Goal: Task Accomplishment & Management: Use online tool/utility

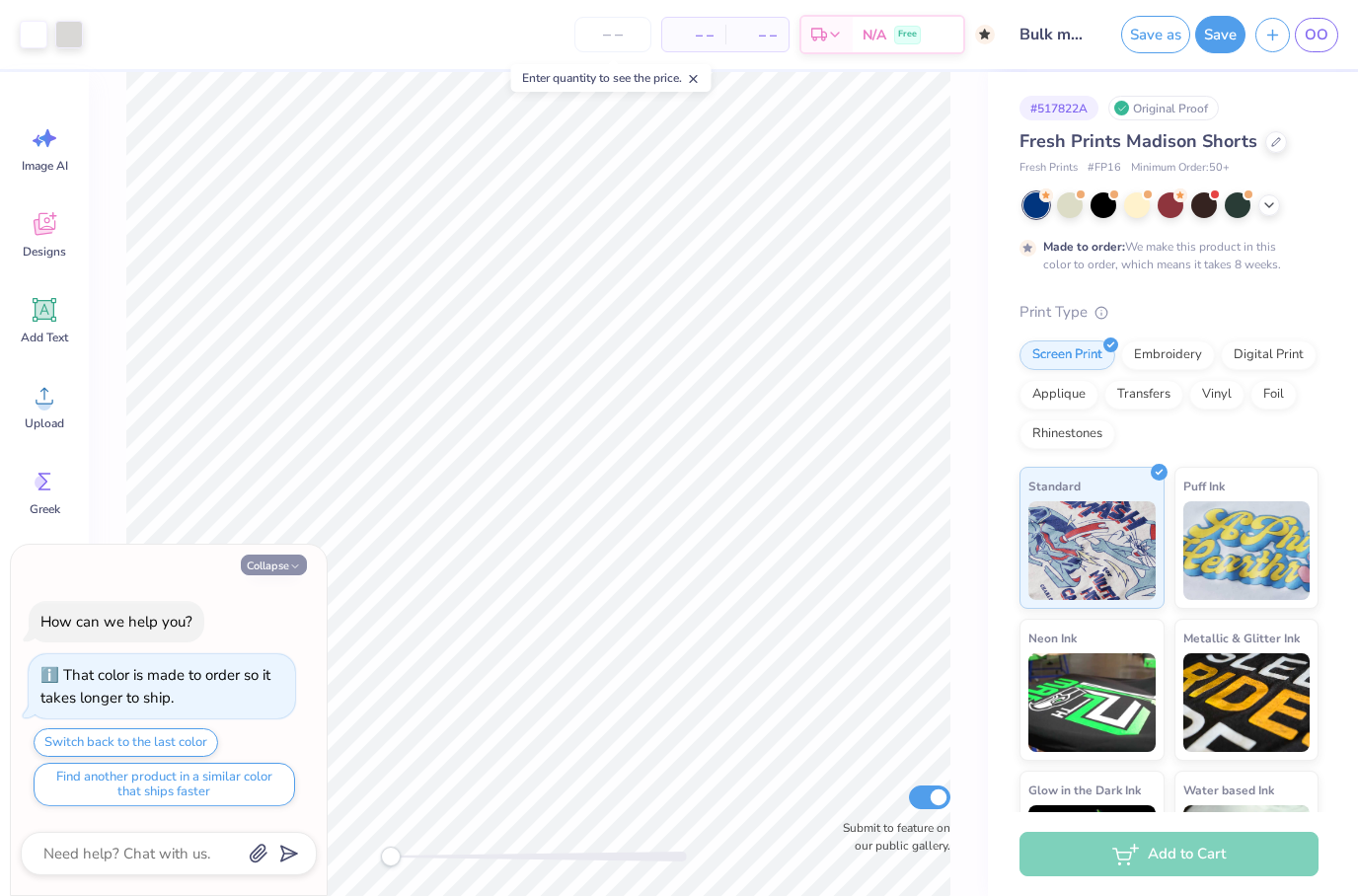
click at [290, 574] on button "Collapse" at bounding box center [273, 564] width 67 height 21
type textarea "x"
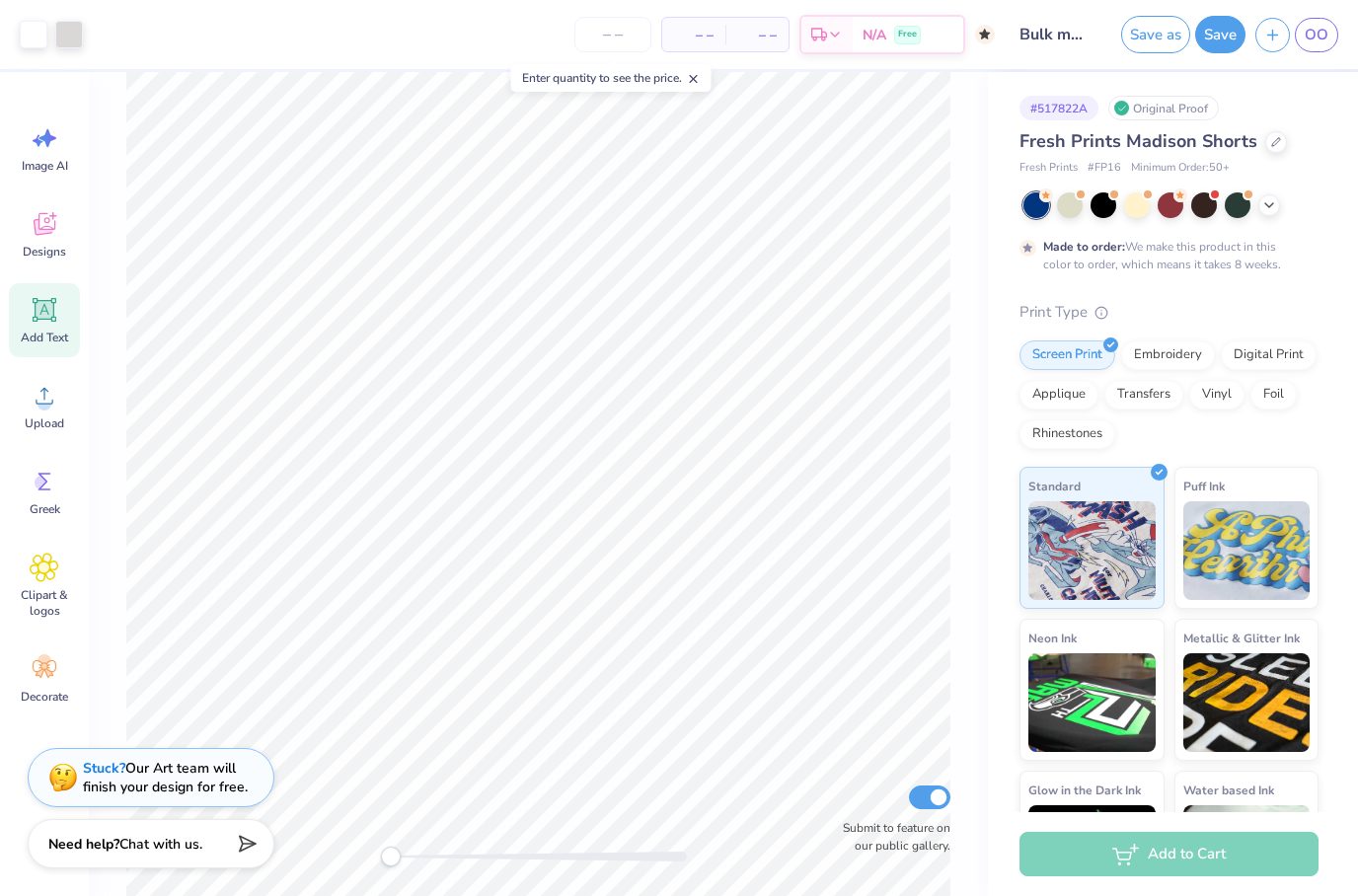
click at [51, 315] on icon at bounding box center [45, 310] width 19 height 19
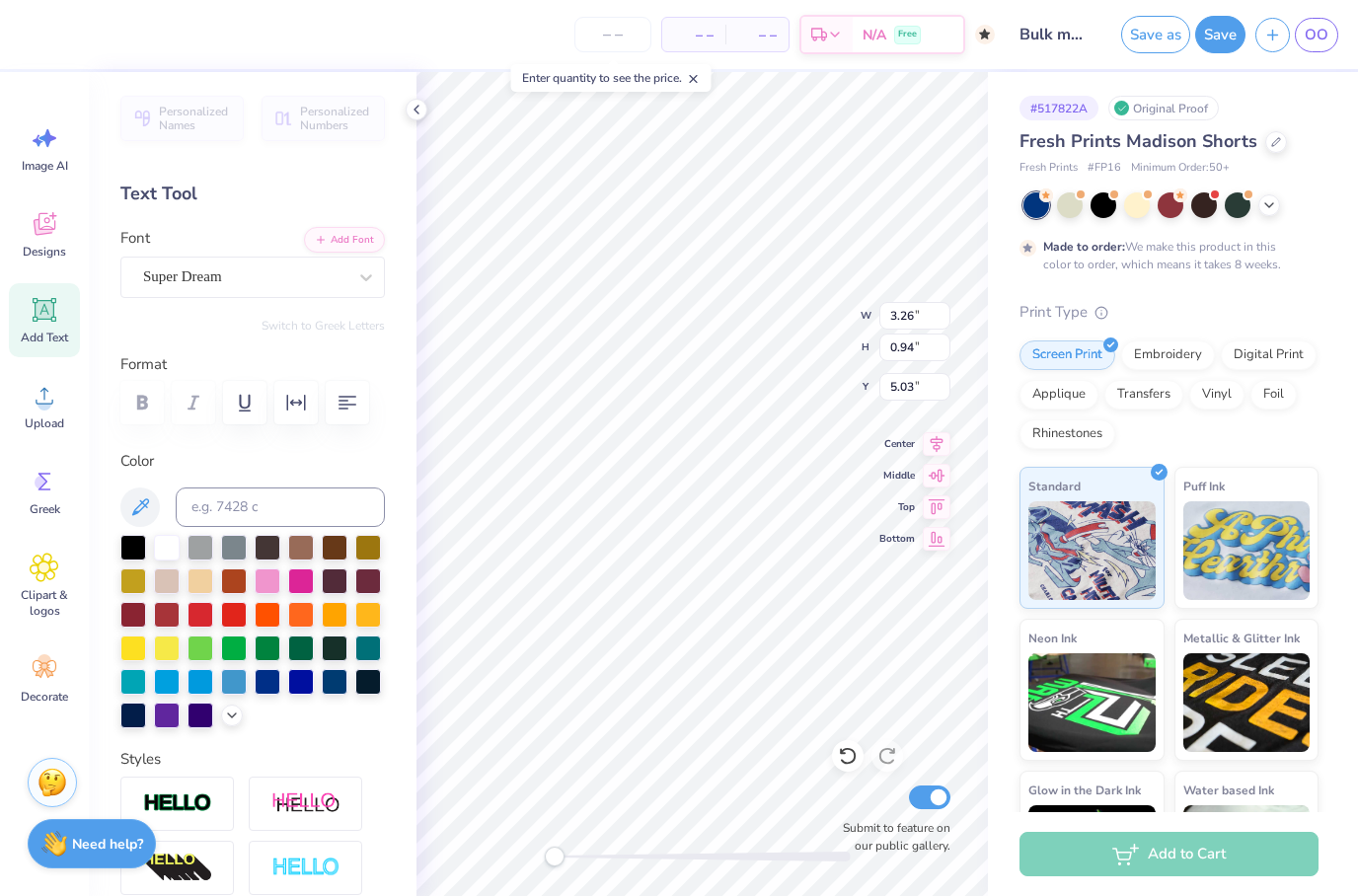
scroll to position [1, 0]
type textarea "C"
click at [414, 119] on div at bounding box center [416, 109] width 22 height 22
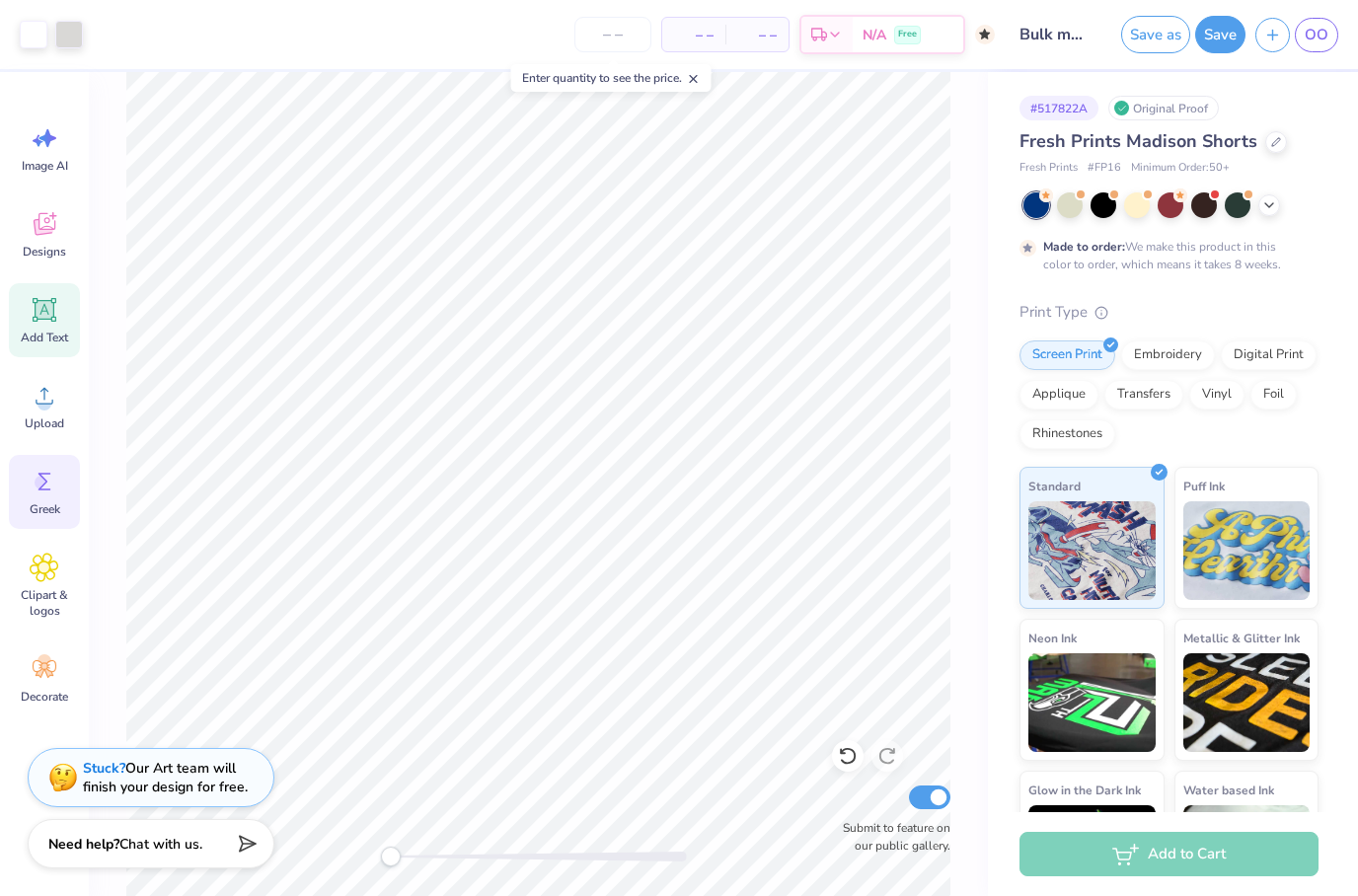
click at [42, 491] on icon at bounding box center [45, 482] width 30 height 30
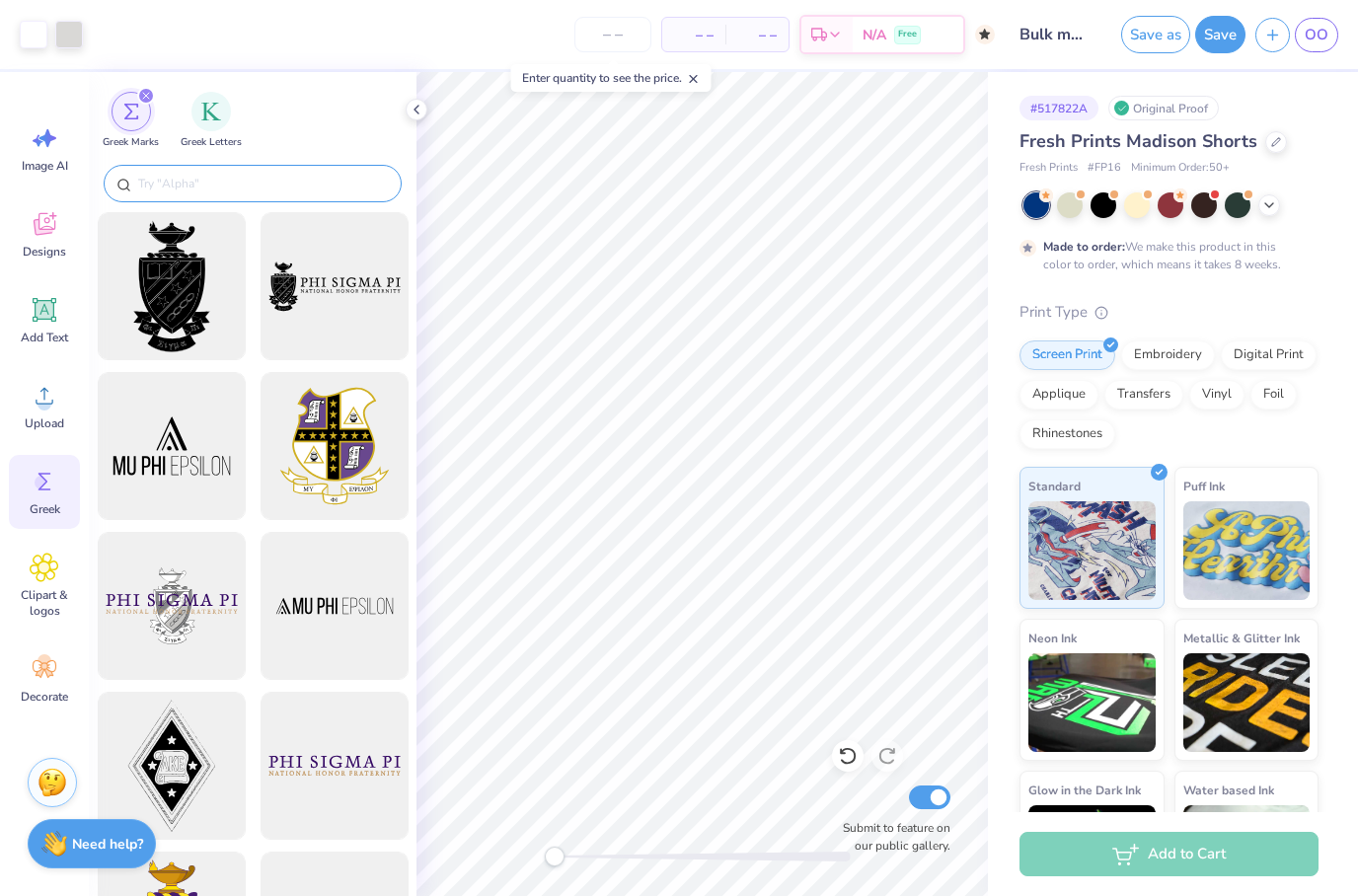
click at [321, 187] on input "text" at bounding box center [262, 184] width 252 height 20
click at [411, 109] on icon at bounding box center [416, 109] width 16 height 16
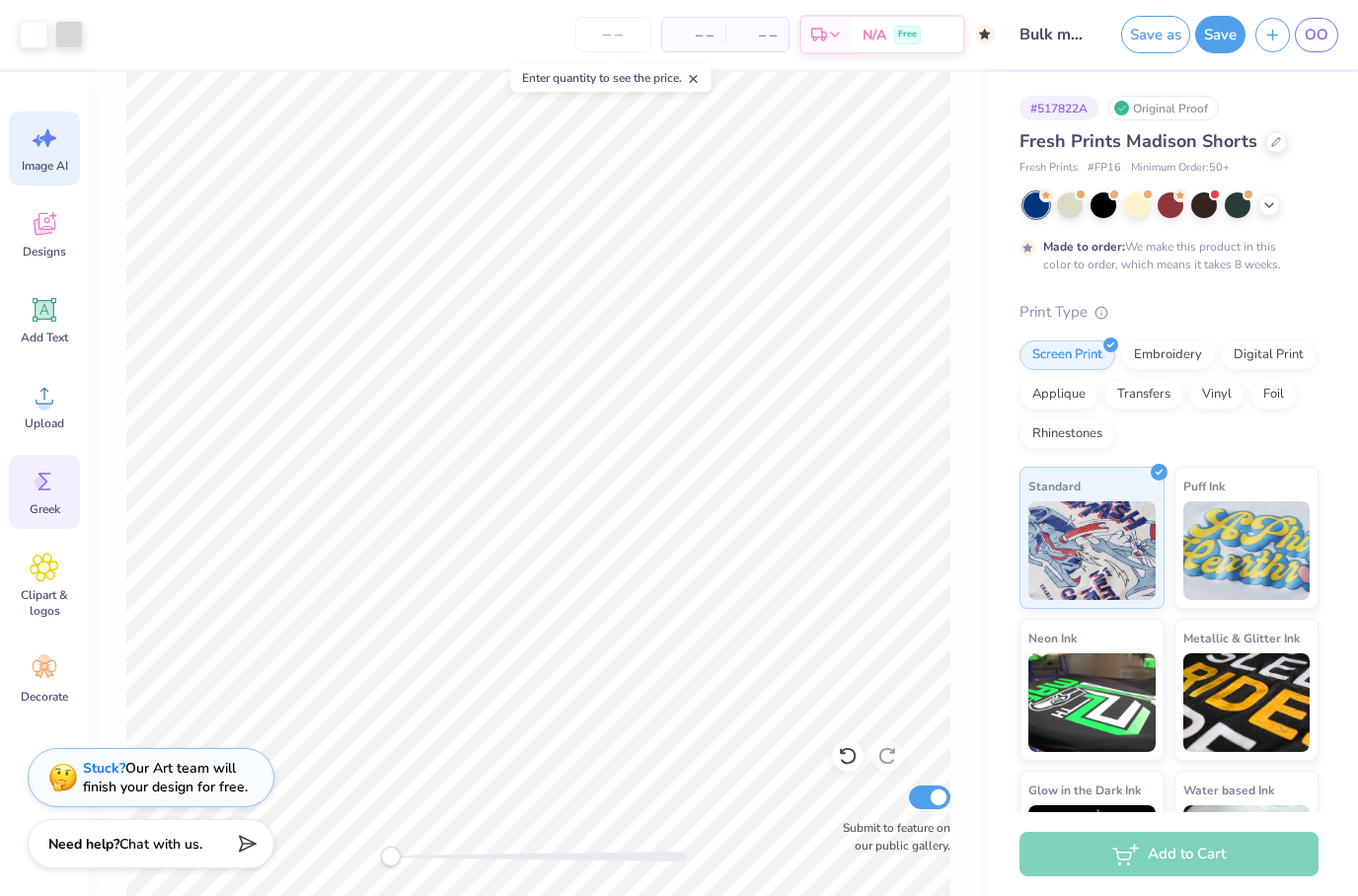
click at [51, 171] on span "Image AI" at bounding box center [45, 166] width 47 height 16
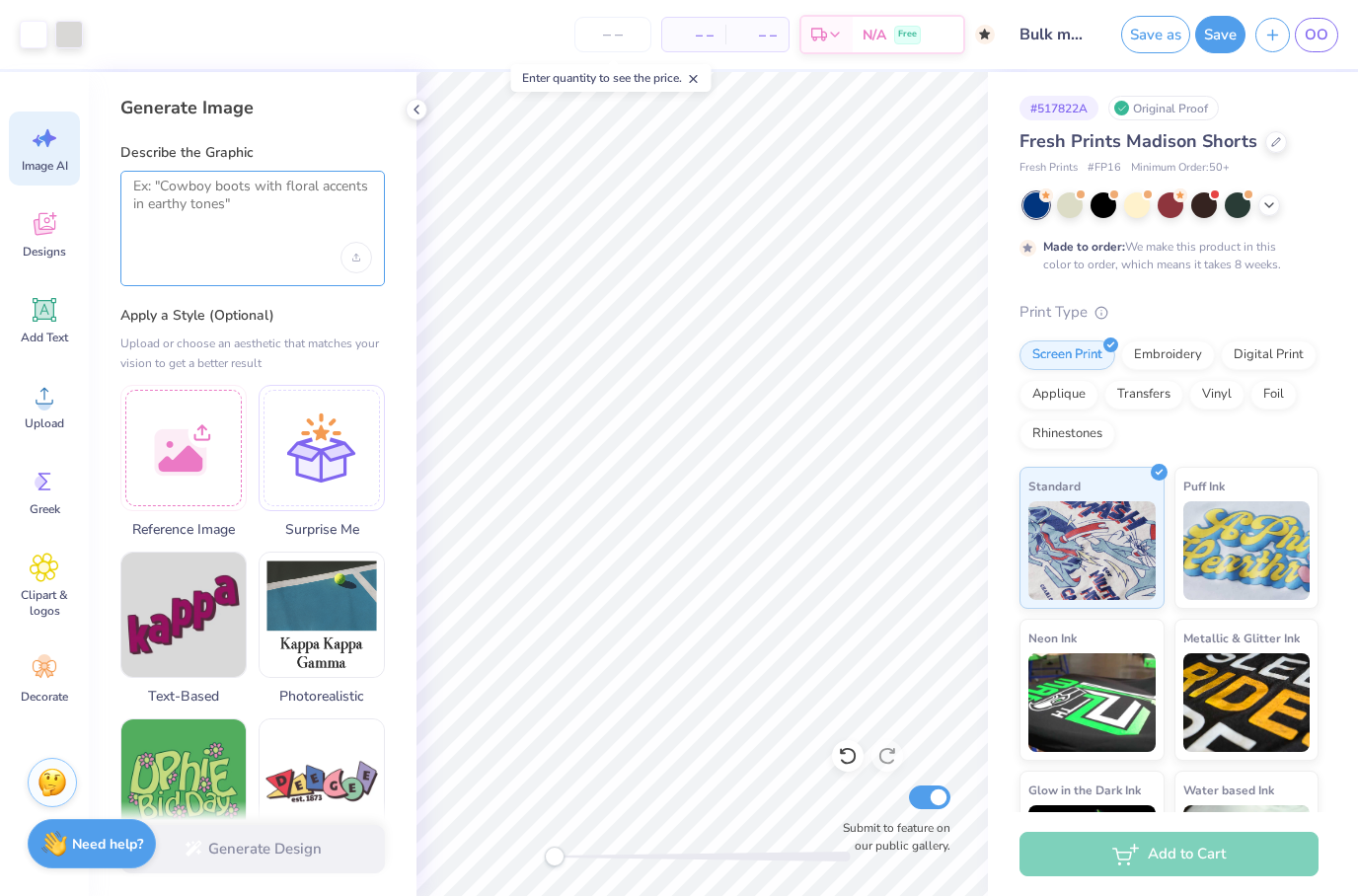
click at [206, 183] on textarea at bounding box center [252, 203] width 238 height 50
click at [414, 112] on icon at bounding box center [416, 109] width 16 height 16
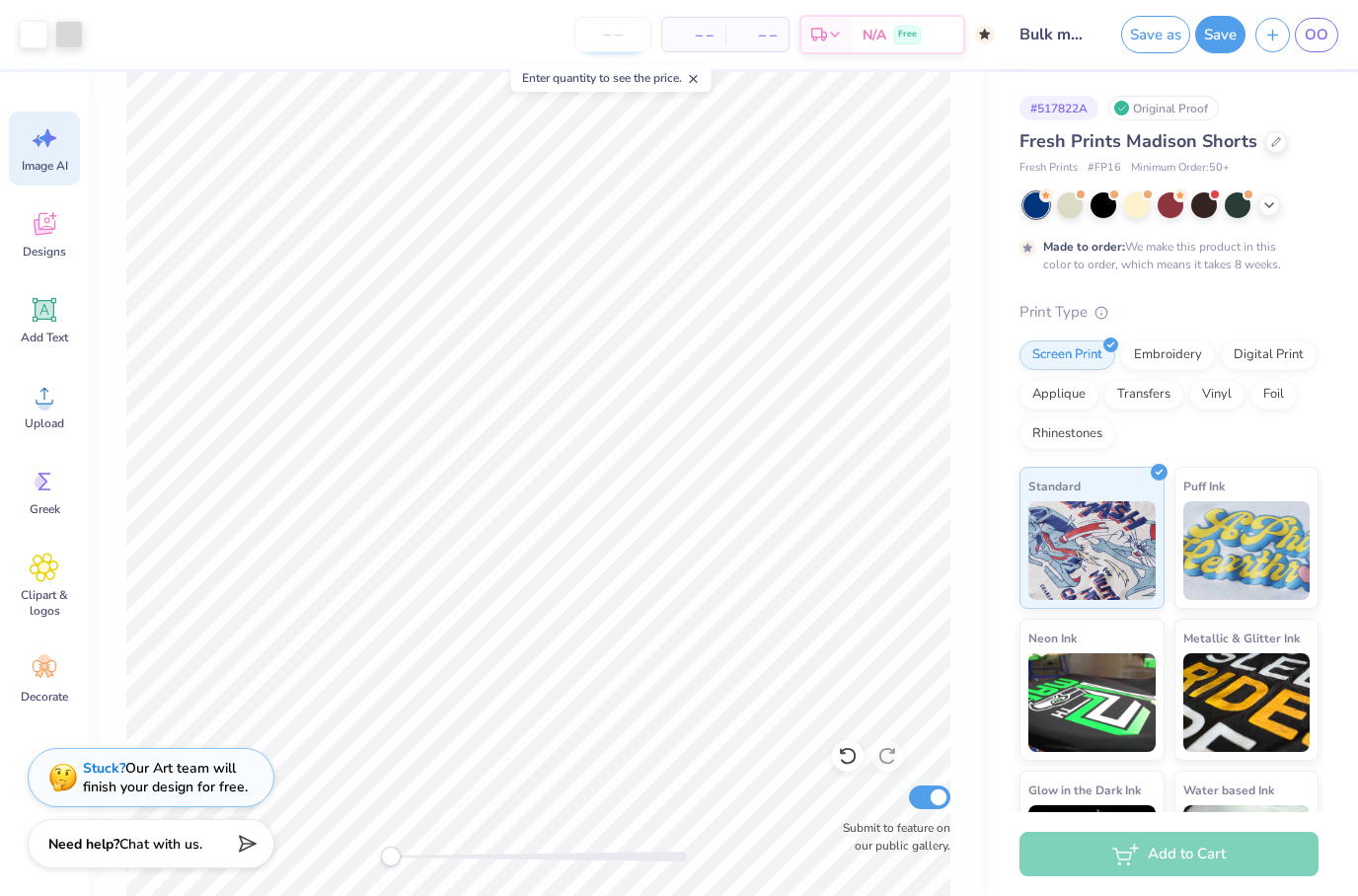
click at [617, 44] on input "number" at bounding box center [612, 35] width 76 height 36
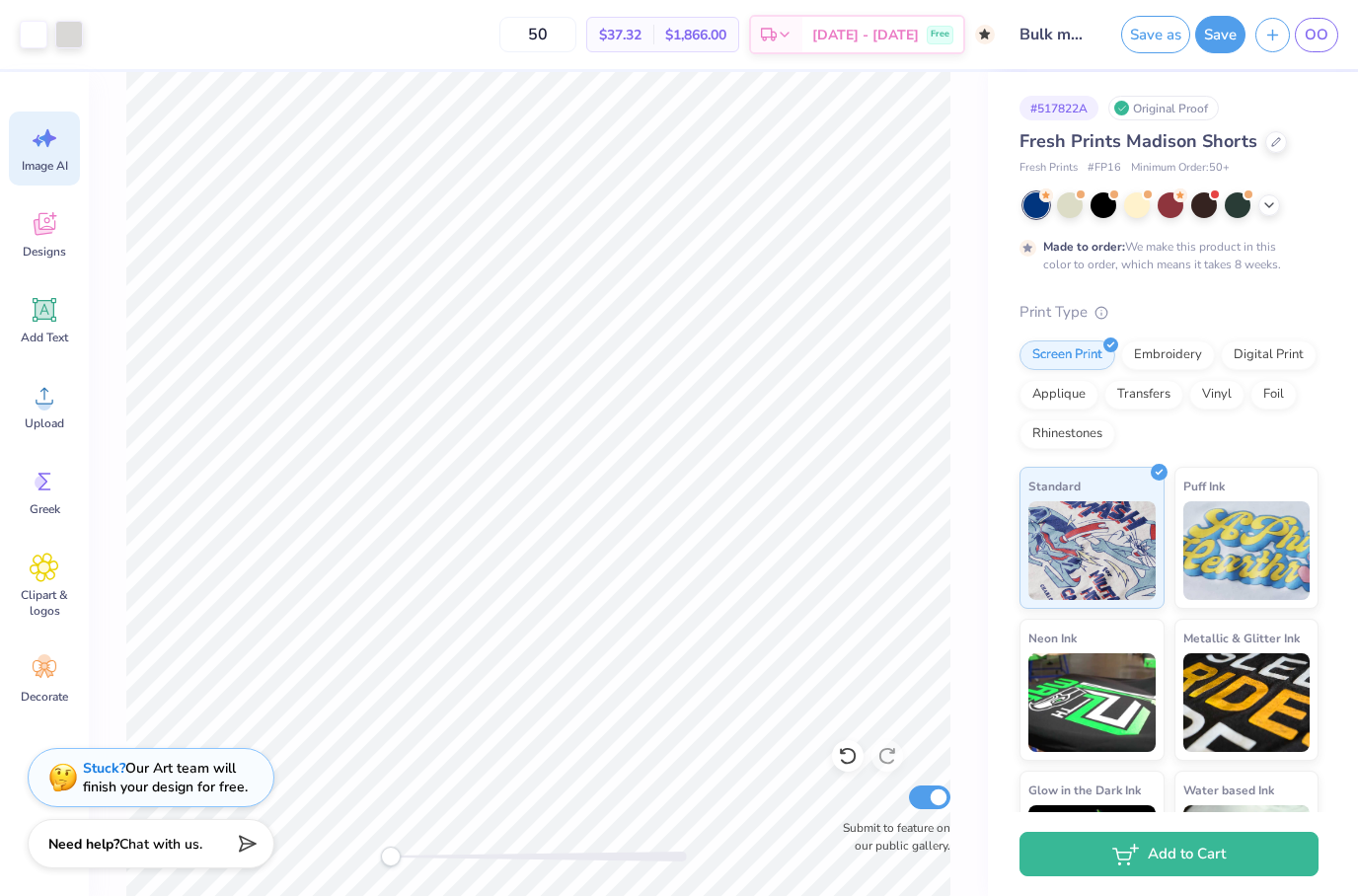
type input "50"
click at [1214, 45] on button "Save" at bounding box center [1220, 32] width 51 height 38
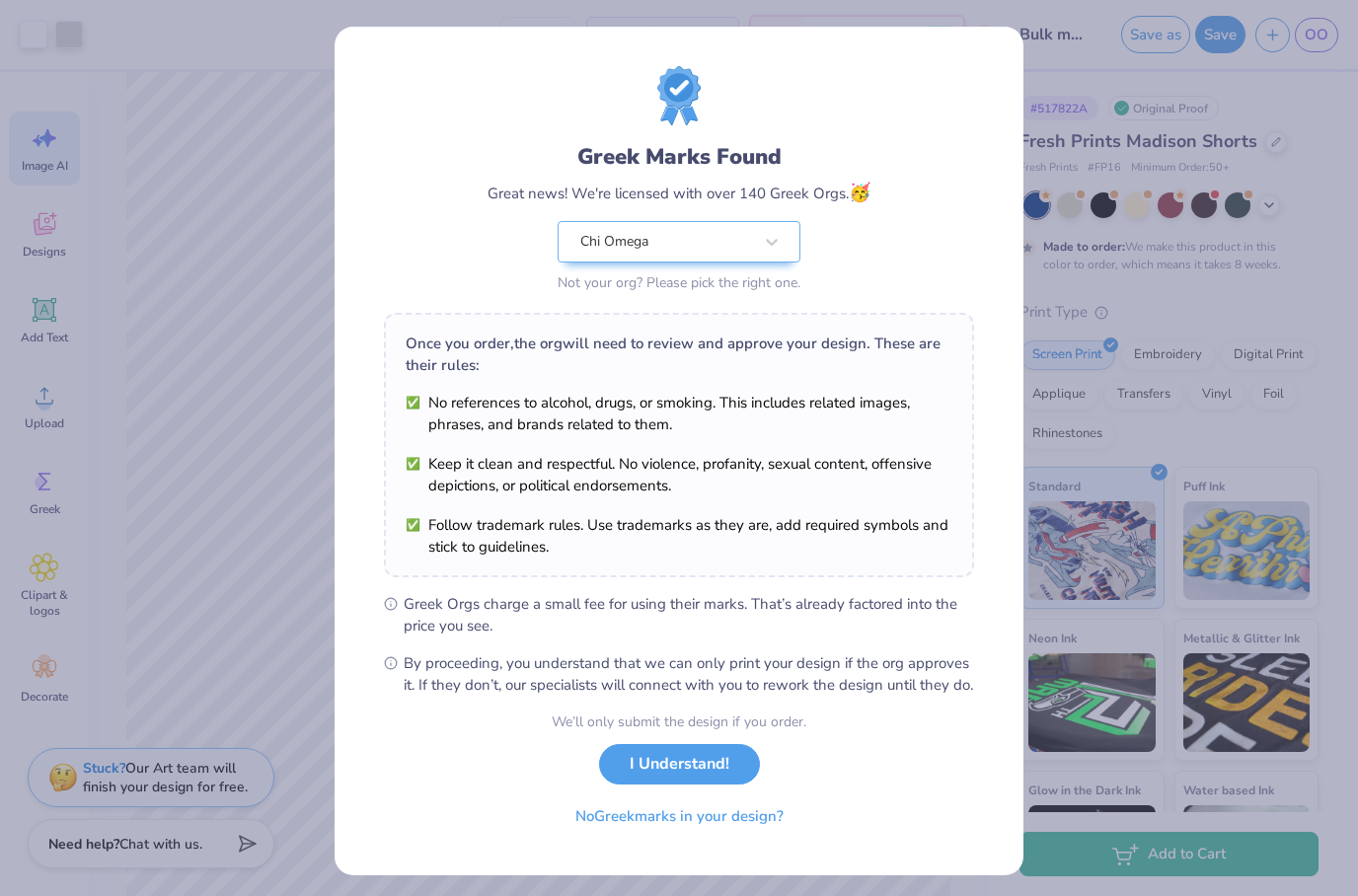
click at [669, 779] on button "I Understand!" at bounding box center [679, 764] width 161 height 41
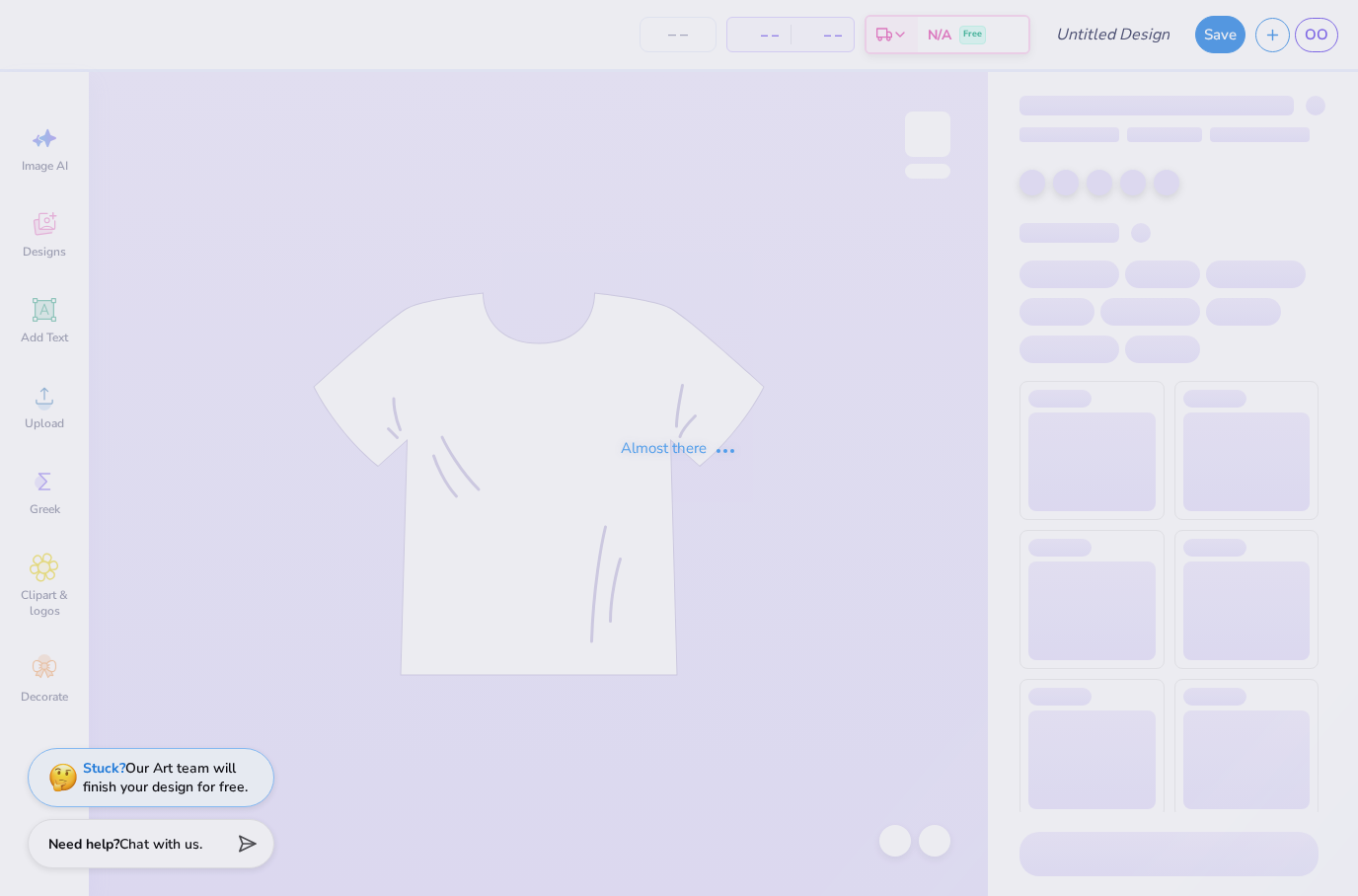
type input "Bulk Merch Tank"
type input "50"
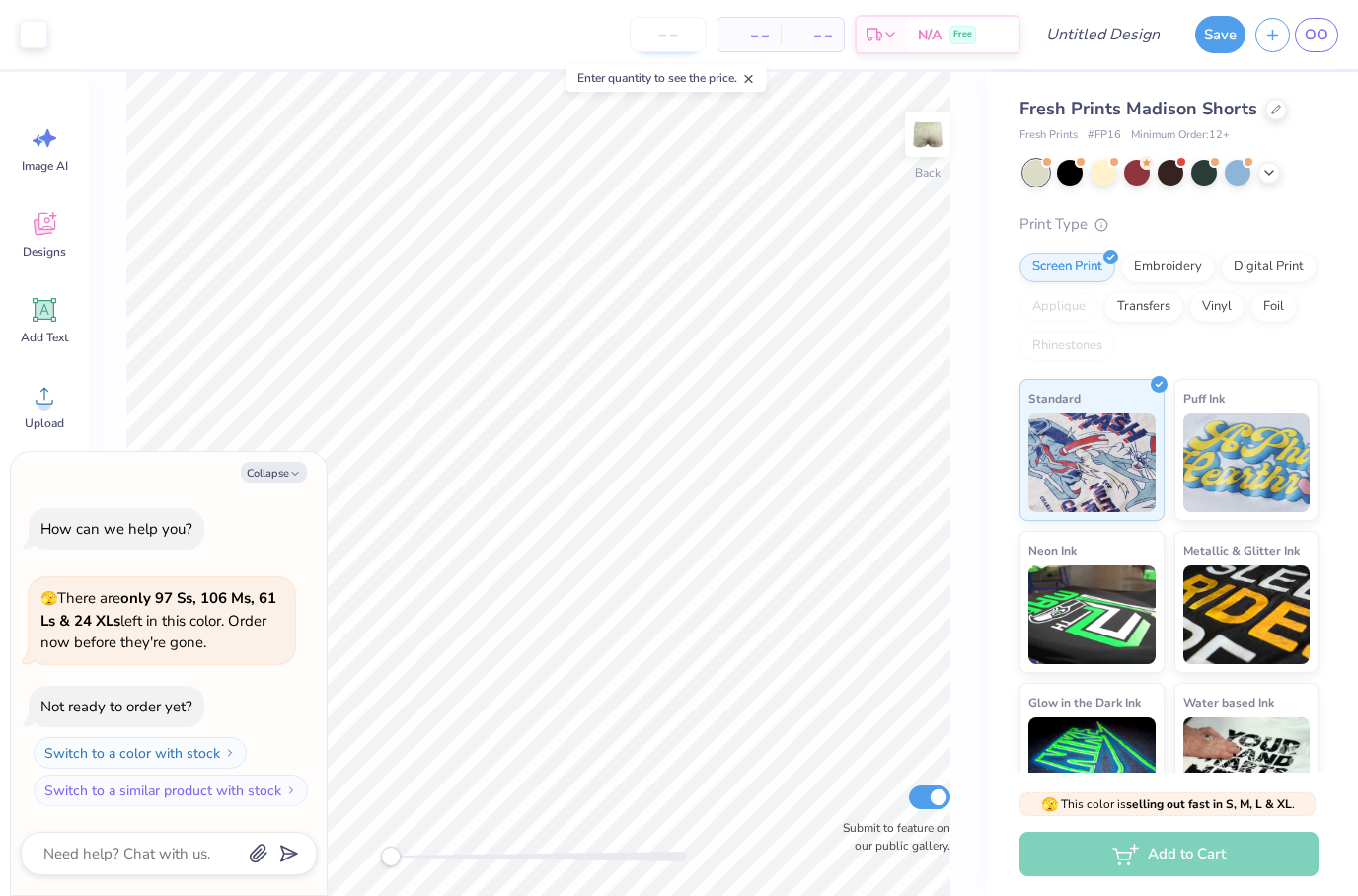
click at [663, 33] on input "number" at bounding box center [668, 35] width 76 height 36
type input "50"
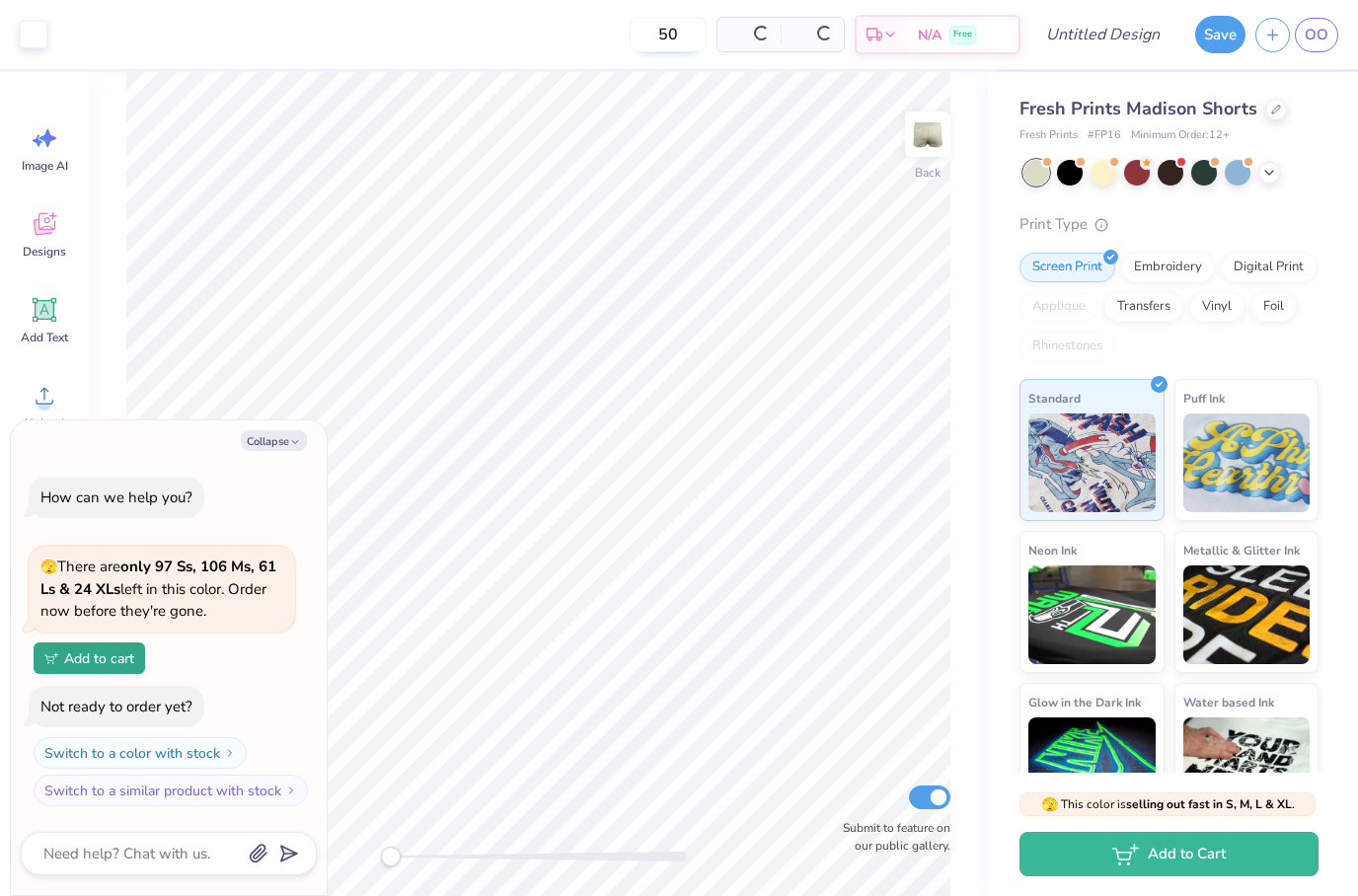
type textarea "x"
type input "5"
type textarea "x"
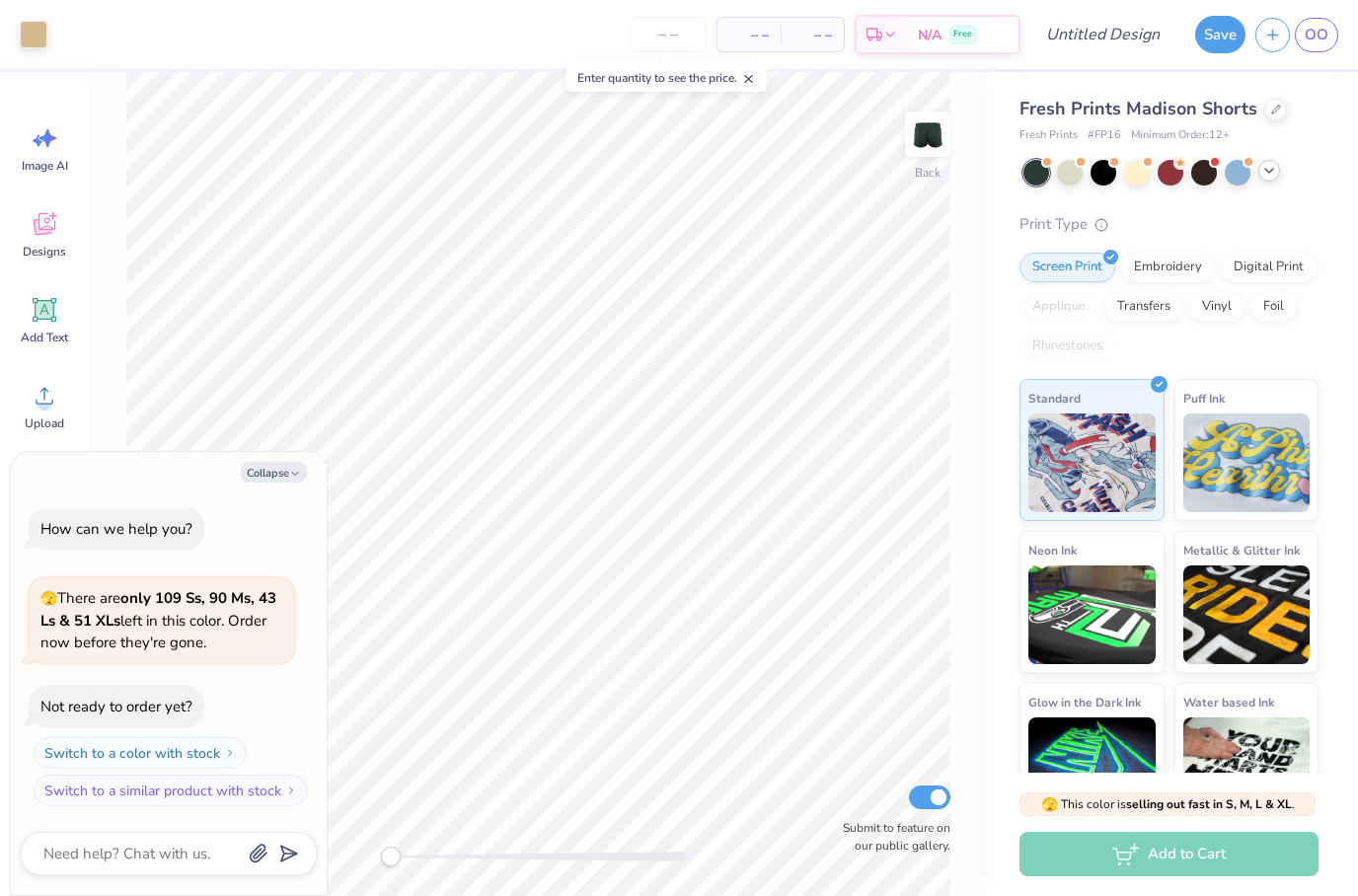
click at [1270, 170] on icon at bounding box center [1270, 171] width 16 height 16
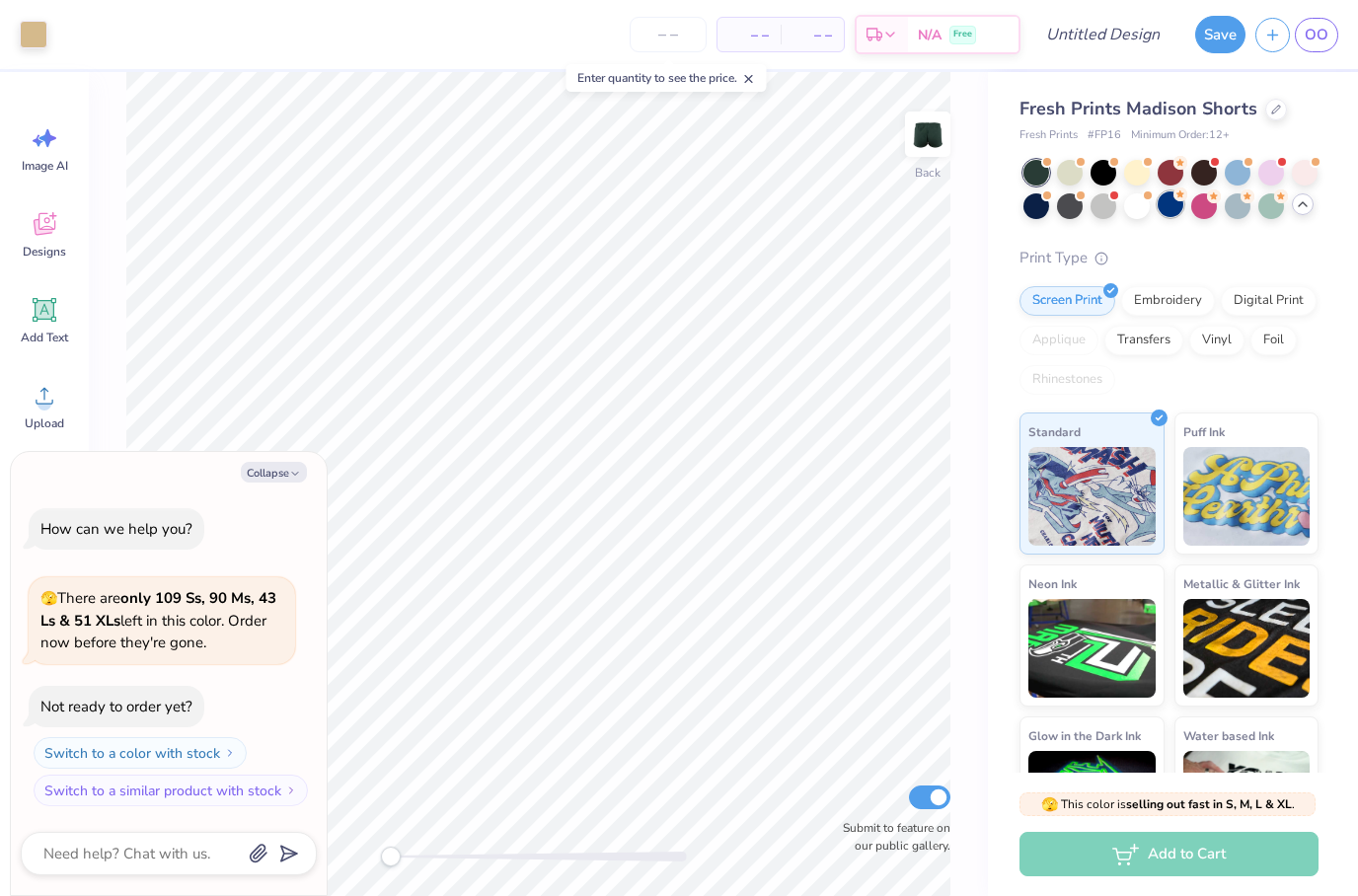
click at [1171, 204] on div at bounding box center [1170, 205] width 26 height 26
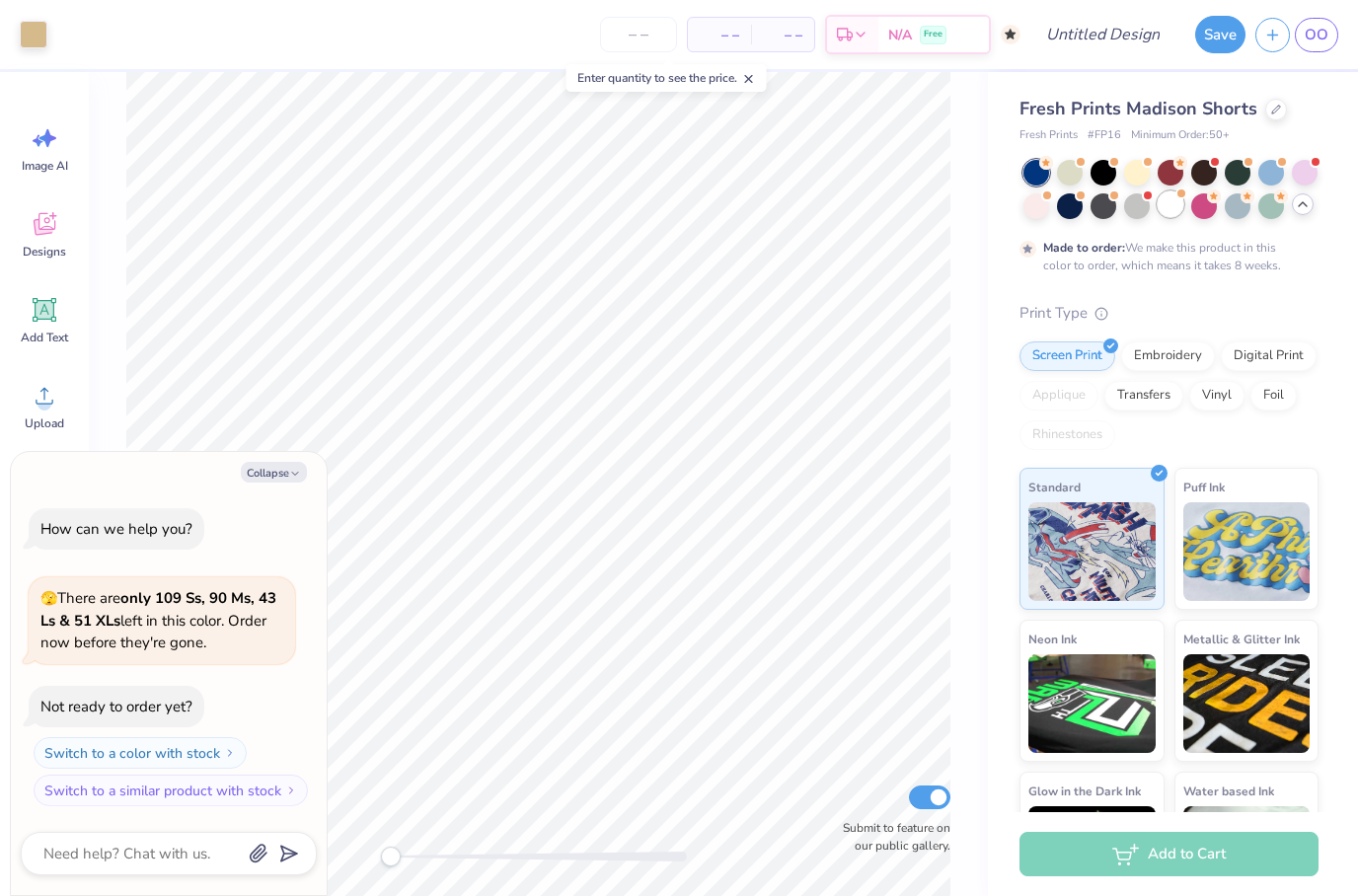
type textarea "x"
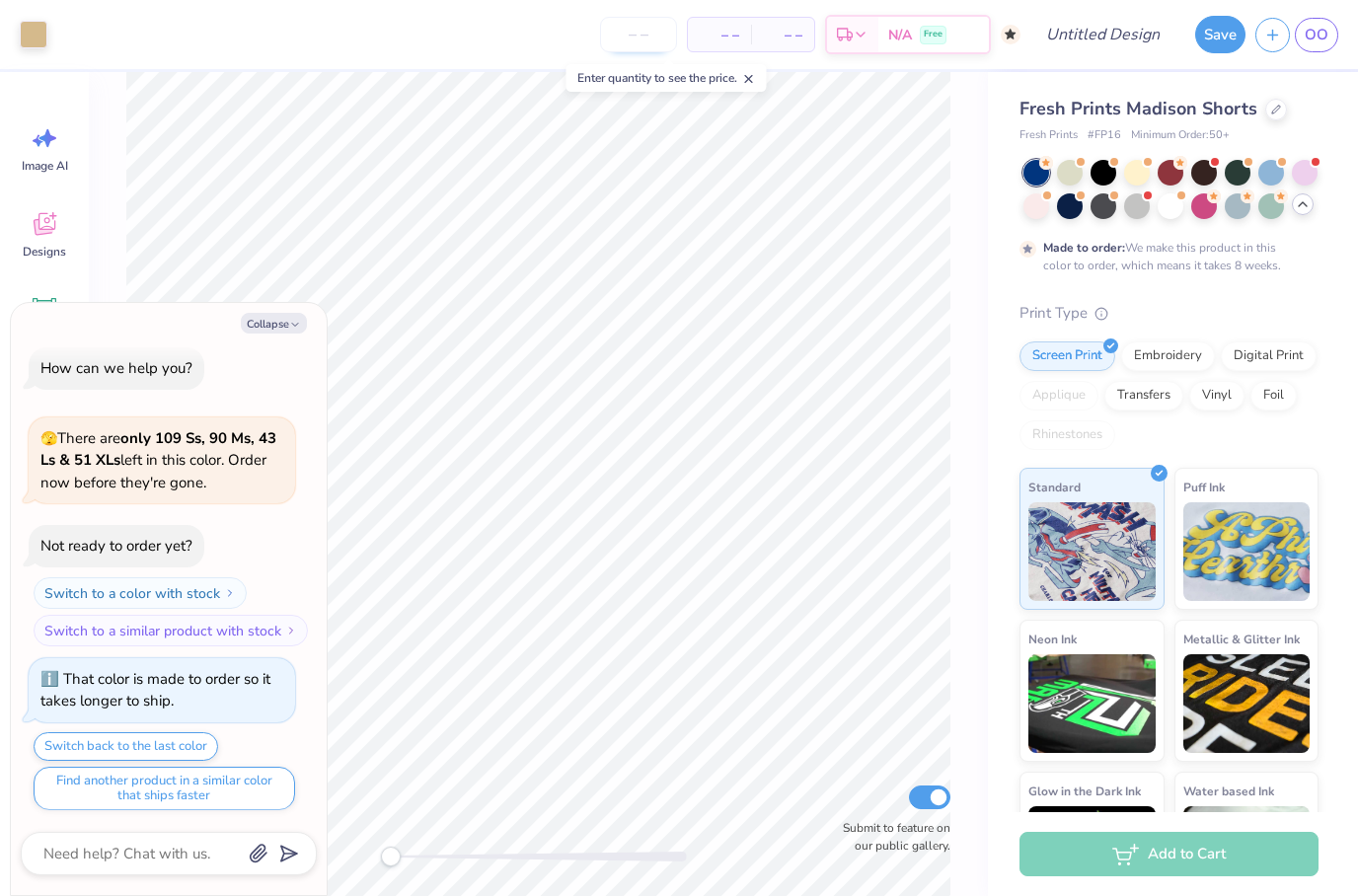
click at [639, 36] on input "number" at bounding box center [638, 35] width 76 height 36
type input "50"
type textarea "x"
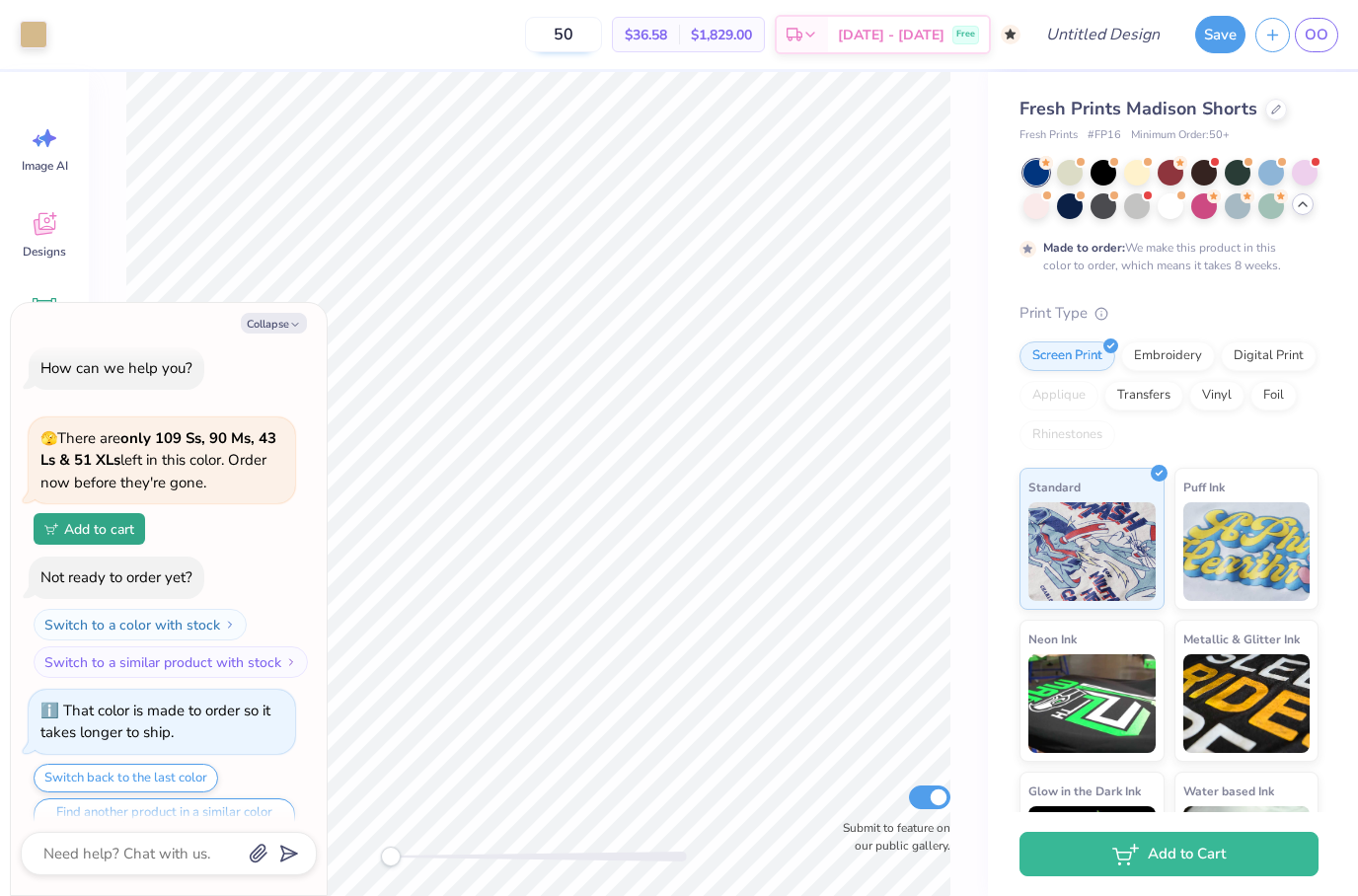
type input "5"
type textarea "x"
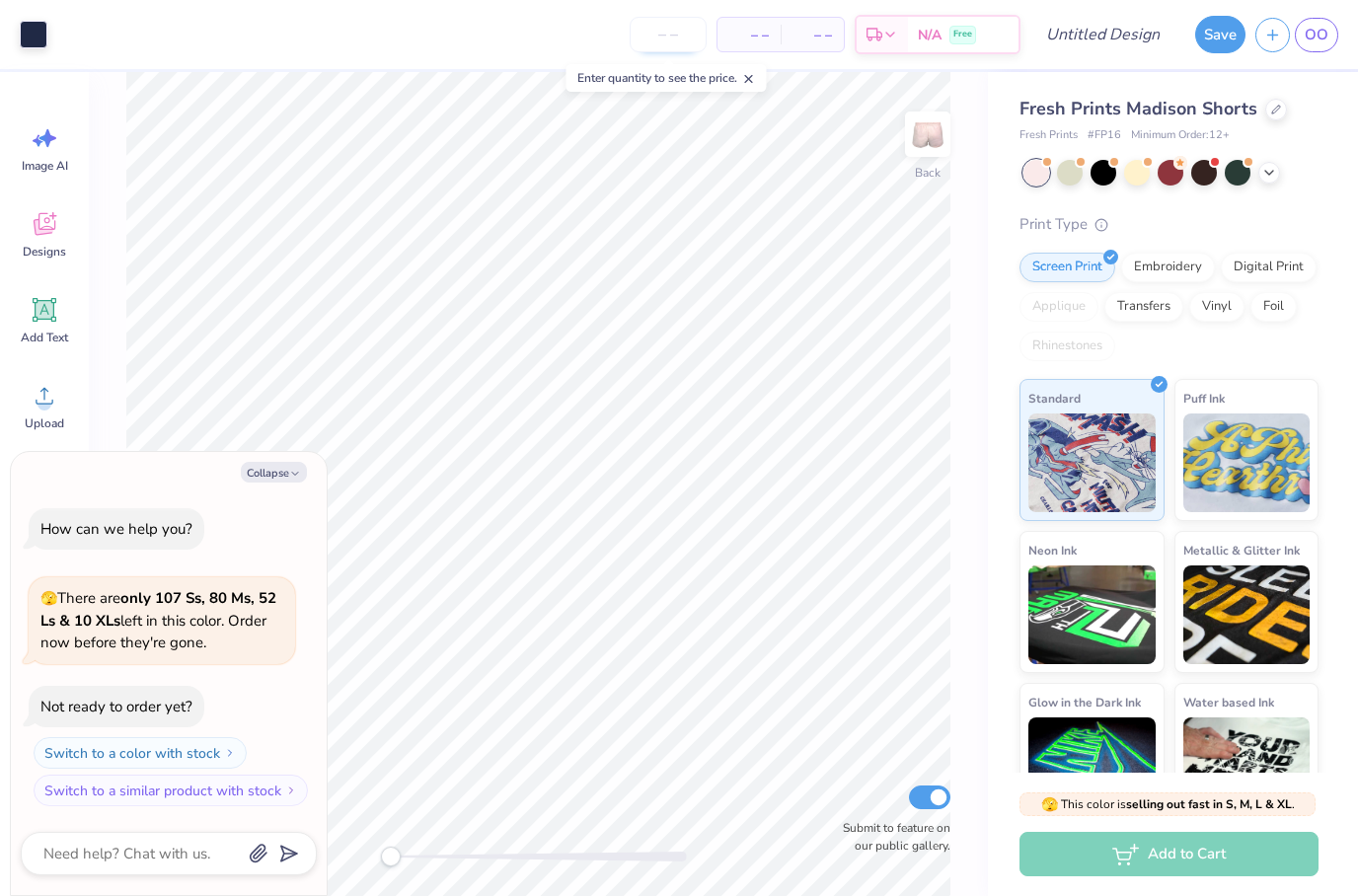
click at [679, 43] on input "number" at bounding box center [668, 35] width 76 height 36
type input "50"
type textarea "x"
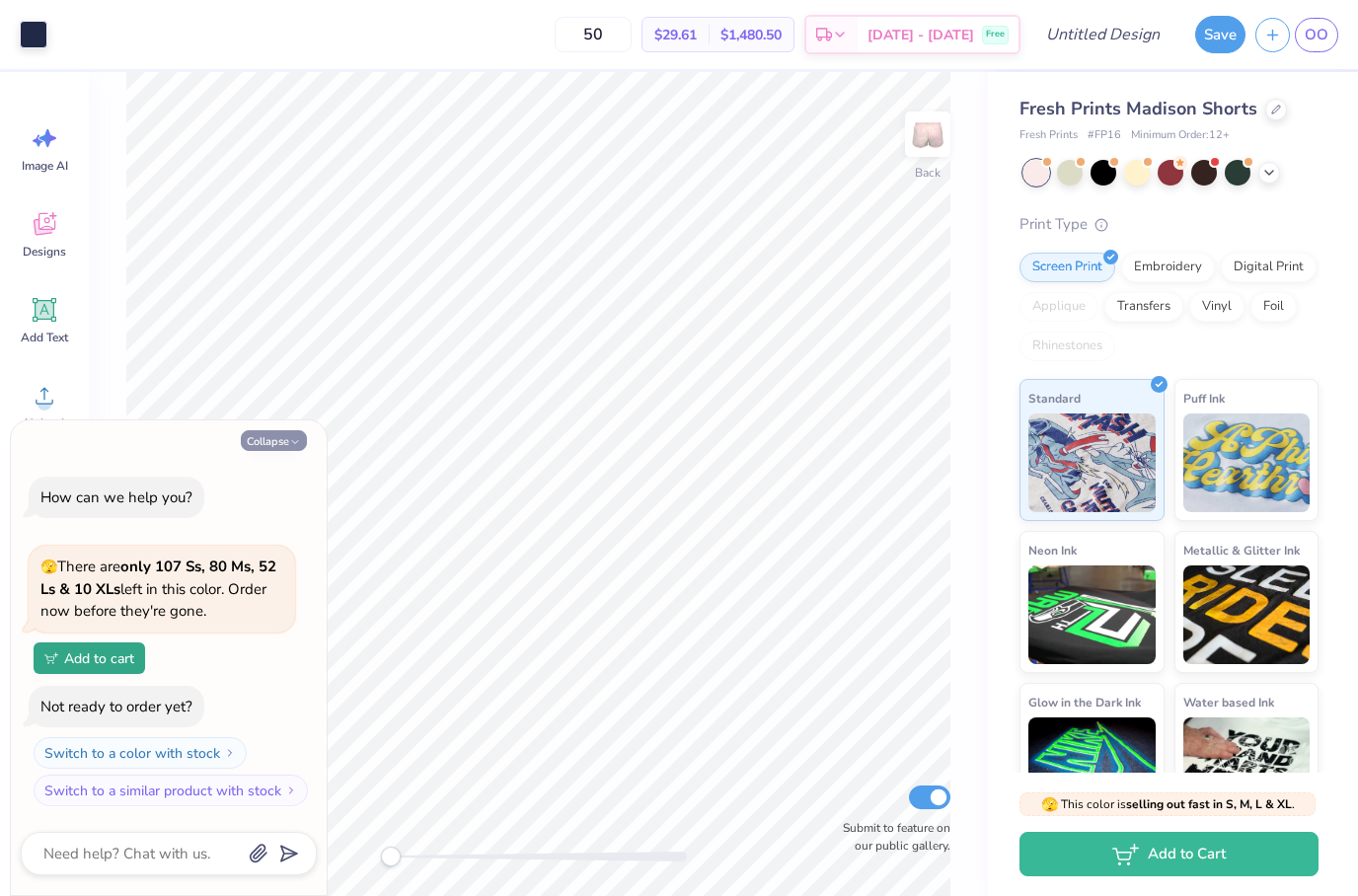
type input "50"
click at [292, 440] on icon "button" at bounding box center [295, 442] width 12 height 12
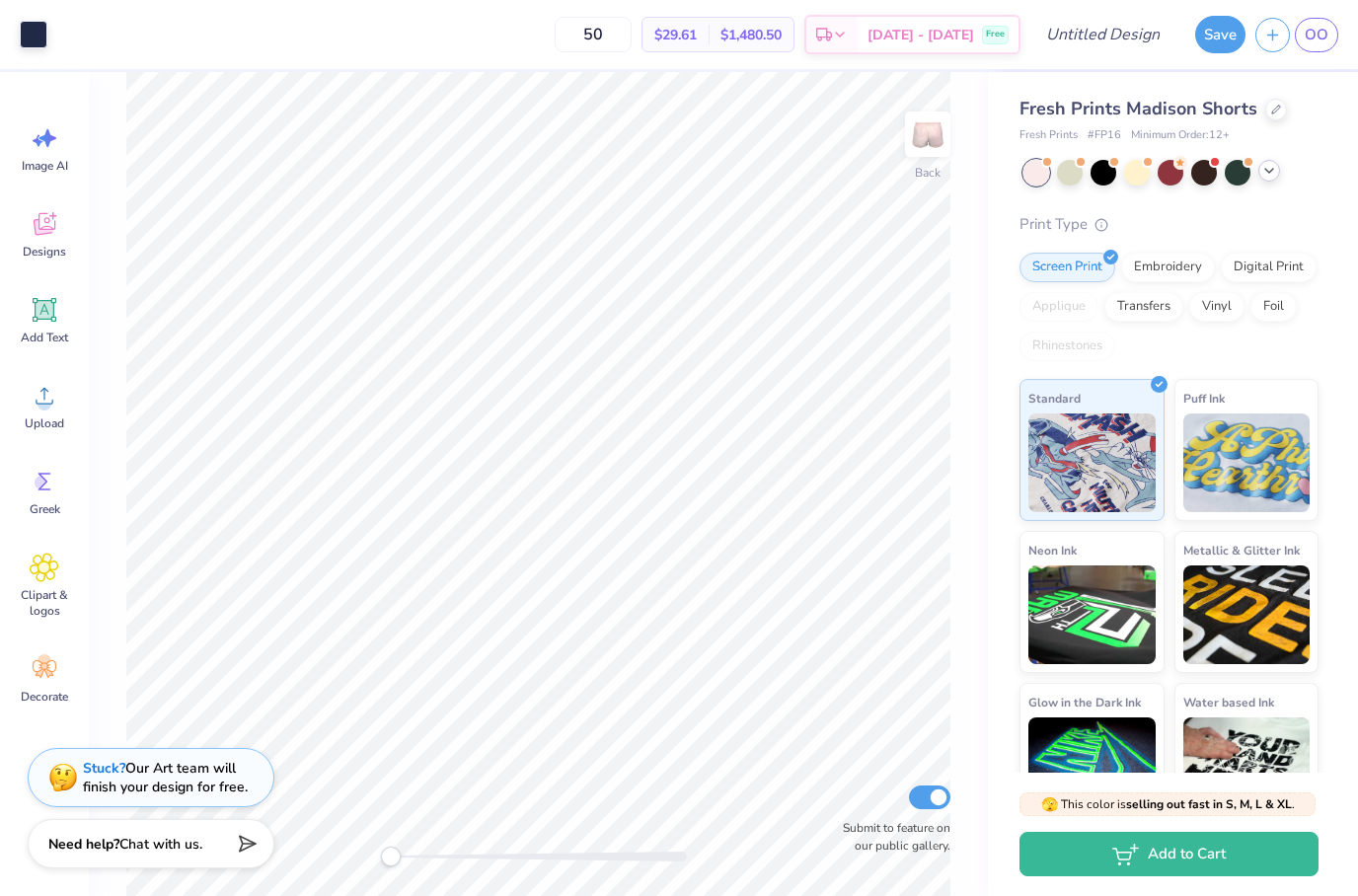
click at [1269, 172] on icon at bounding box center [1270, 171] width 16 height 16
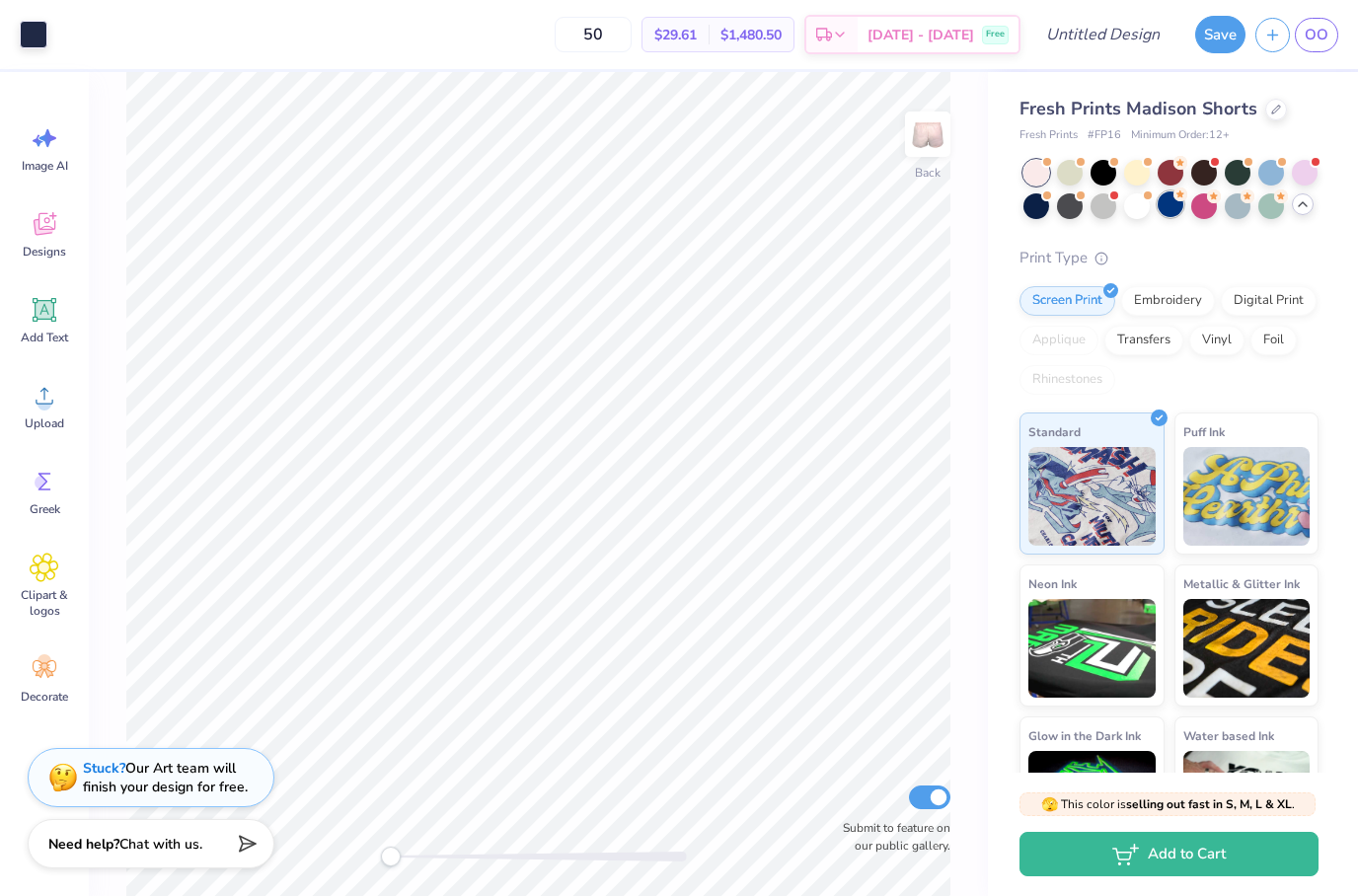
click at [1175, 198] on circle at bounding box center [1180, 195] width 14 height 14
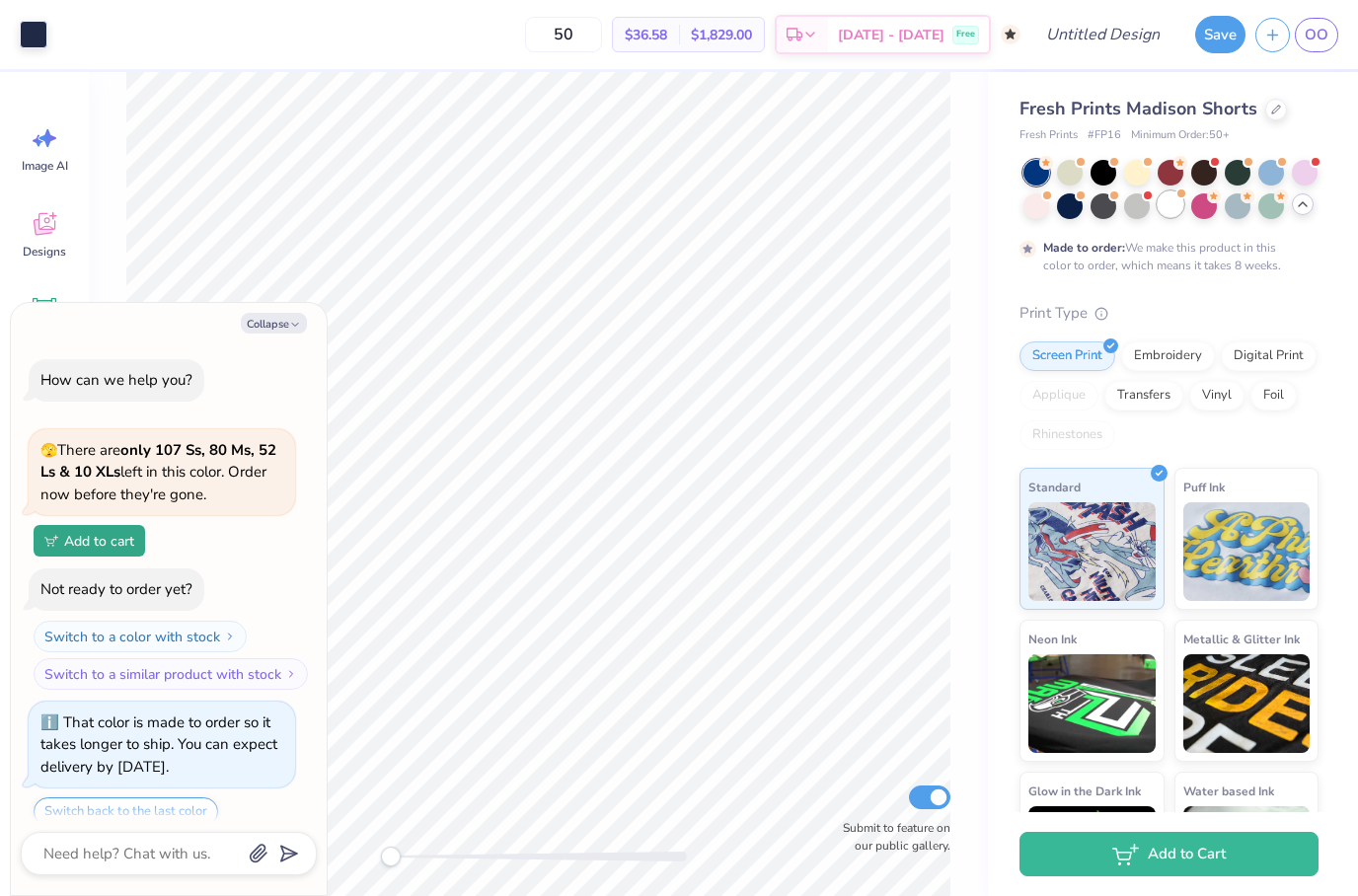
scroll to position [66, 0]
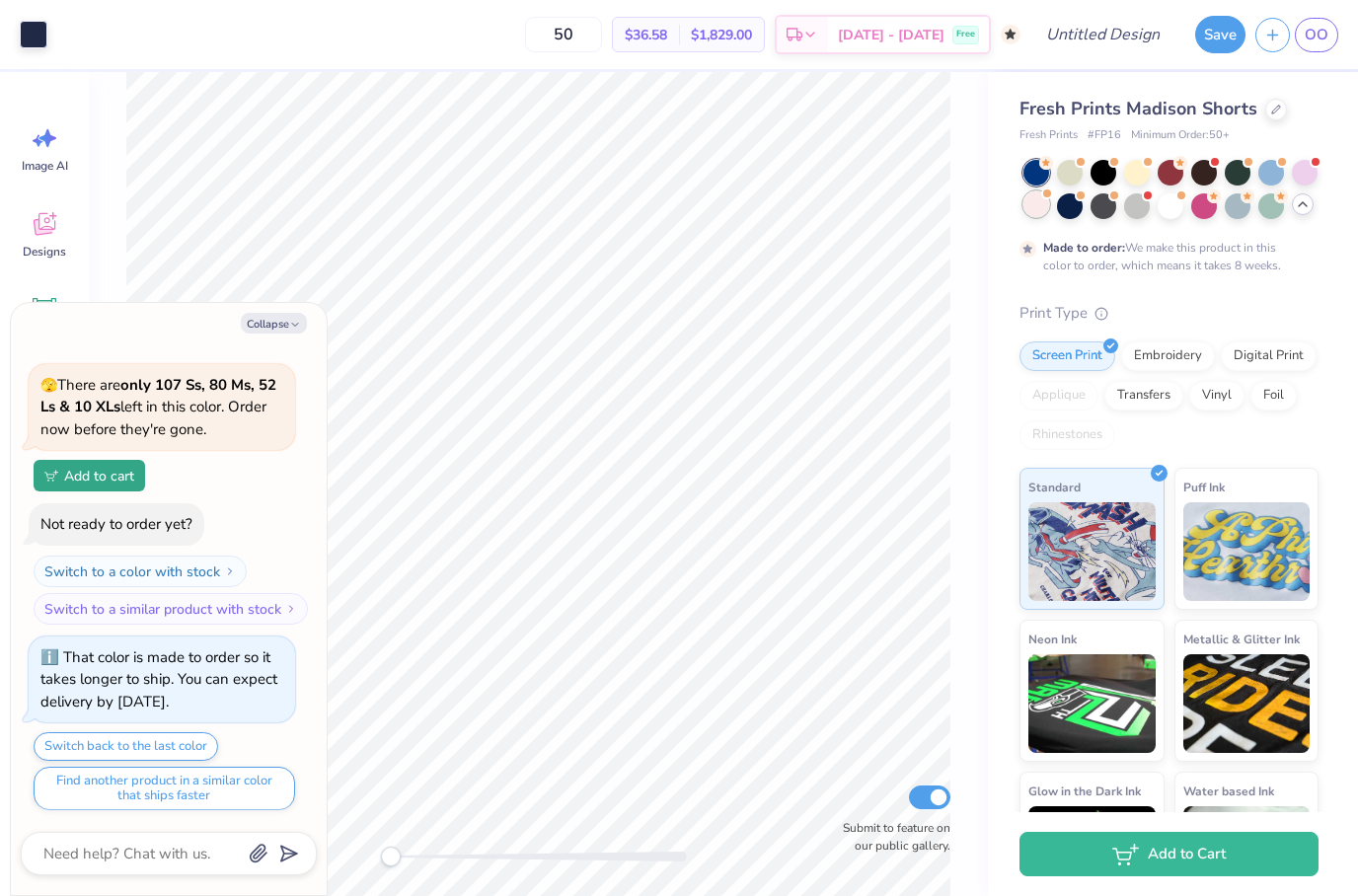
click at [1042, 203] on div at bounding box center [1036, 205] width 26 height 26
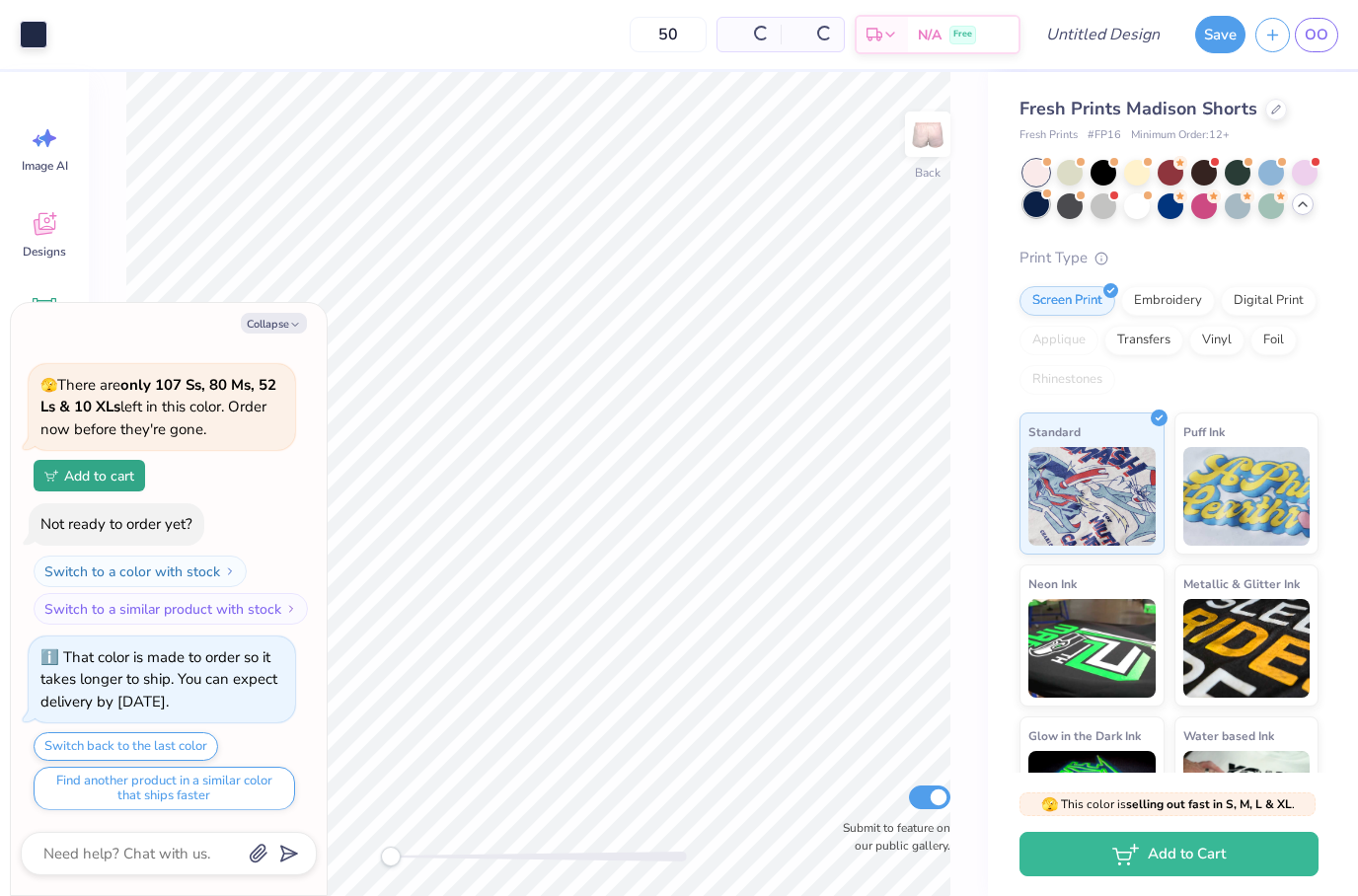
scroll to position [470, 0]
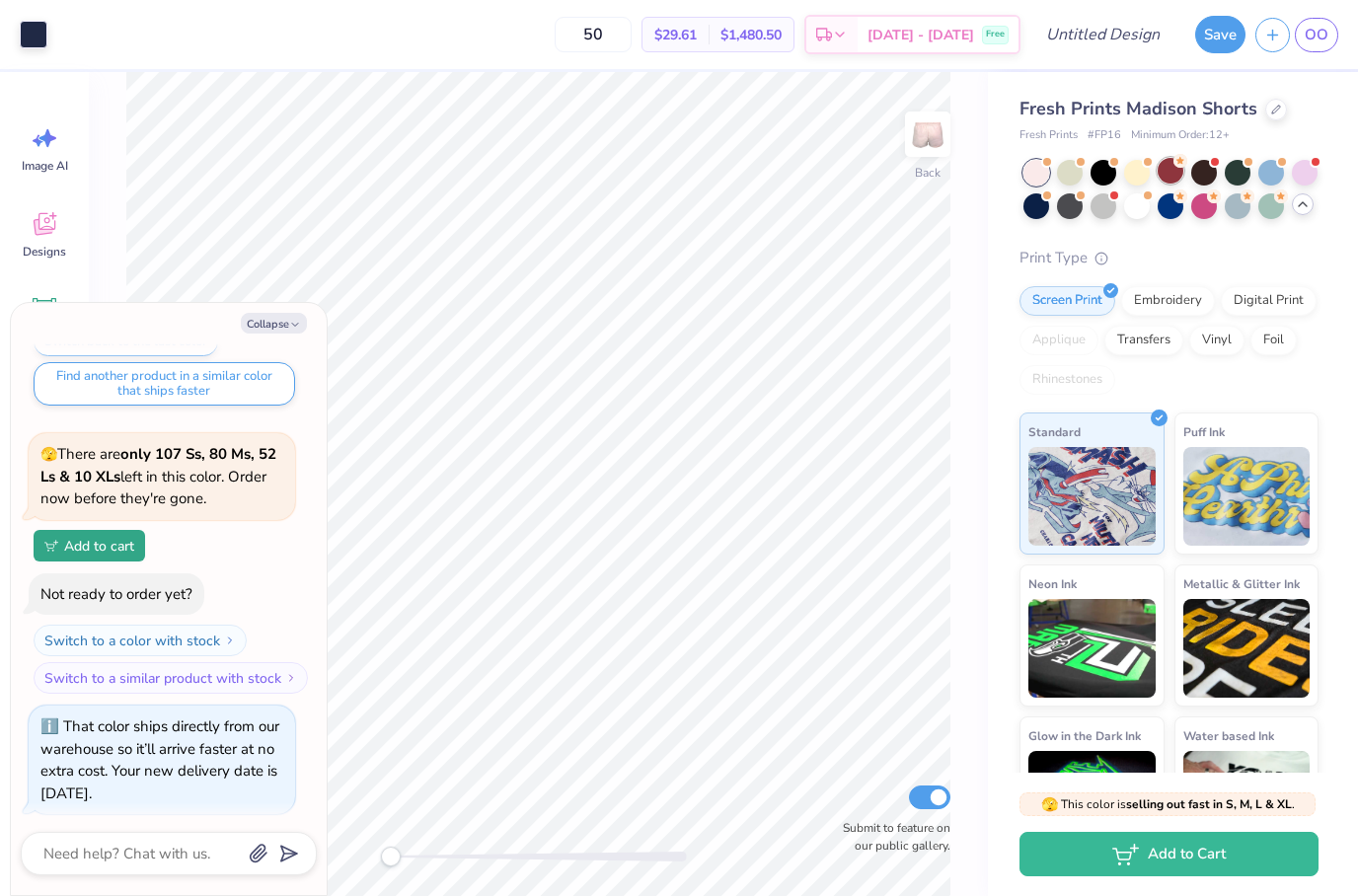
click at [1158, 177] on div at bounding box center [1170, 171] width 26 height 26
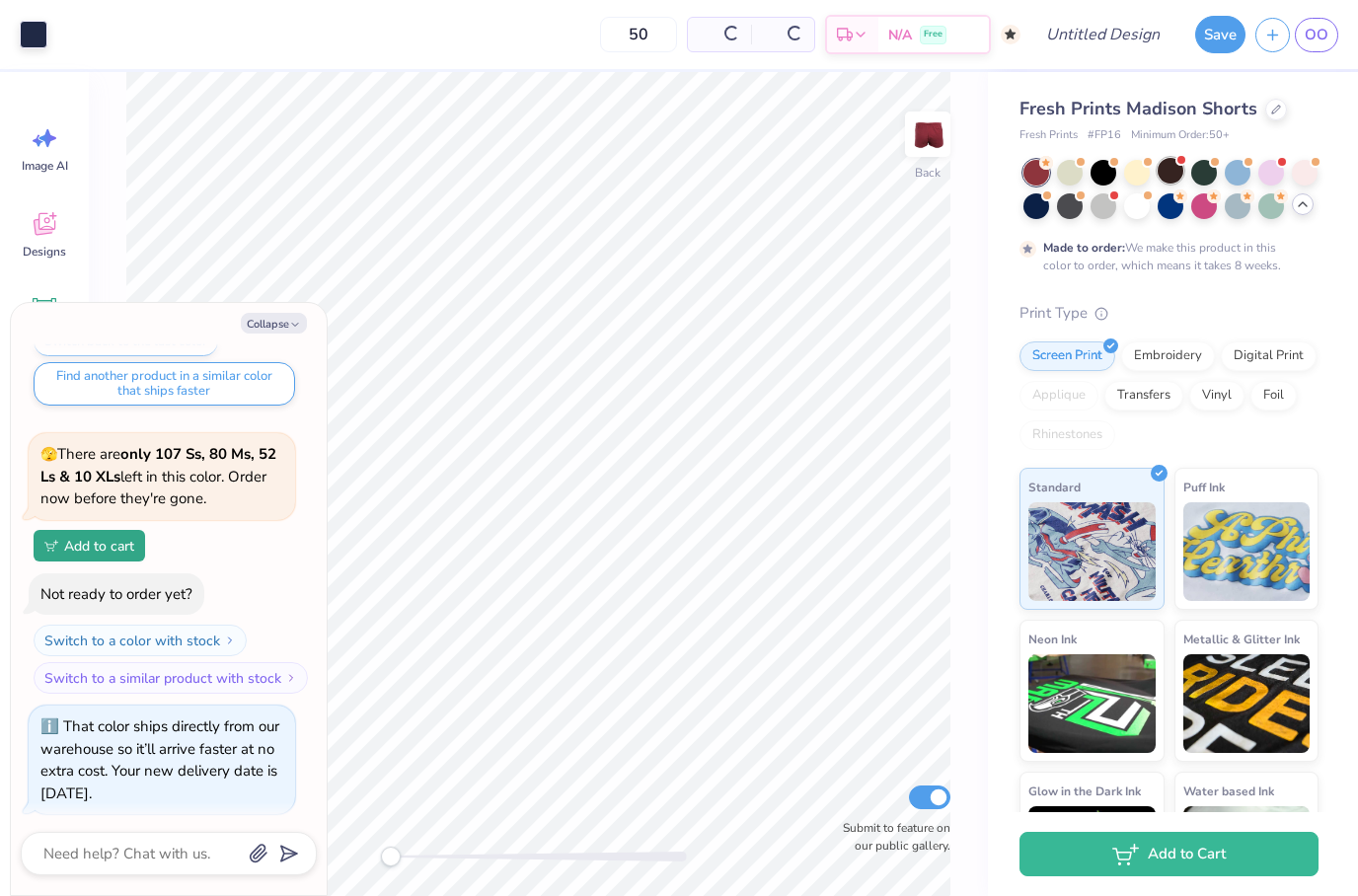
scroll to position [655, 0]
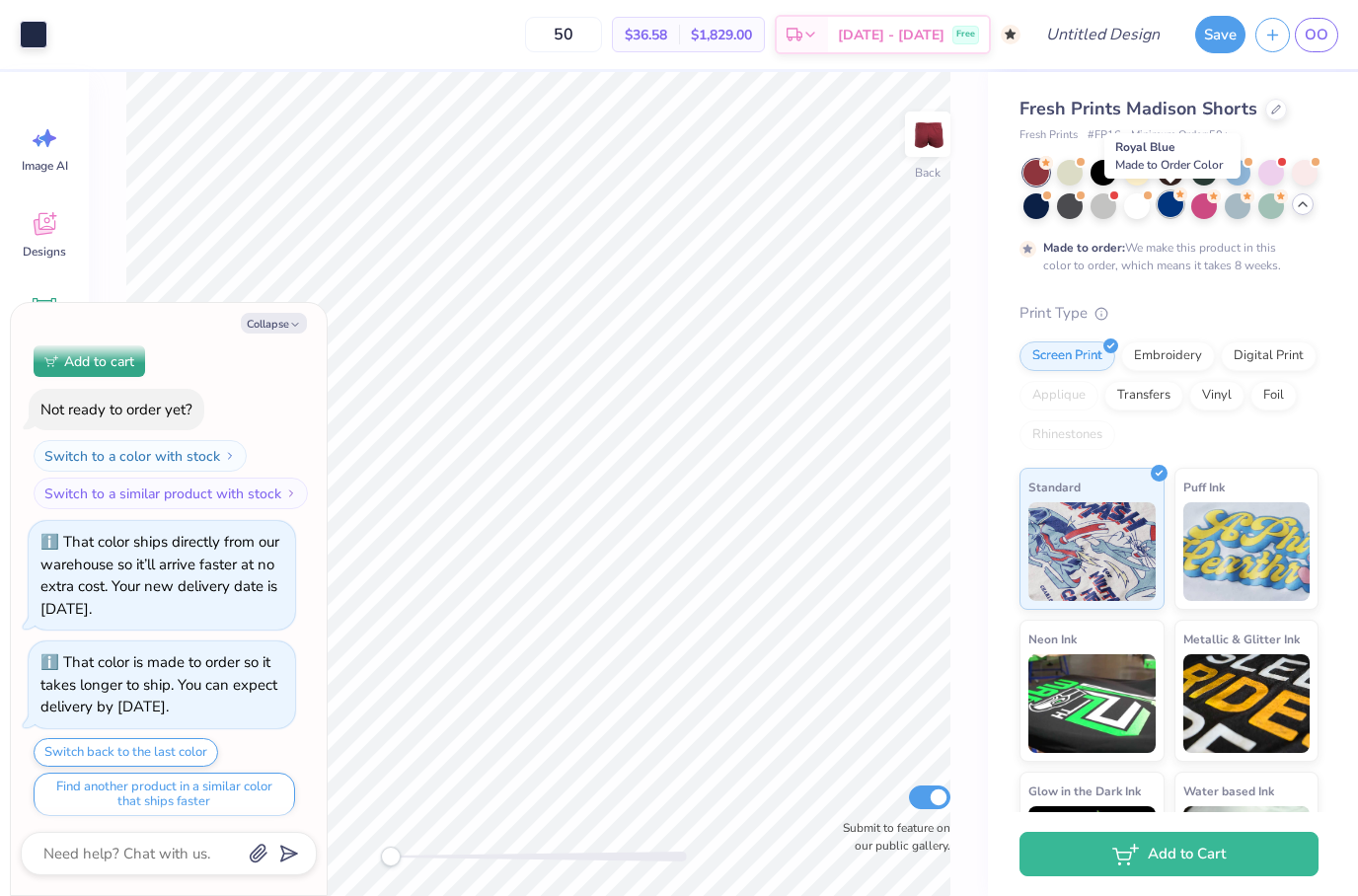
click at [1177, 207] on div at bounding box center [1170, 205] width 26 height 26
click at [1039, 204] on div at bounding box center [1036, 205] width 26 height 26
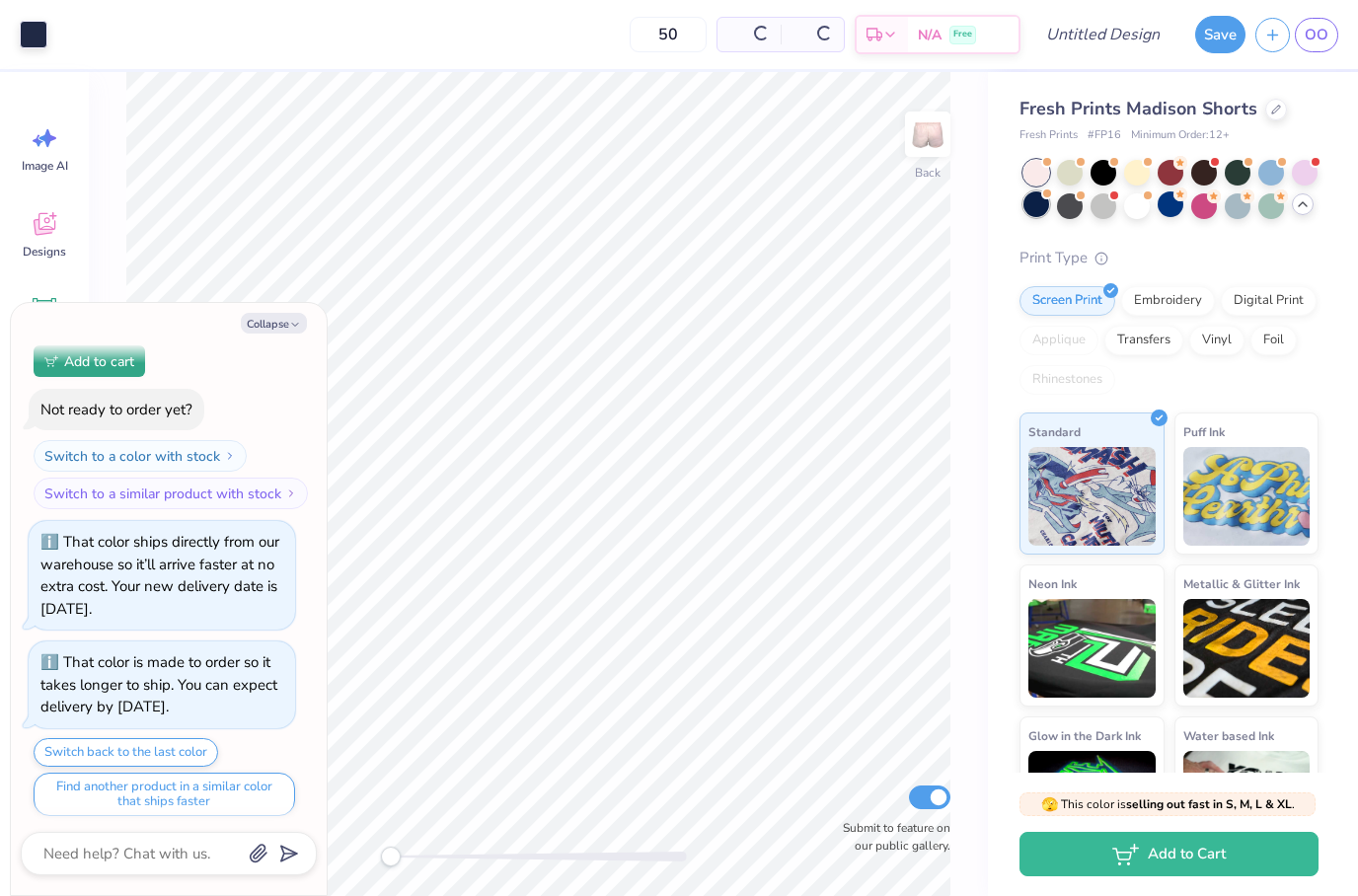
scroll to position [1059, 0]
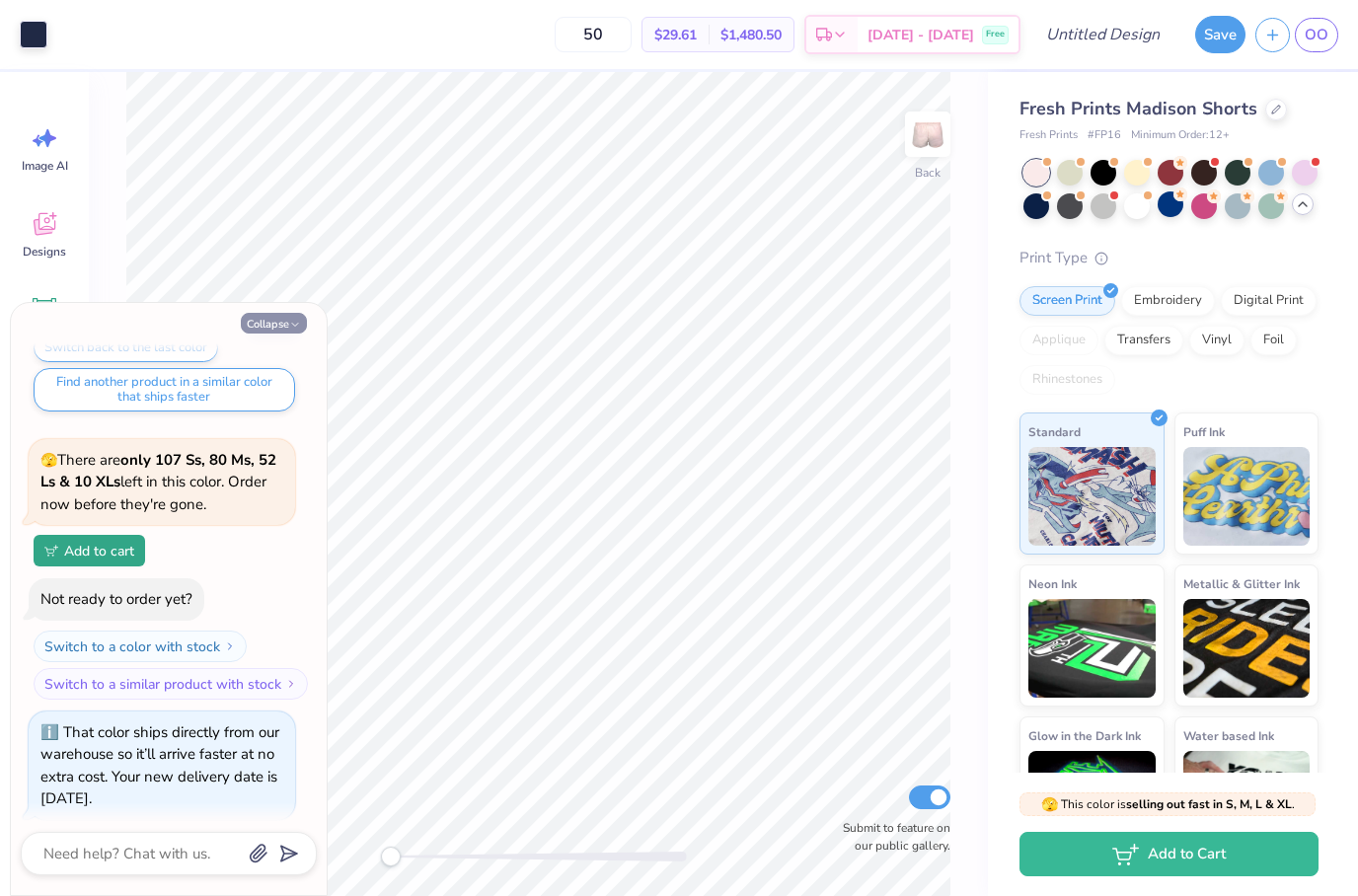
click at [291, 318] on button "Collapse" at bounding box center [273, 323] width 67 height 21
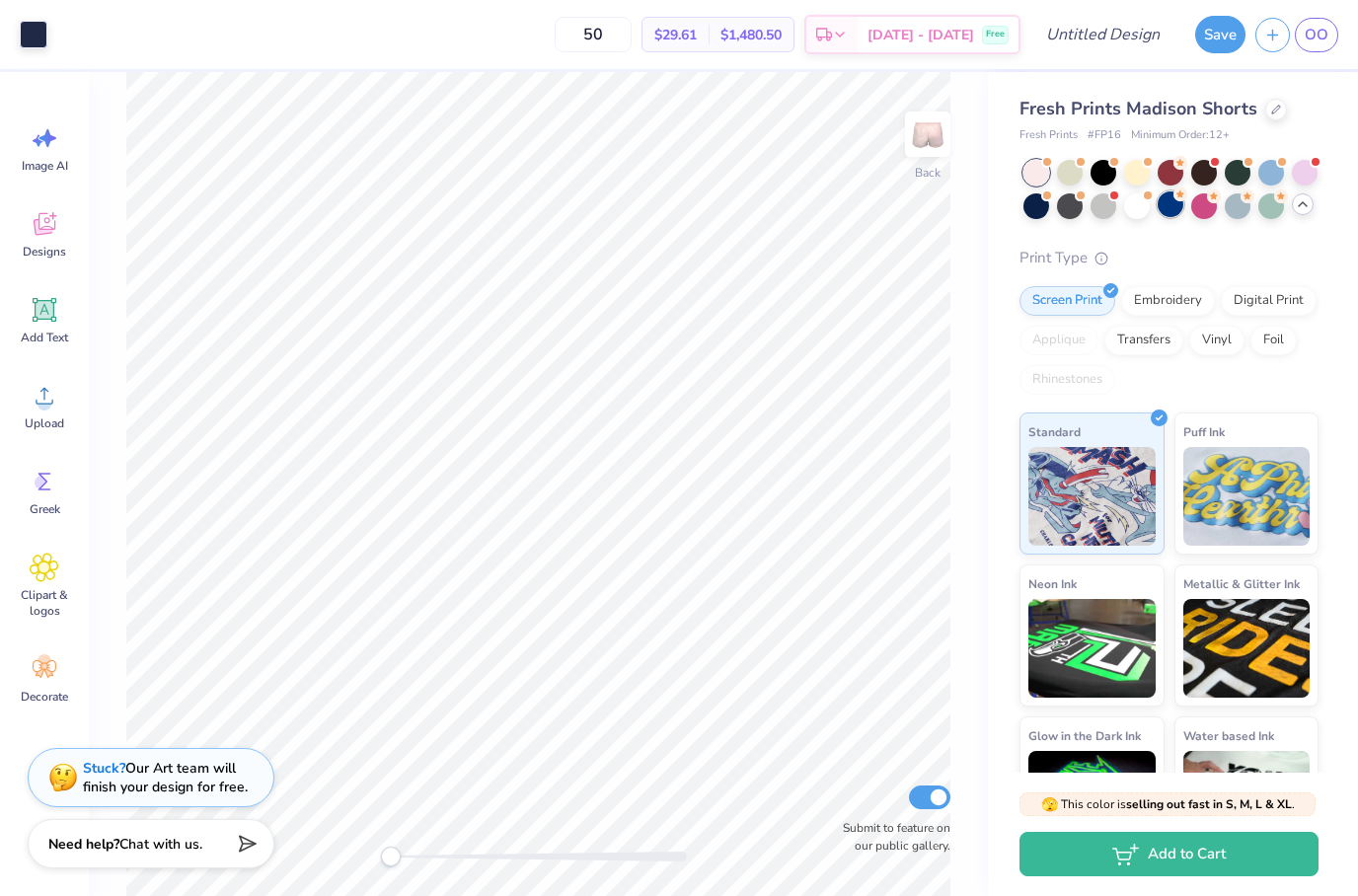
click at [1165, 216] on div at bounding box center [1170, 205] width 26 height 26
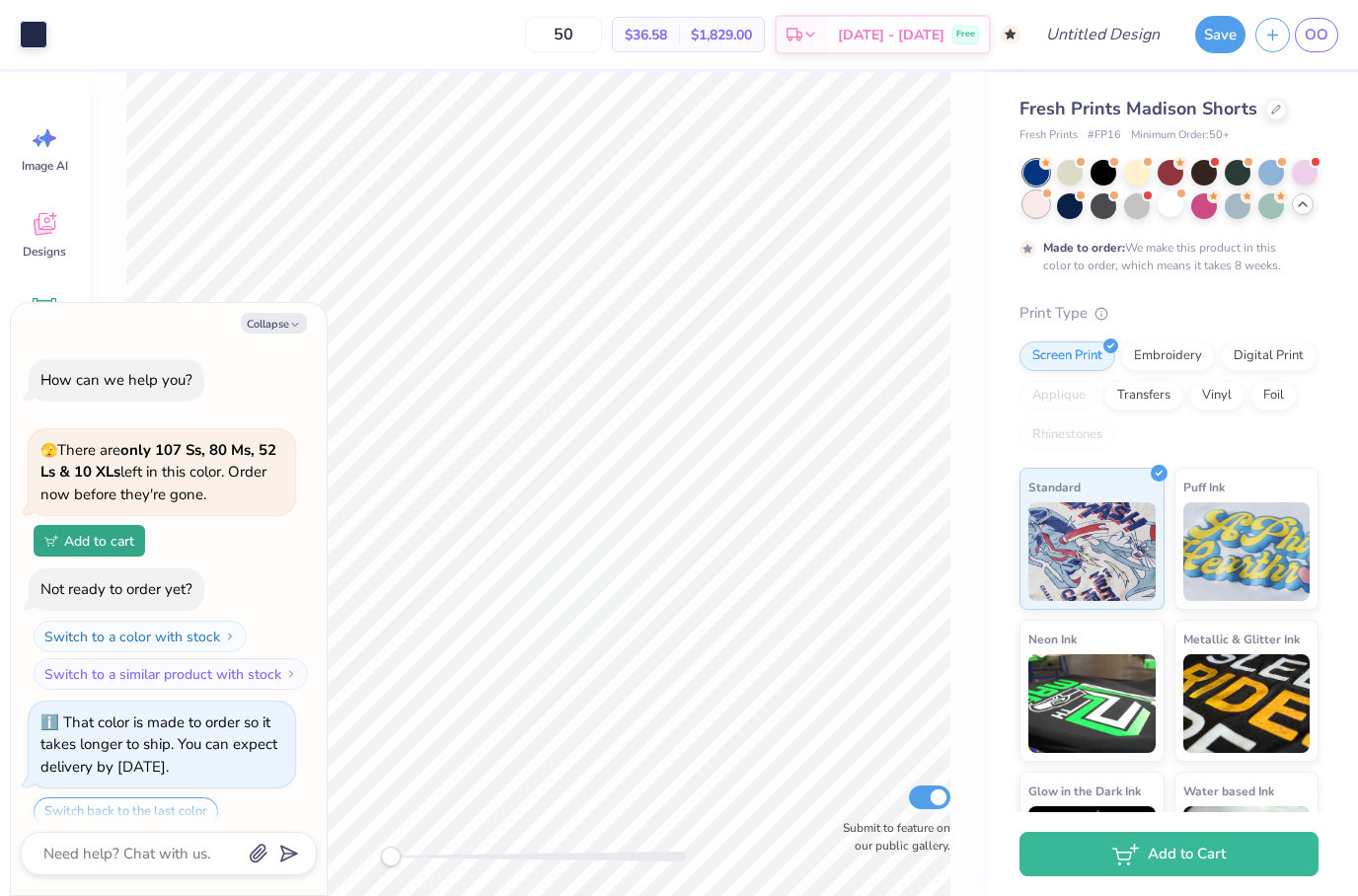
scroll to position [1244, 0]
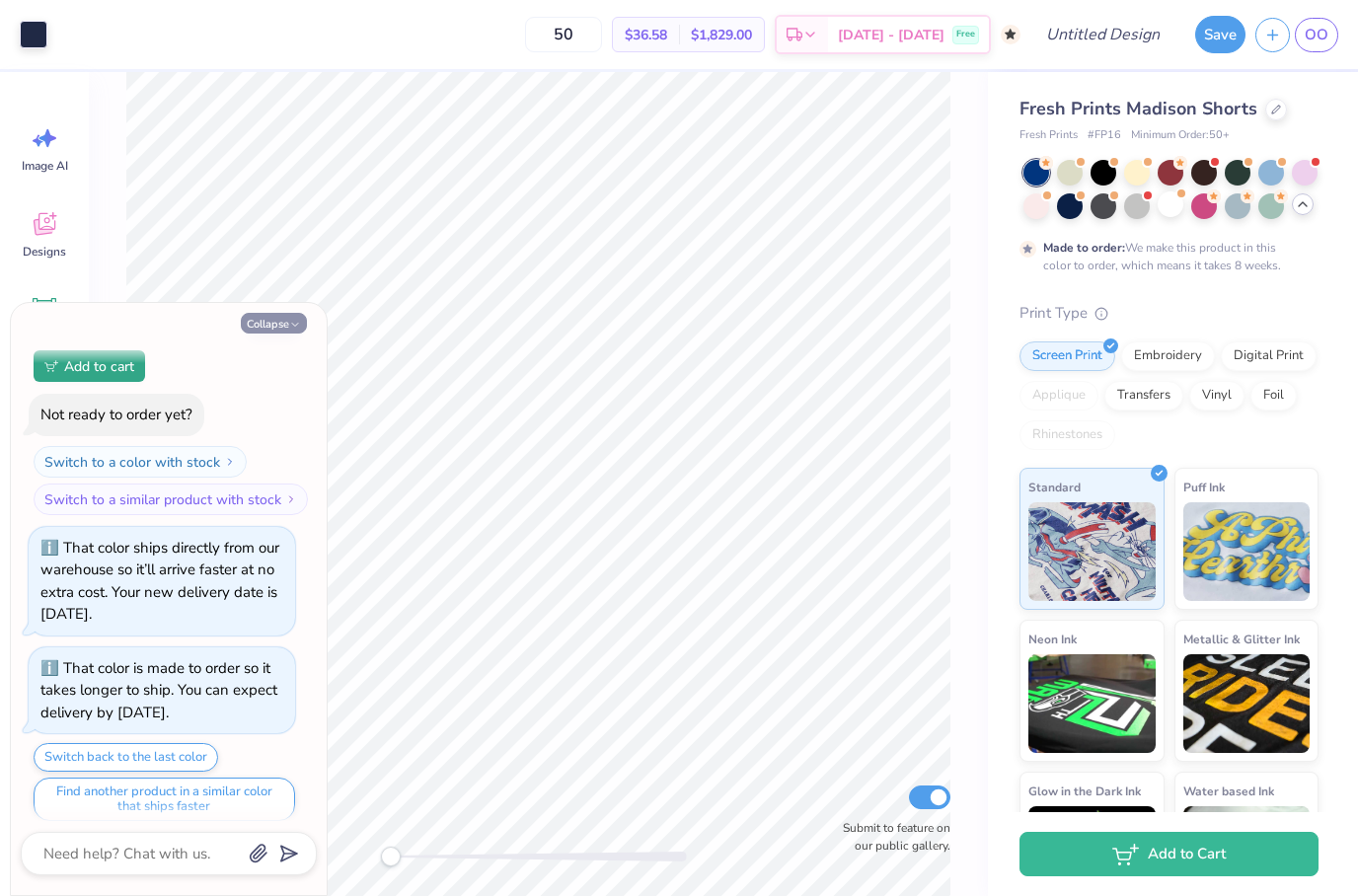
click at [278, 317] on button "Collapse" at bounding box center [273, 323] width 67 height 21
type textarea "x"
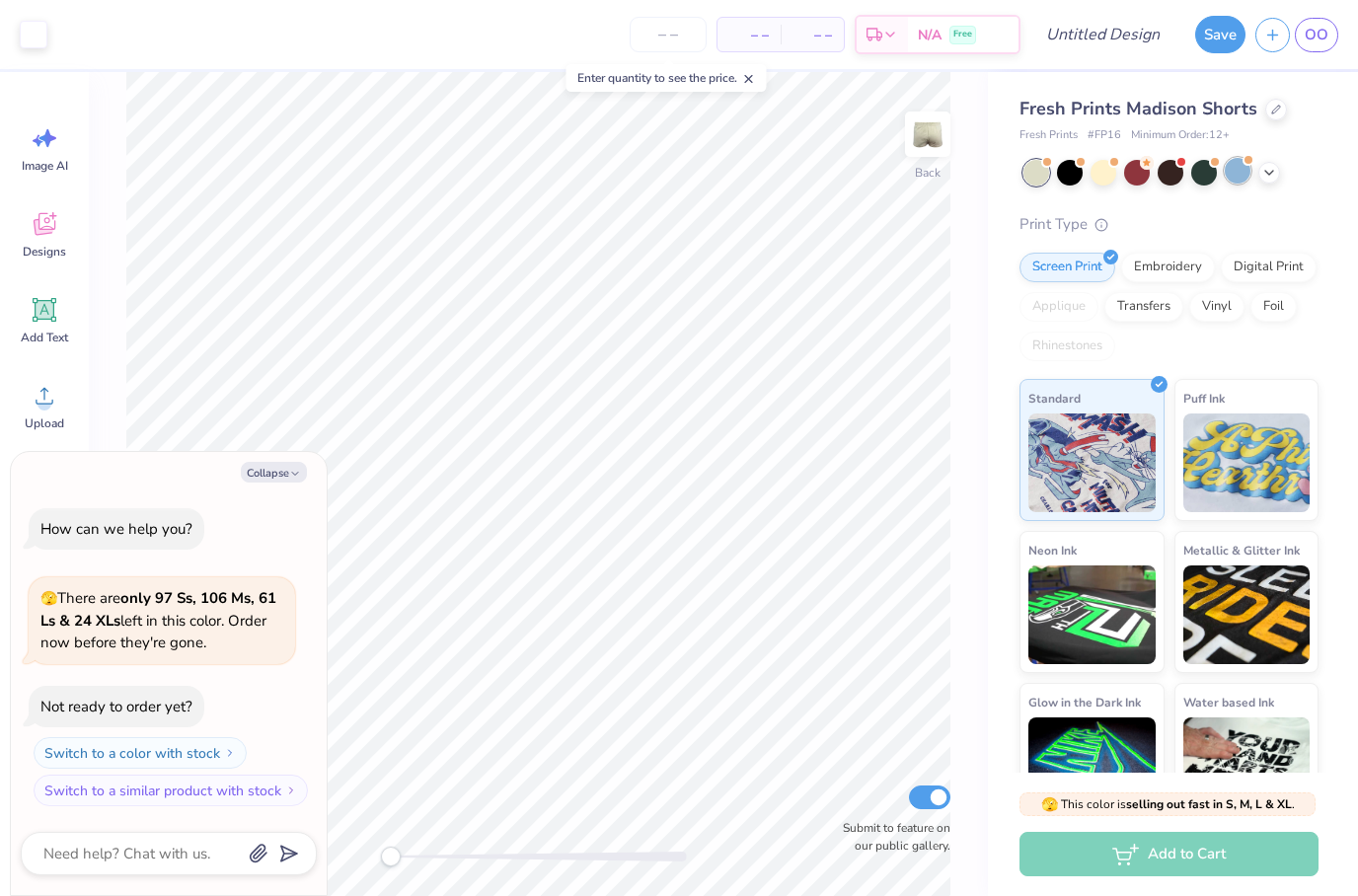
click at [1247, 177] on div at bounding box center [1238, 171] width 26 height 26
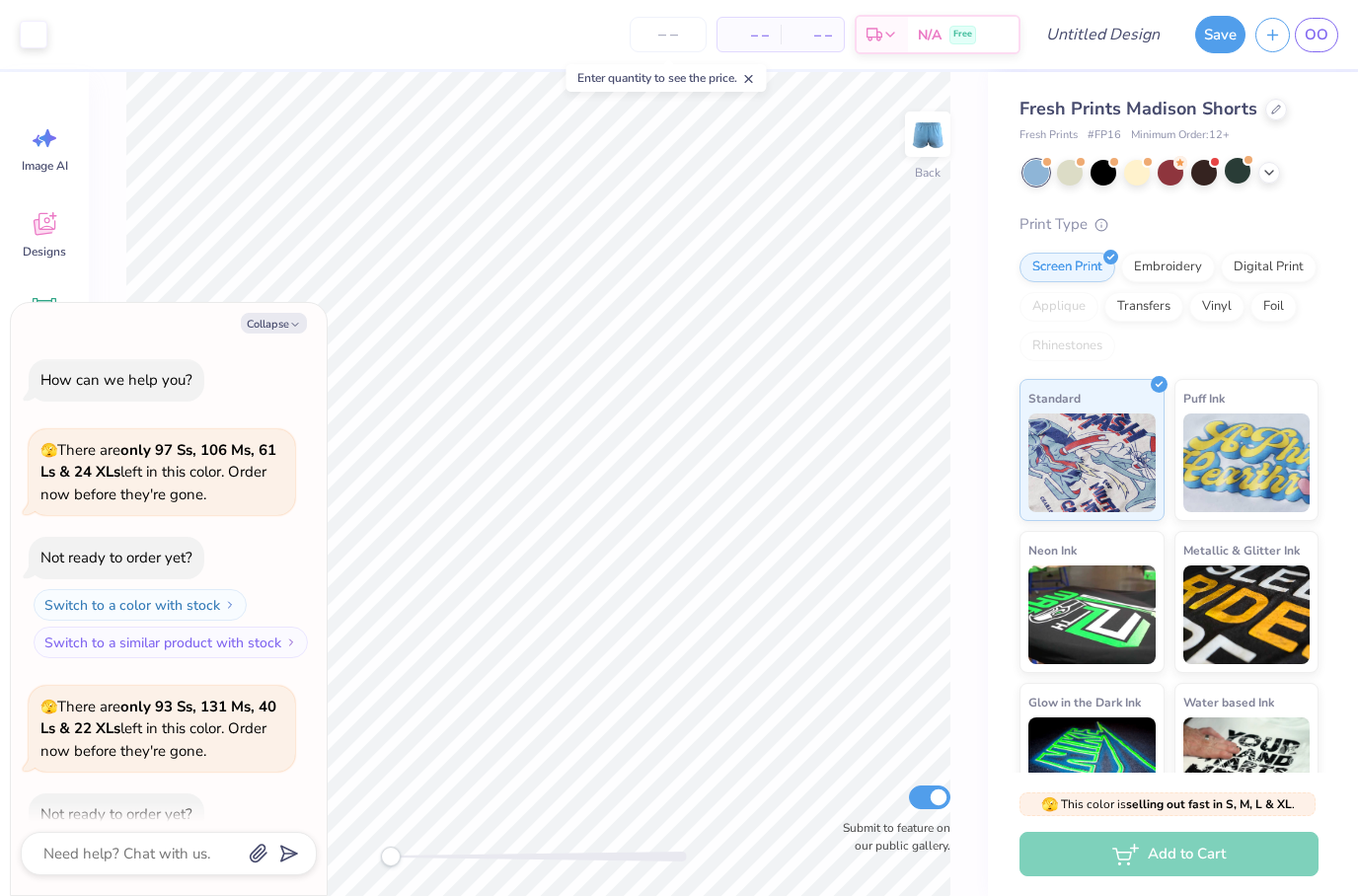
scroll to position [103, 0]
type textarea "x"
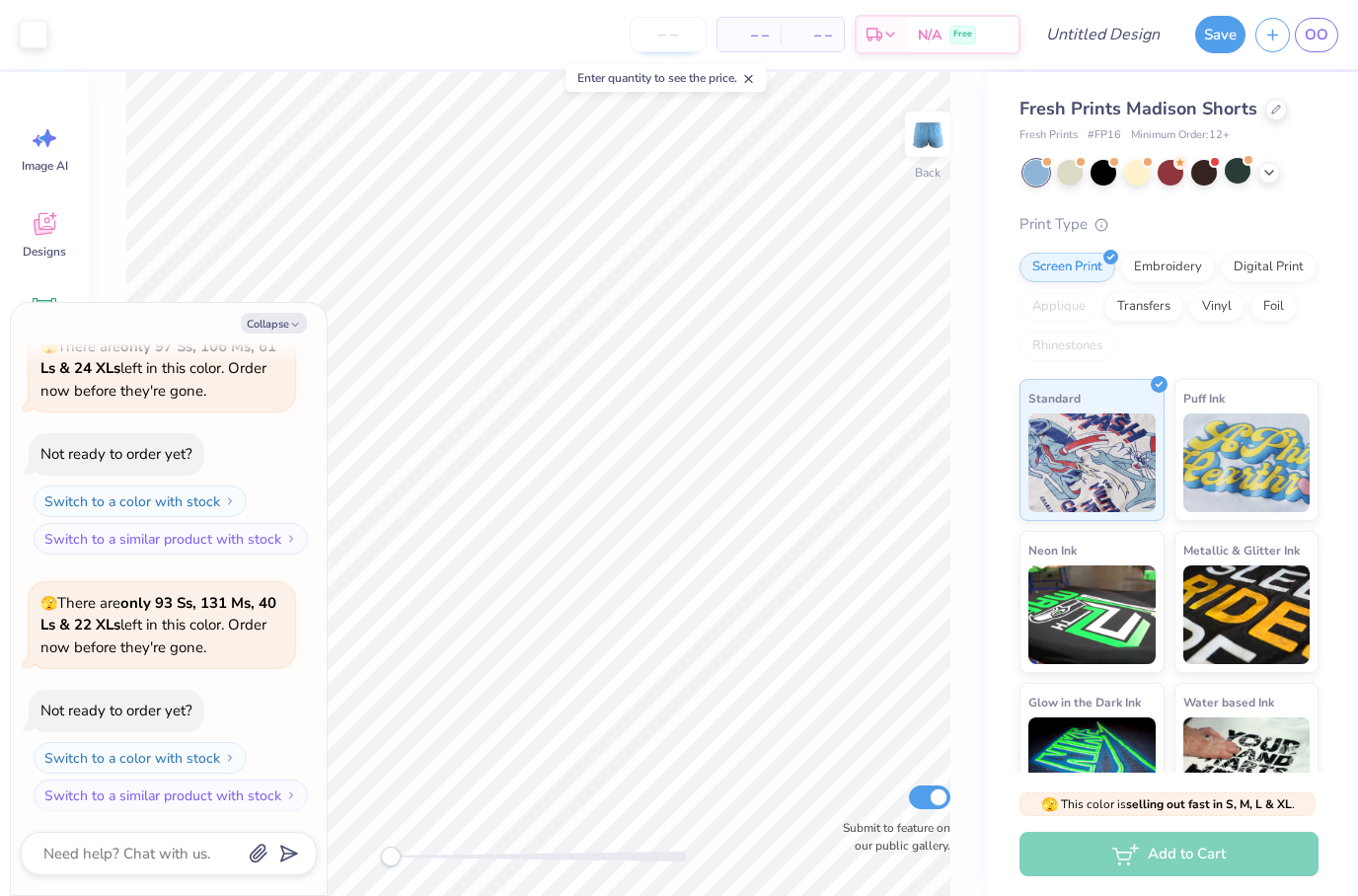
click at [690, 32] on input "number" at bounding box center [668, 35] width 76 height 36
type input "50"
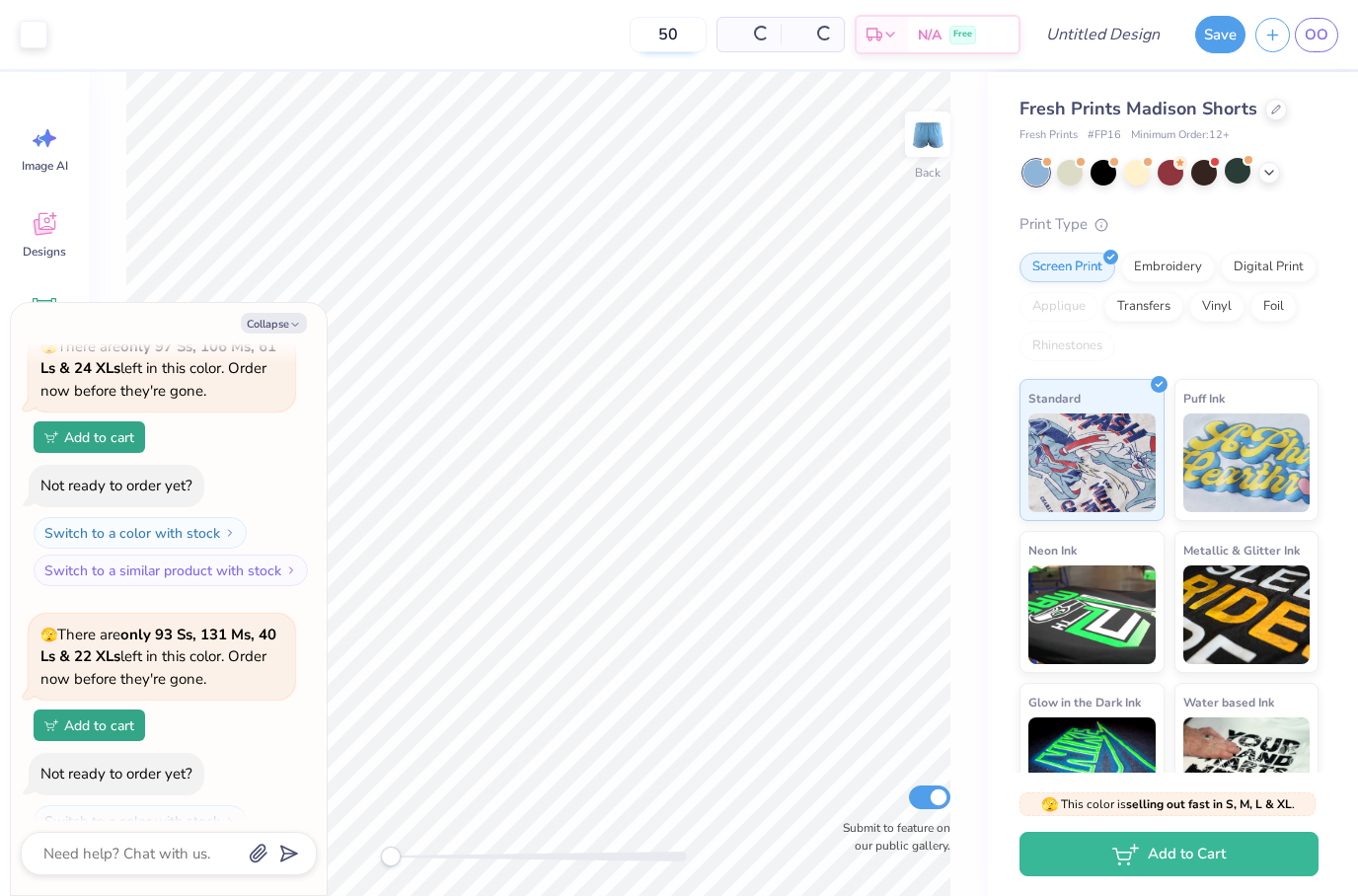
type textarea "x"
type input "50"
click at [1274, 171] on icon at bounding box center [1270, 171] width 16 height 16
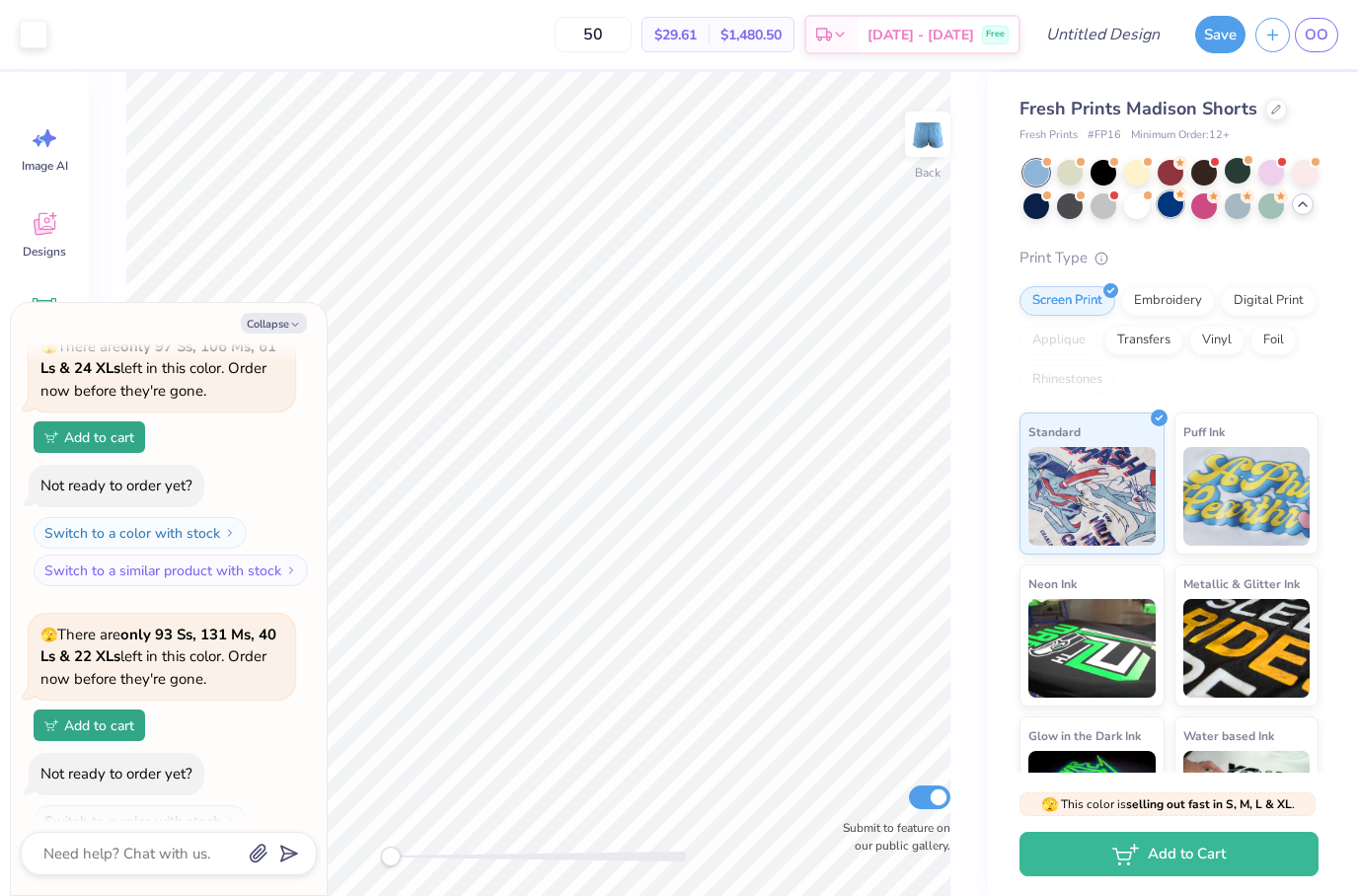
click at [1171, 206] on div at bounding box center [1170, 205] width 26 height 26
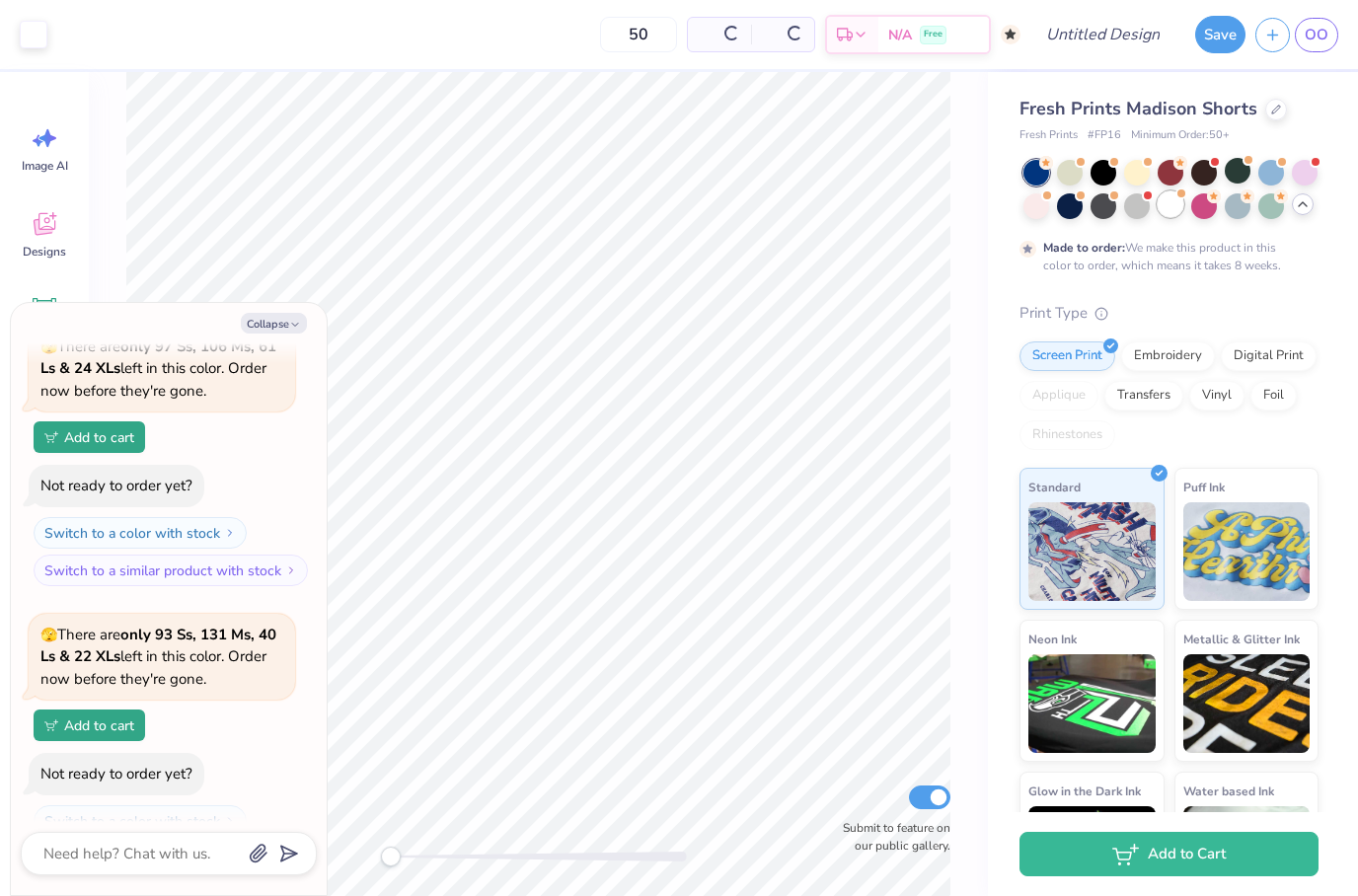
scroll to position [352, 0]
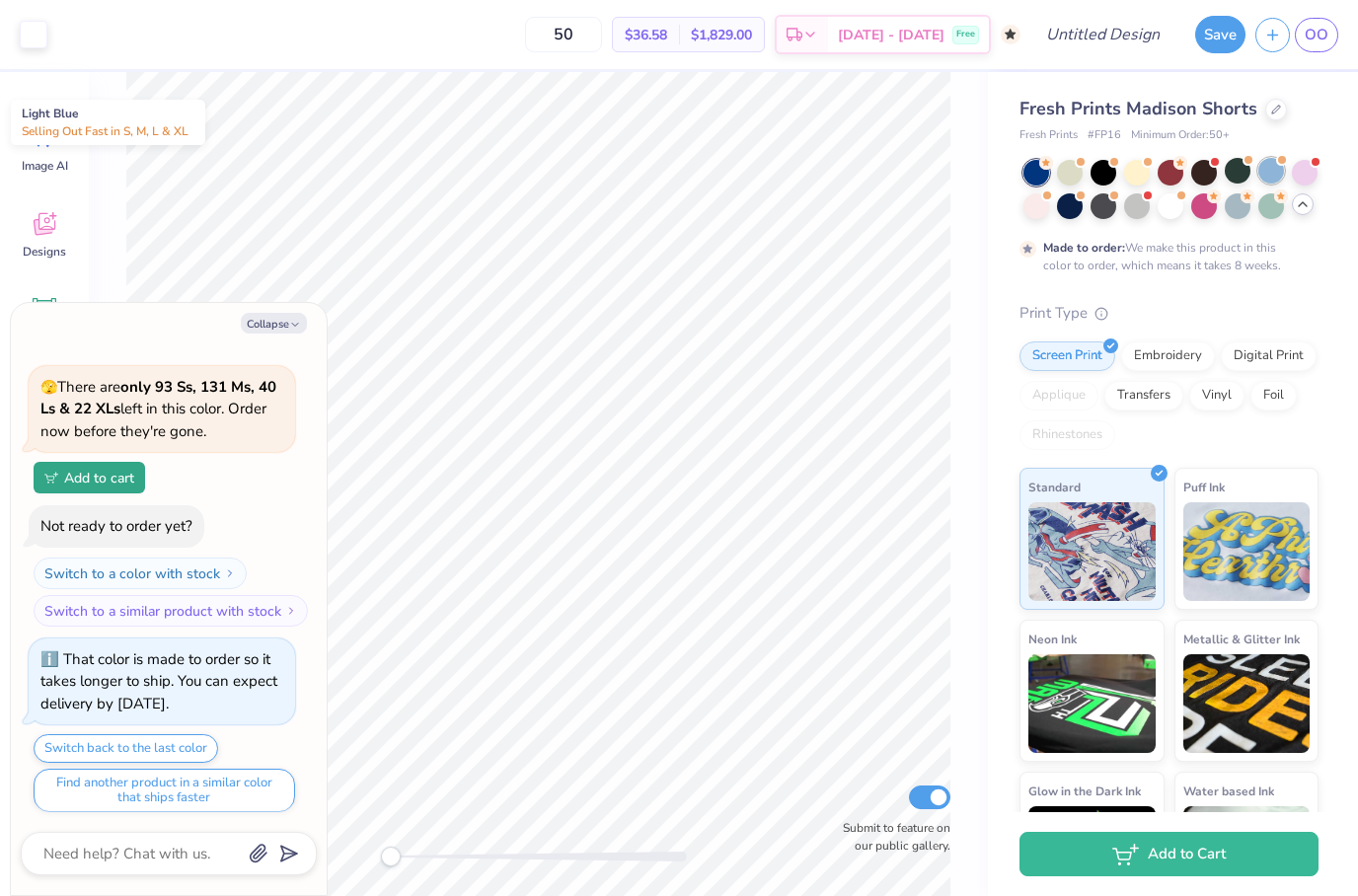
click at [1277, 177] on div at bounding box center [1272, 171] width 26 height 26
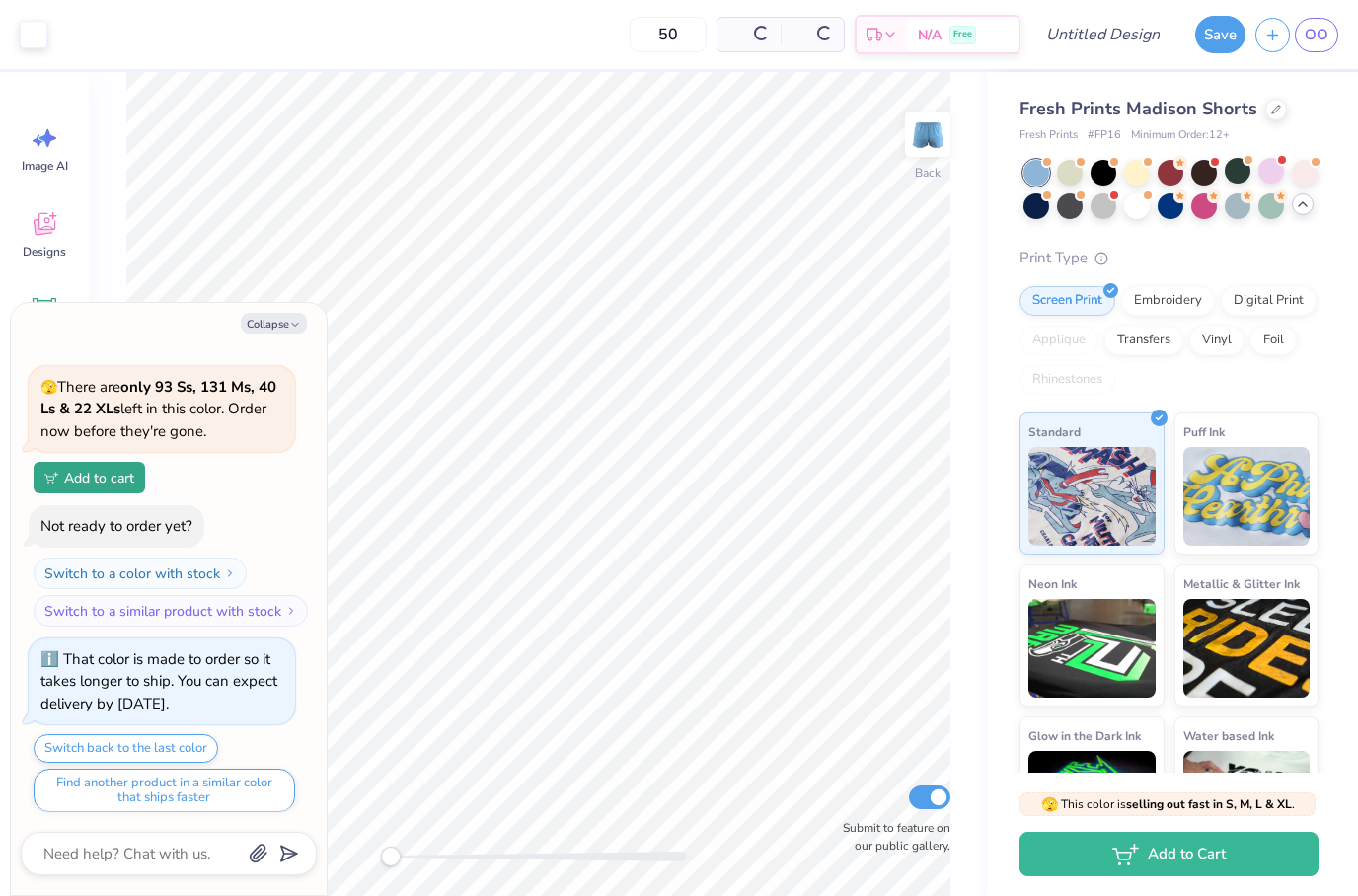
scroll to position [756, 0]
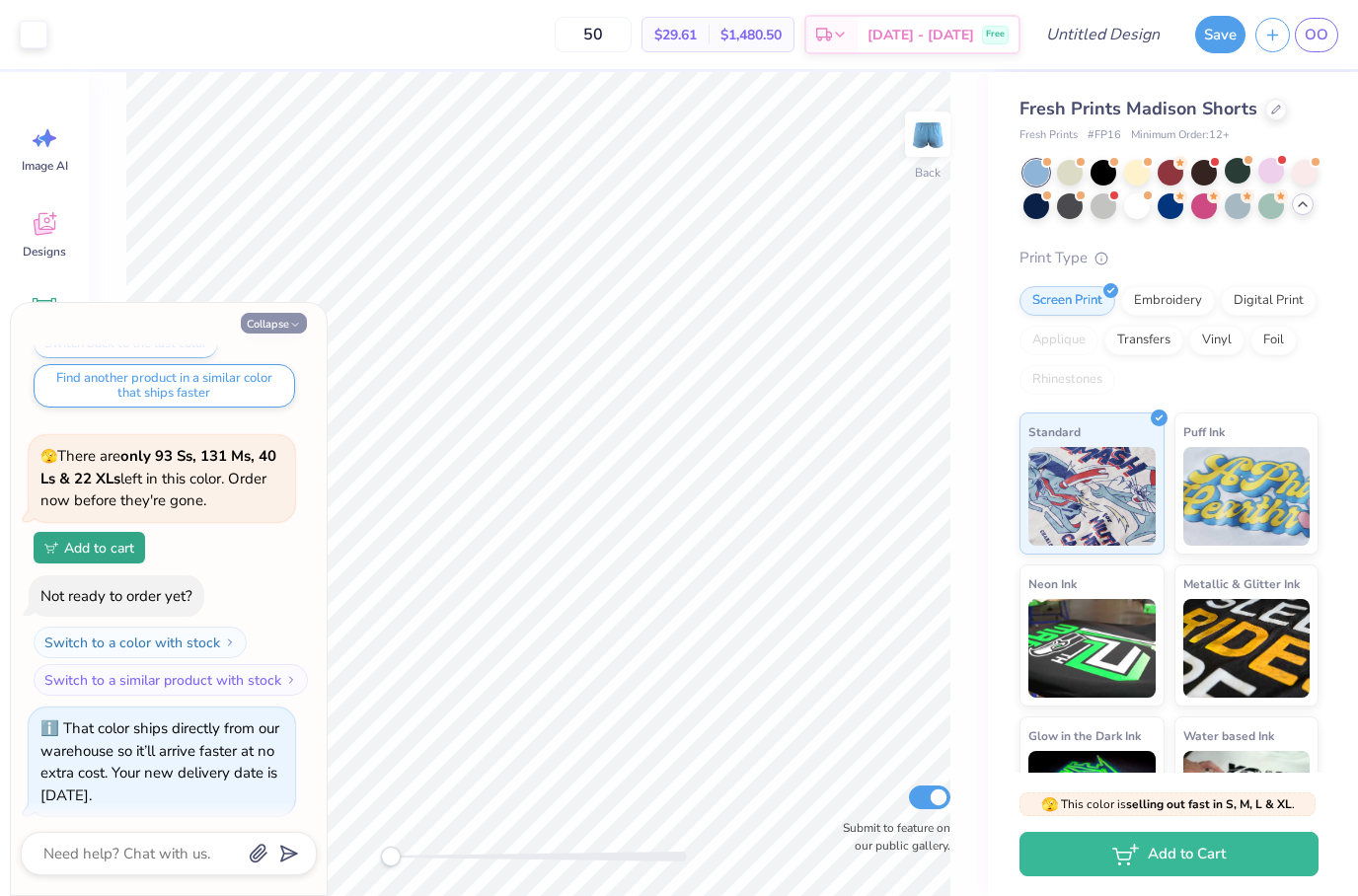
click at [287, 325] on button "Collapse" at bounding box center [273, 323] width 67 height 21
type textarea "x"
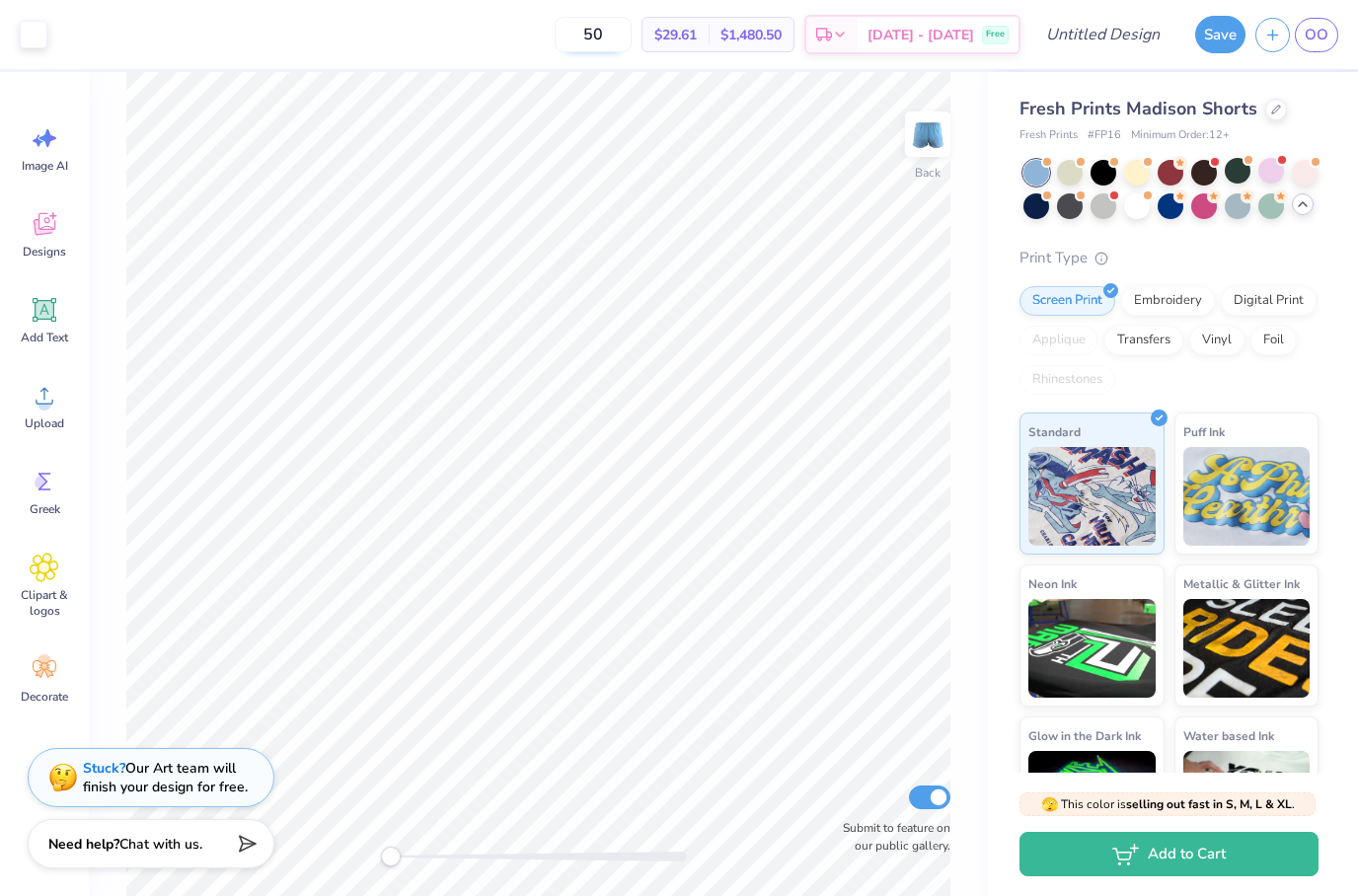
click at [617, 33] on input "50" at bounding box center [592, 35] width 76 height 36
type input "58"
click at [1165, 207] on div at bounding box center [1170, 205] width 26 height 26
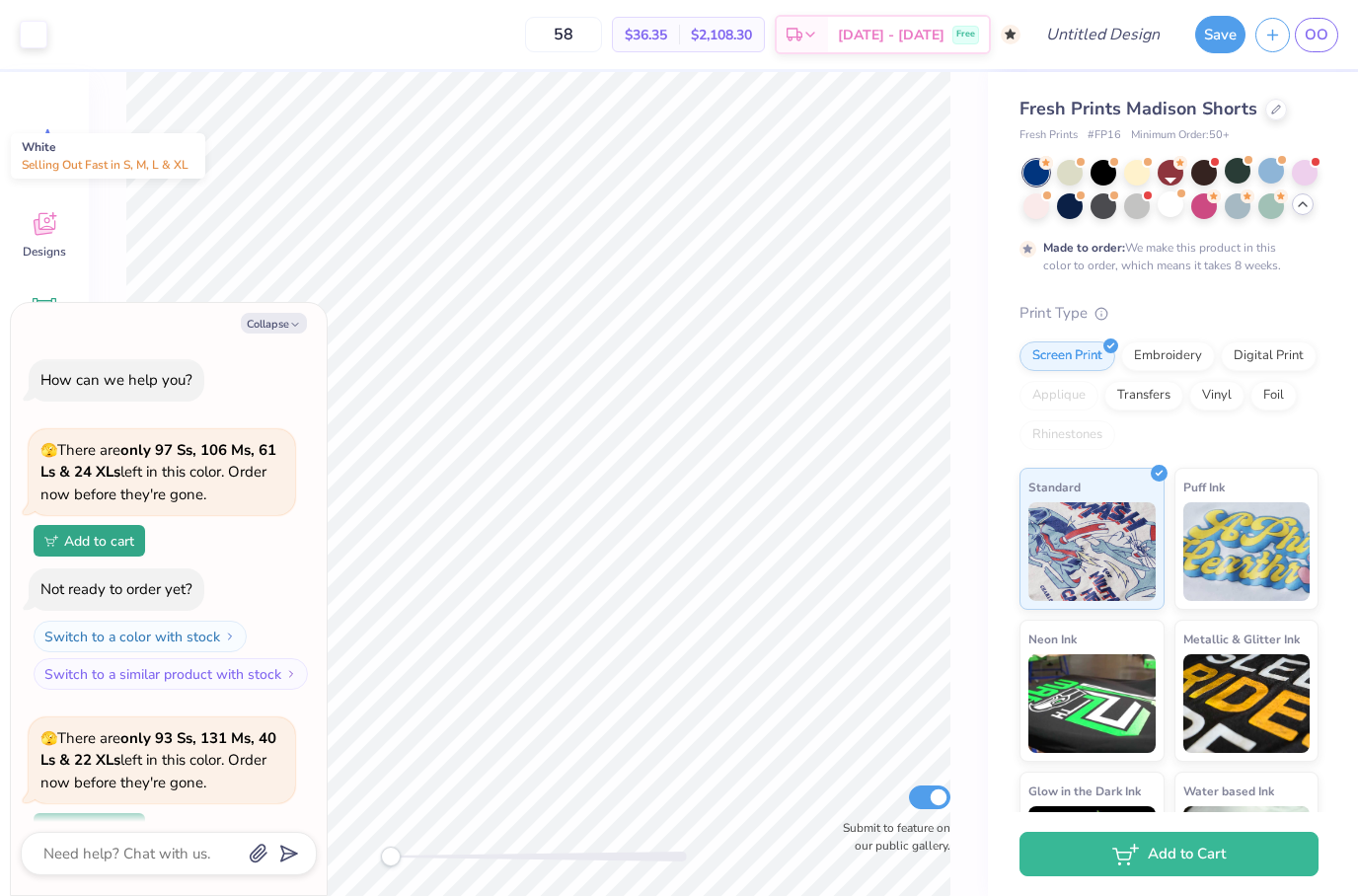
scroll to position [941, 0]
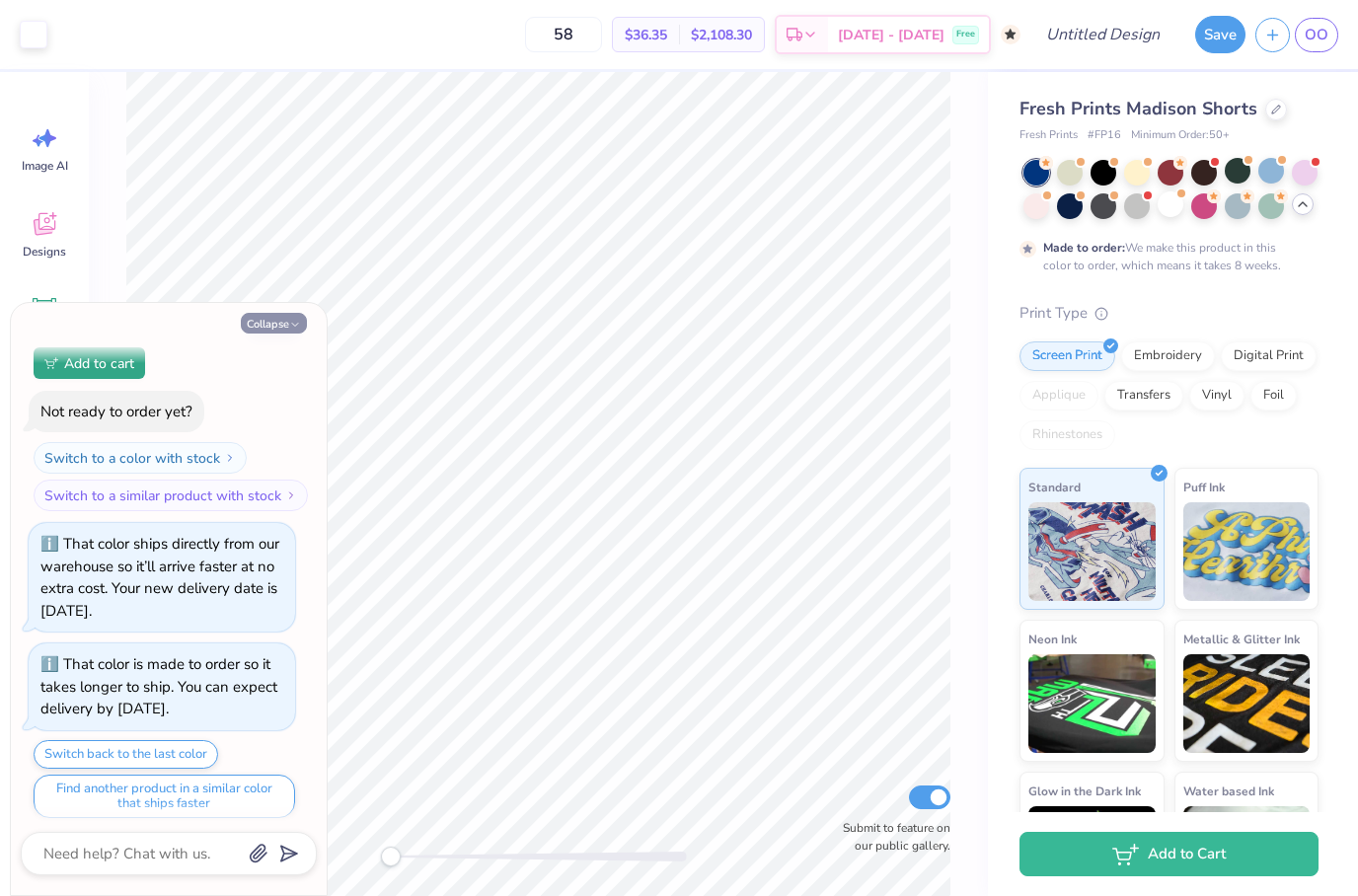
click at [276, 330] on button "Collapse" at bounding box center [273, 323] width 67 height 21
type textarea "x"
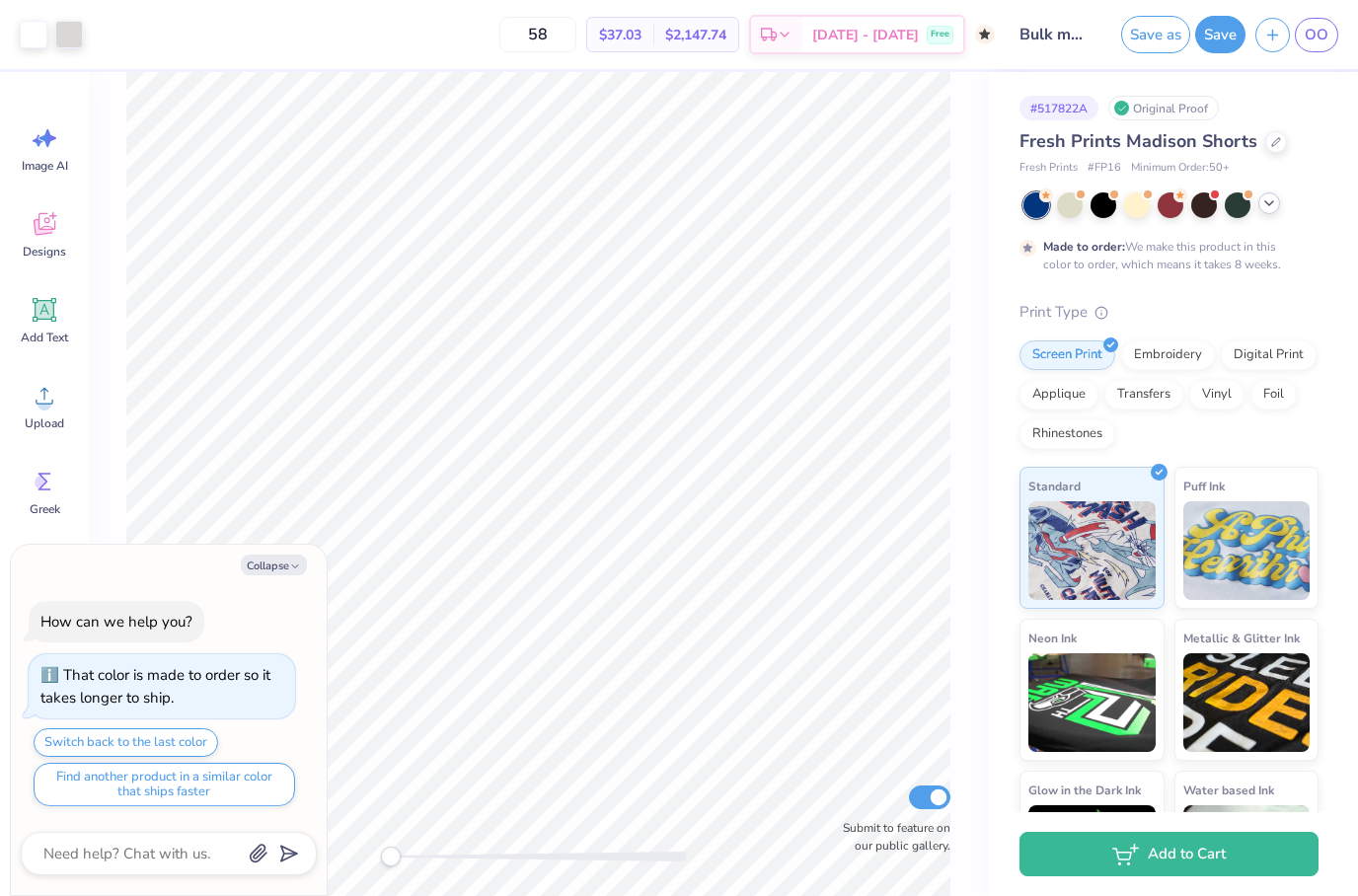
click at [1276, 204] on icon at bounding box center [1270, 204] width 16 height 16
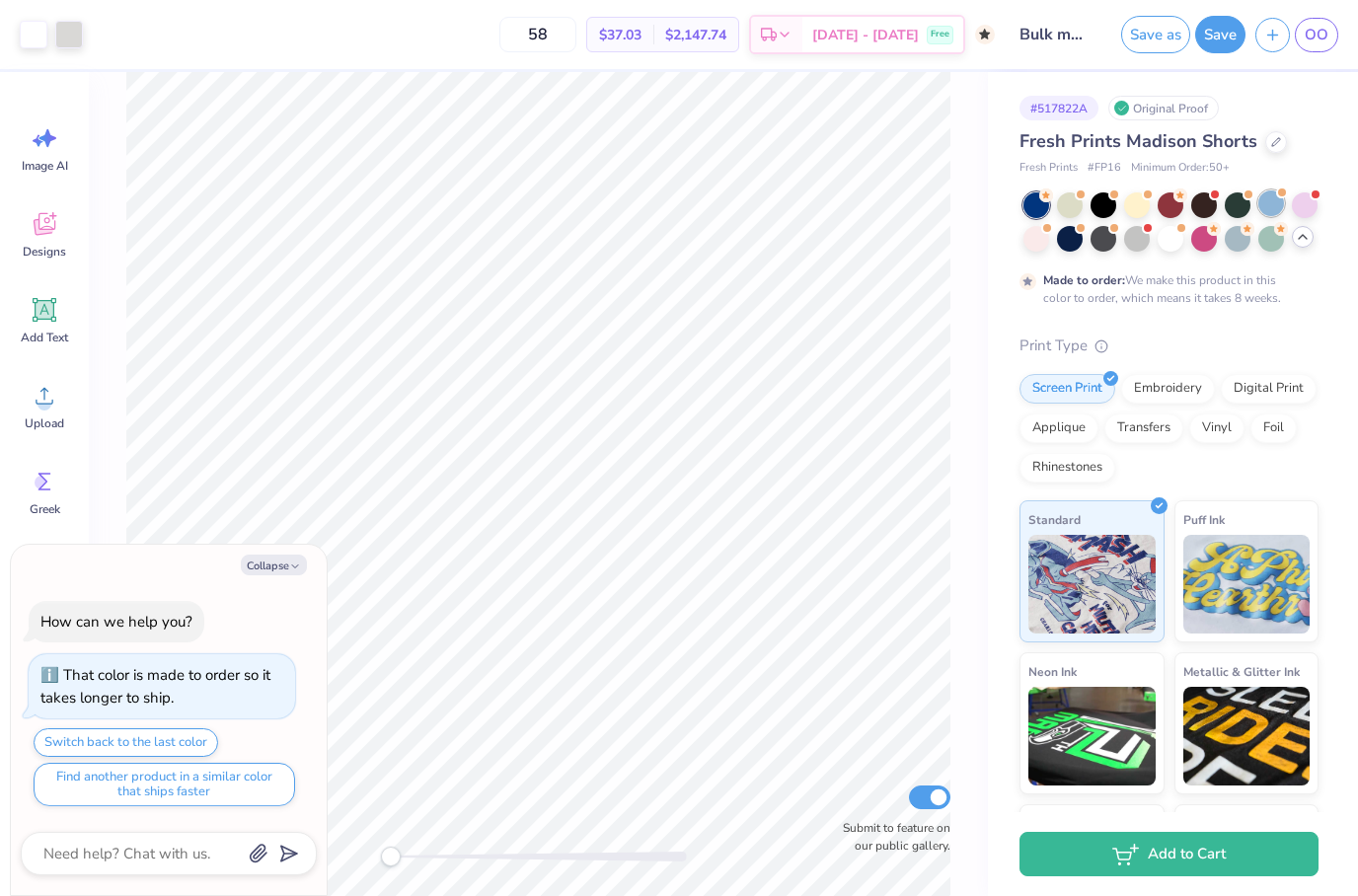
click at [1268, 197] on div at bounding box center [1272, 204] width 26 height 26
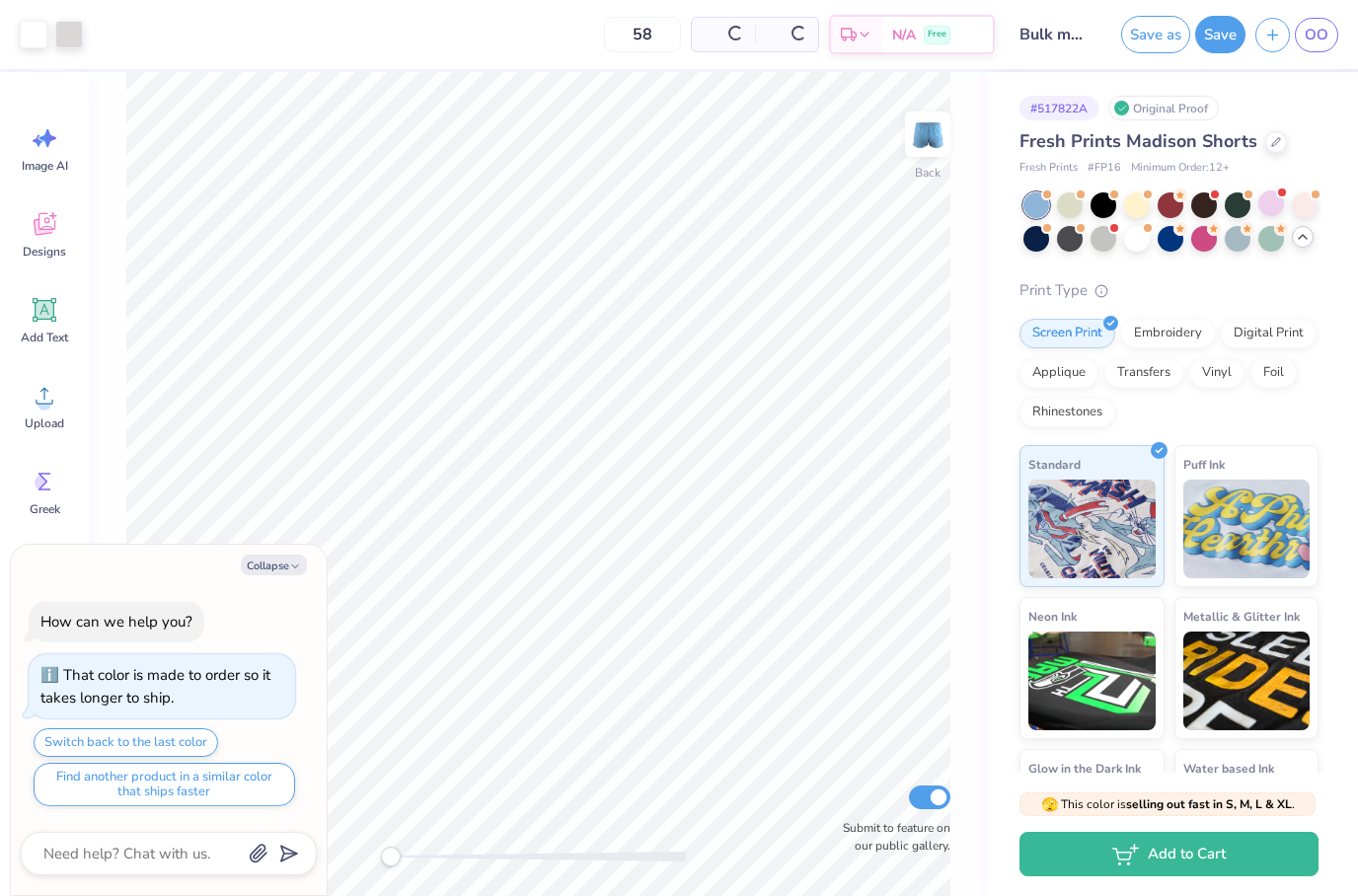
scroll to position [448, 0]
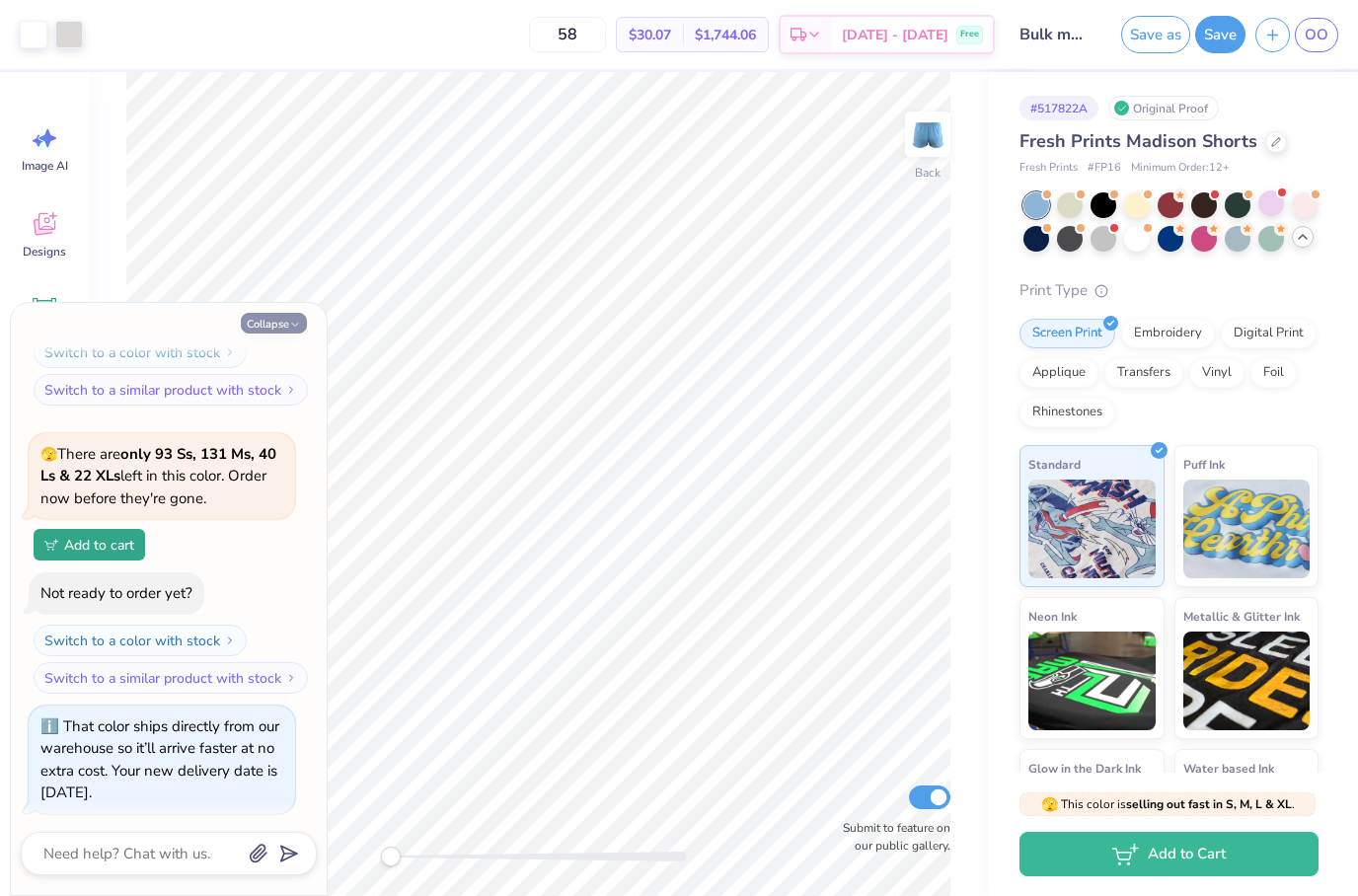
click at [283, 324] on button "Collapse" at bounding box center [273, 323] width 67 height 21
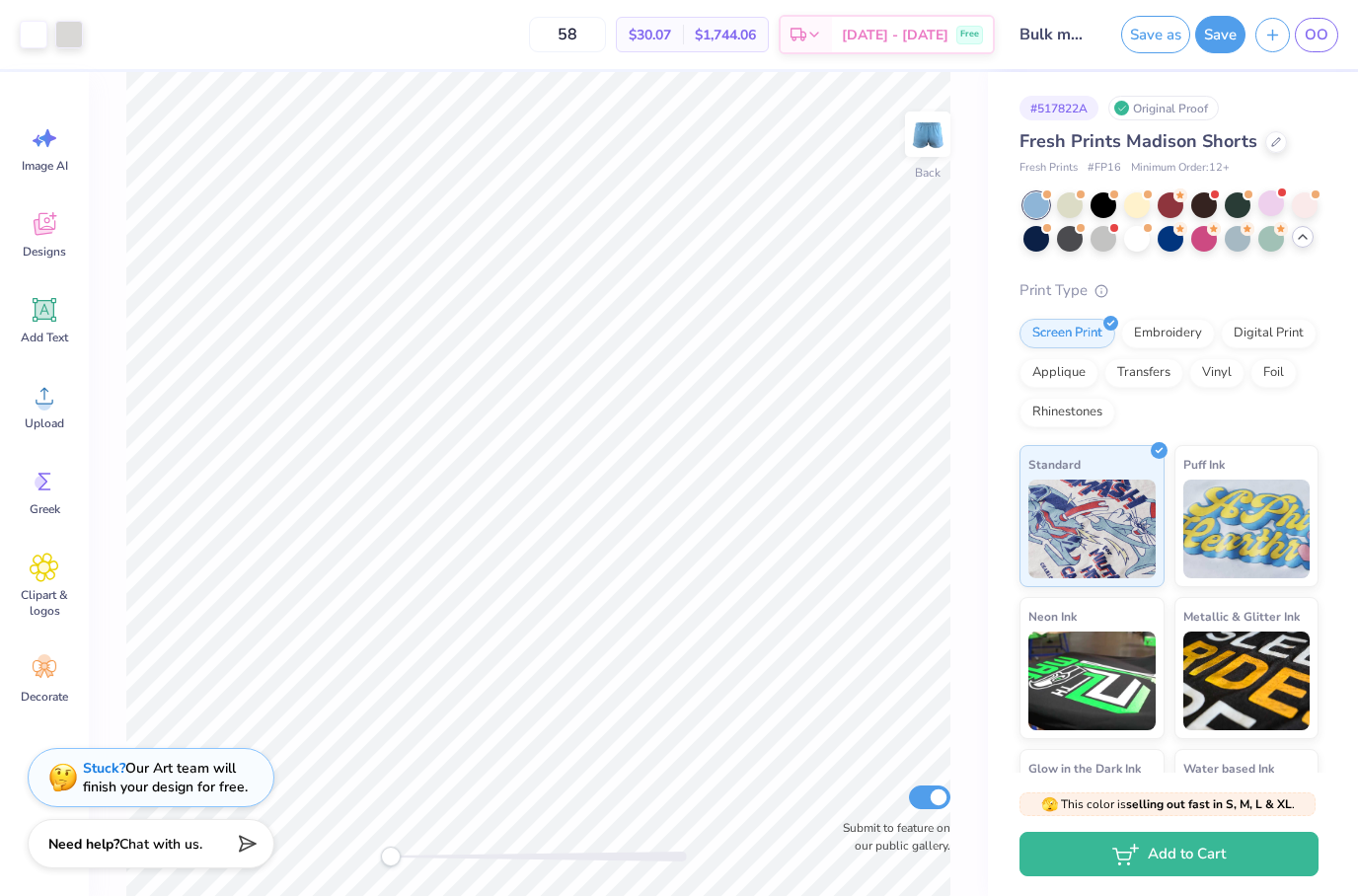
click at [1224, 38] on button "Save" at bounding box center [1220, 35] width 51 height 38
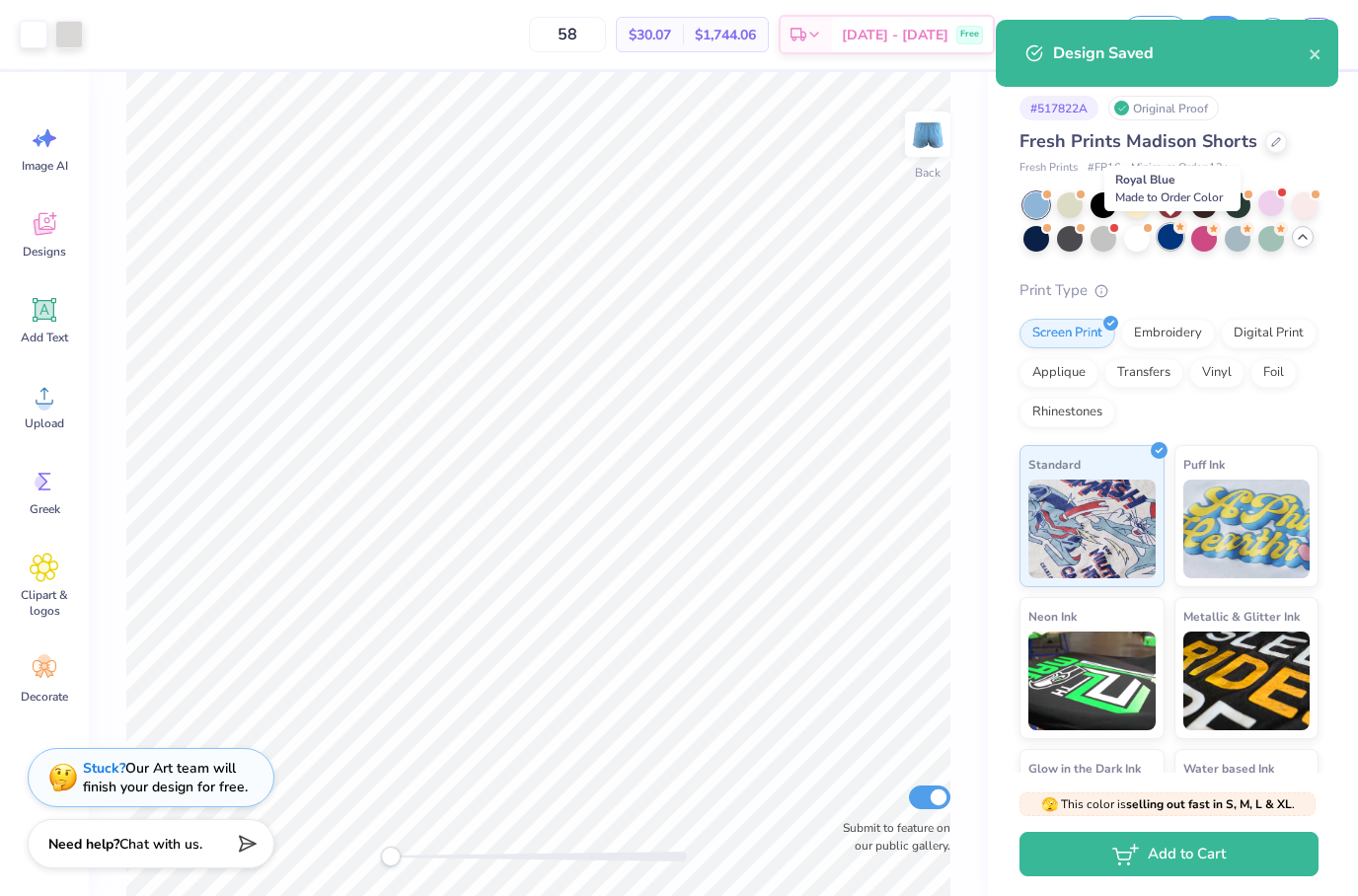
click at [1177, 230] on circle at bounding box center [1180, 227] width 14 height 14
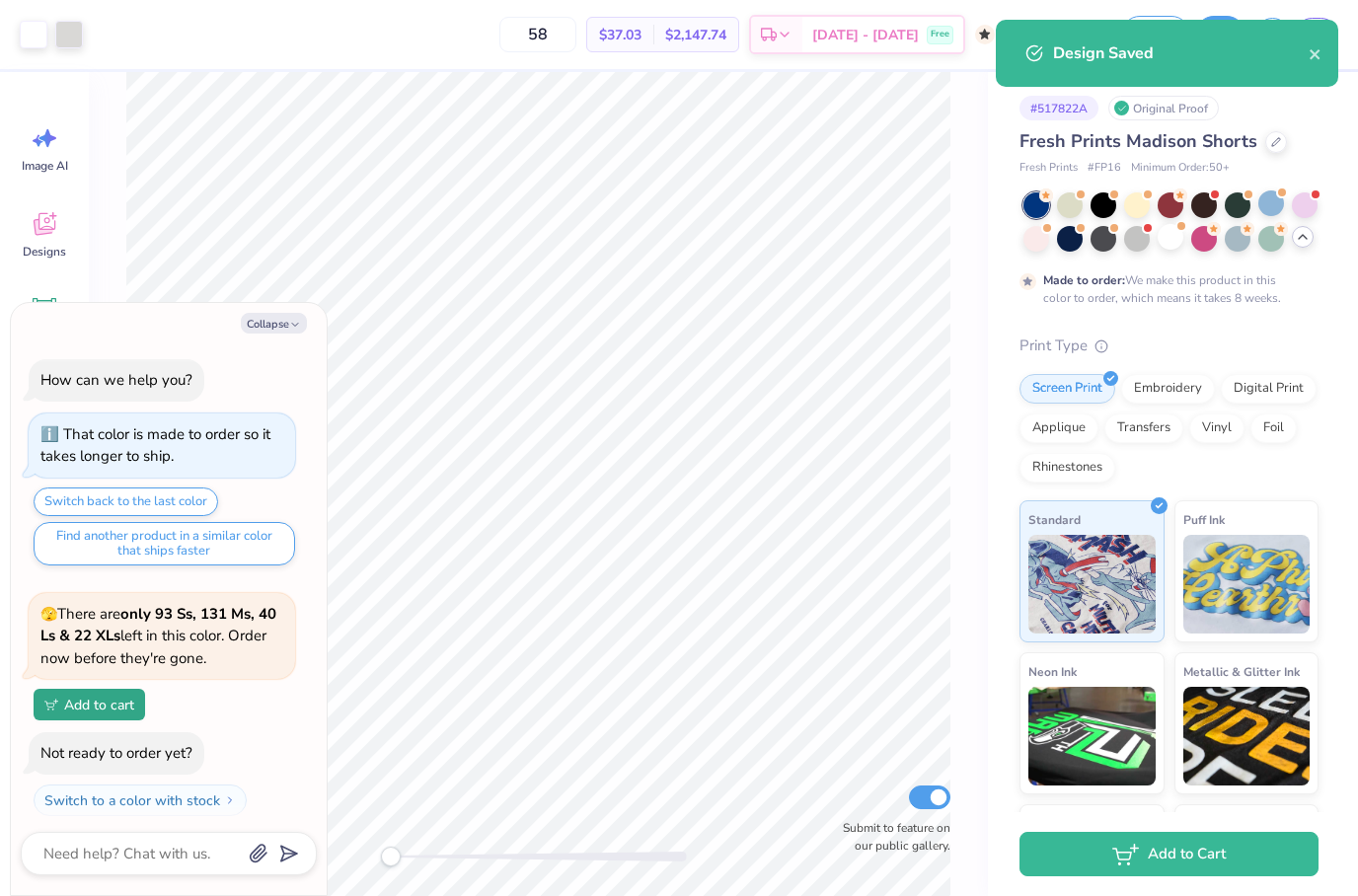
scroll to position [633, 0]
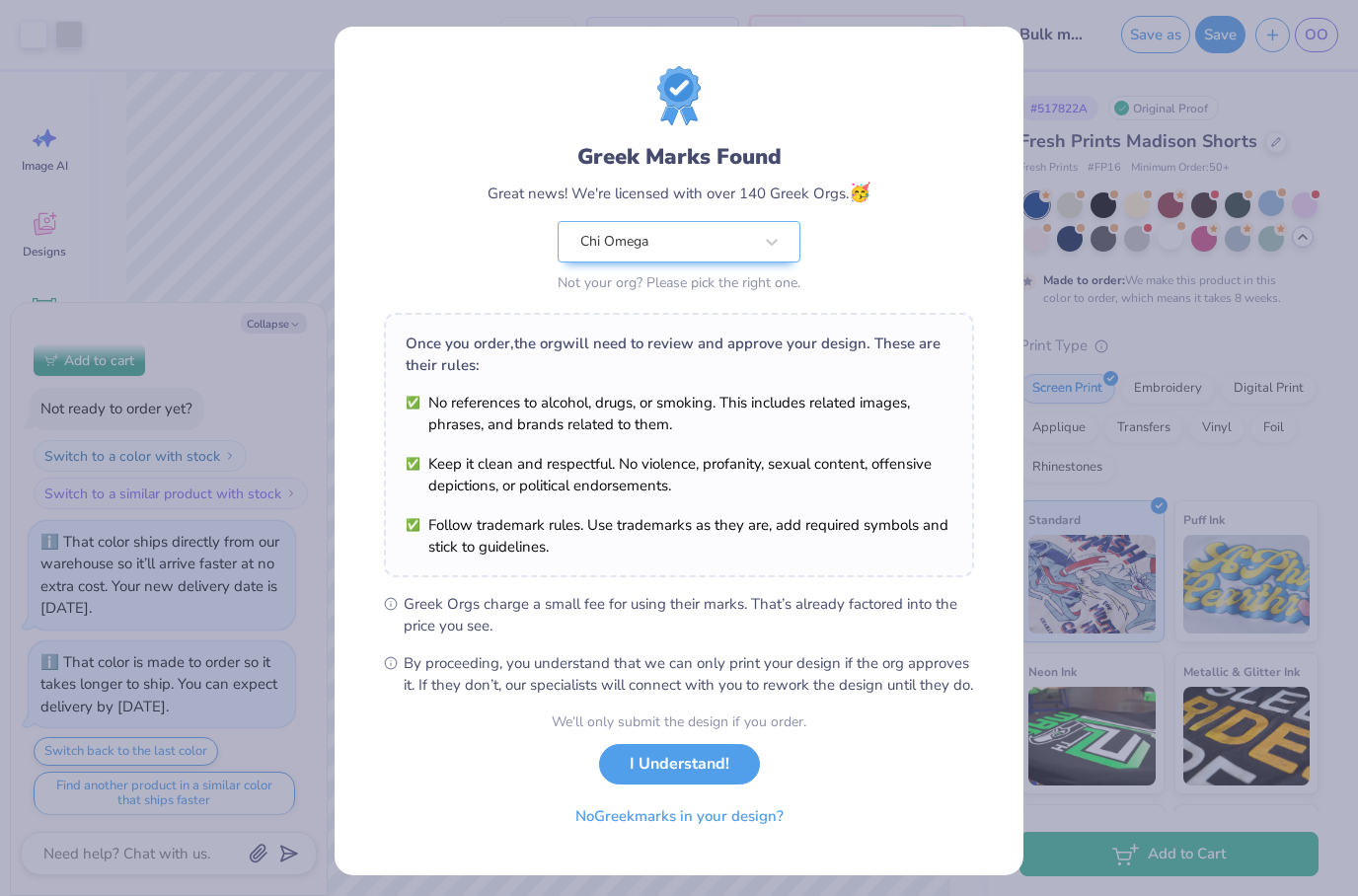
click at [653, 785] on button "I Understand!" at bounding box center [679, 764] width 161 height 41
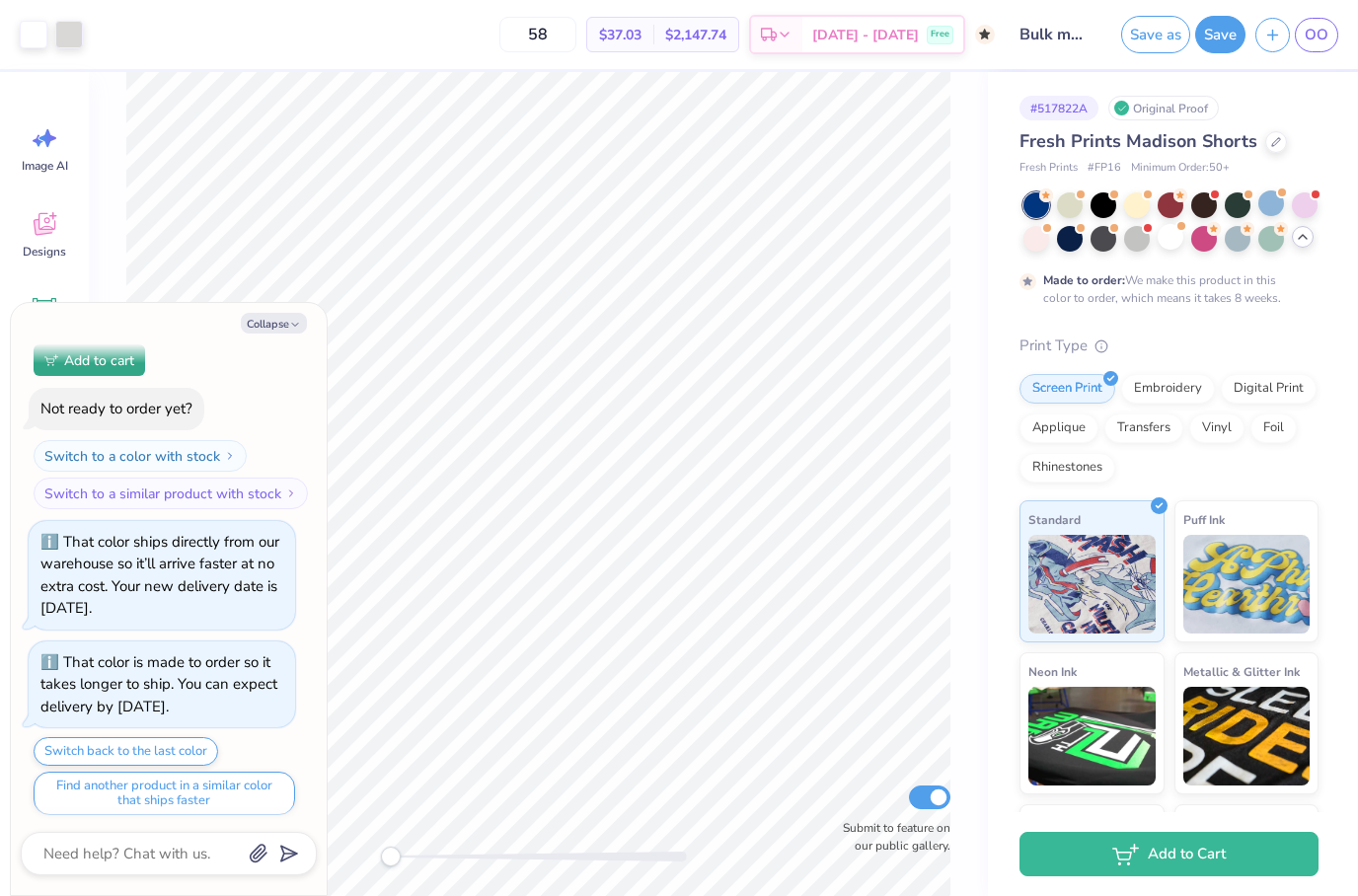
scroll to position [569, 0]
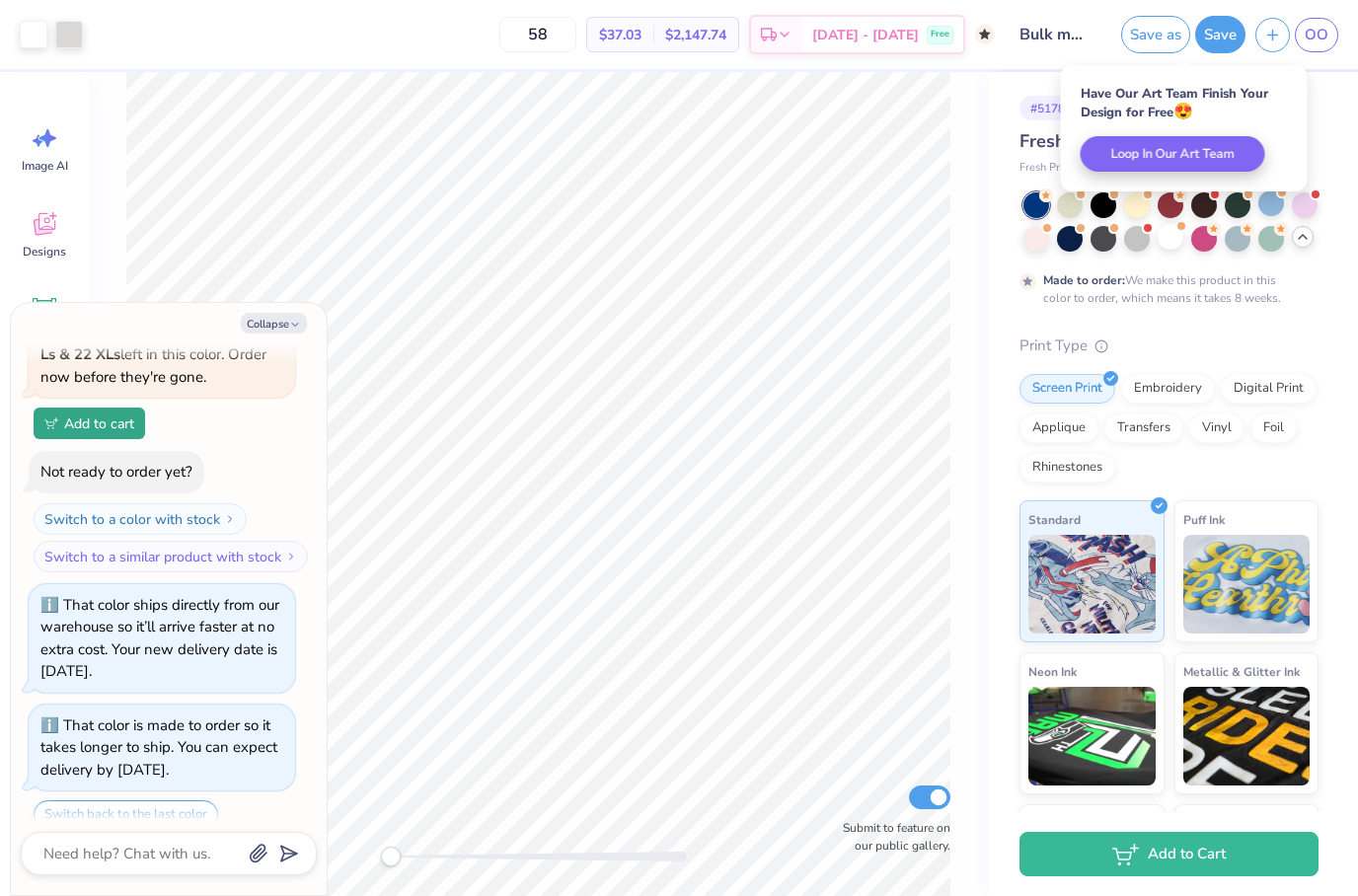
click at [251, 343] on div "Collapse How can we help you? That color is made to order so it takes longer to…" at bounding box center [169, 599] width 316 height 592
click at [261, 332] on button "Collapse" at bounding box center [273, 323] width 67 height 21
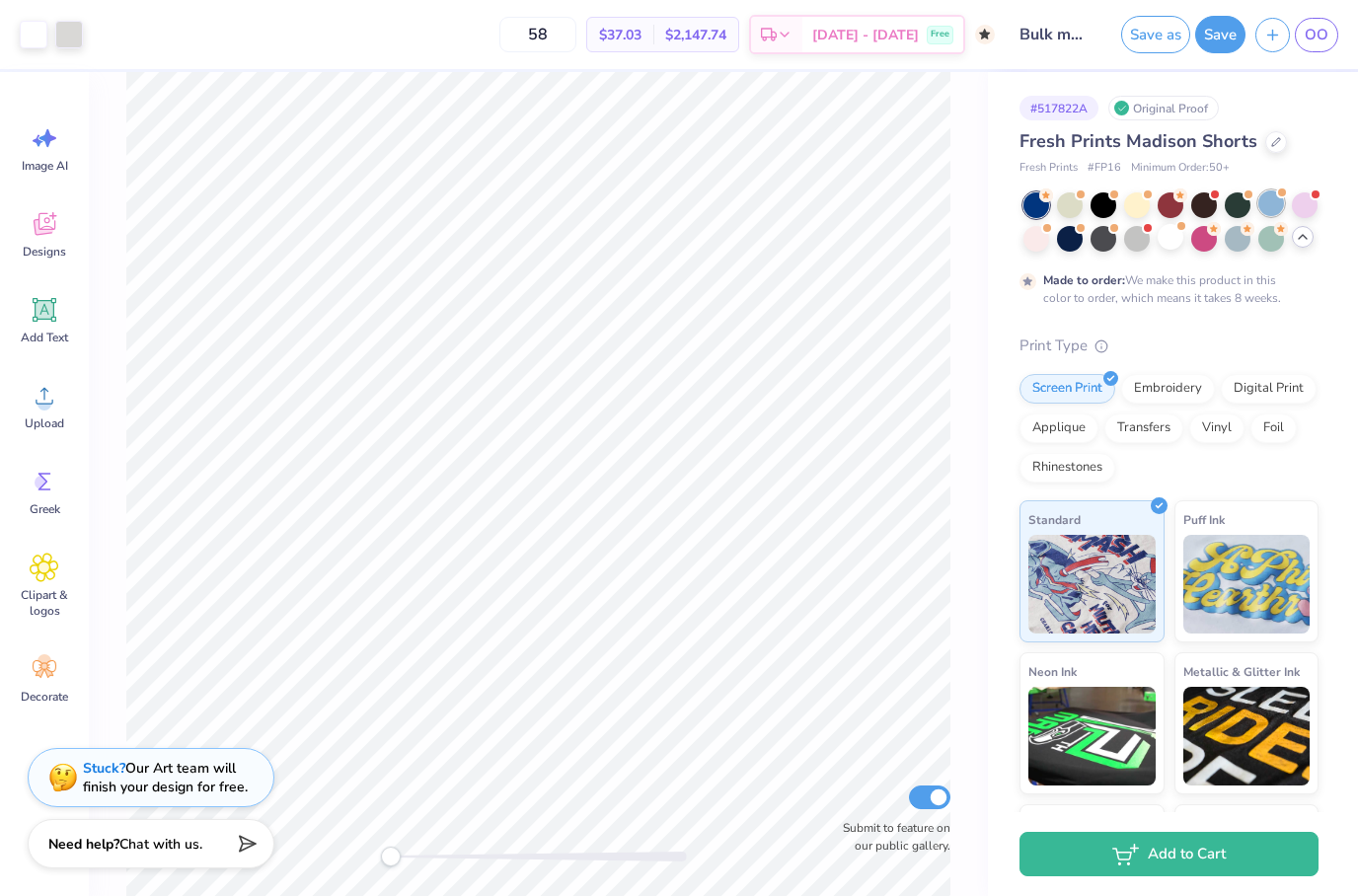
click at [1280, 197] on span at bounding box center [1282, 193] width 11 height 11
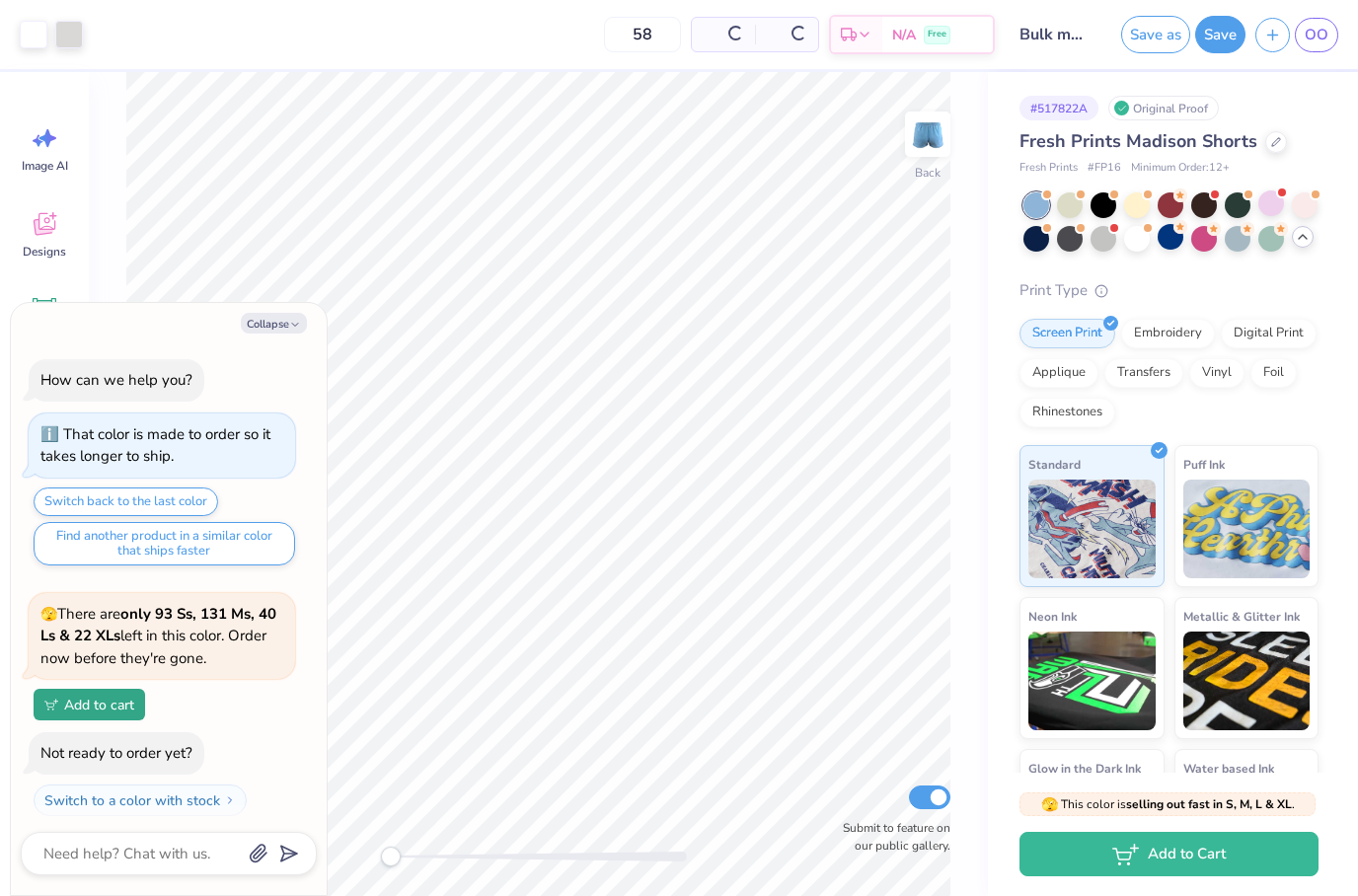
scroll to position [1037, 0]
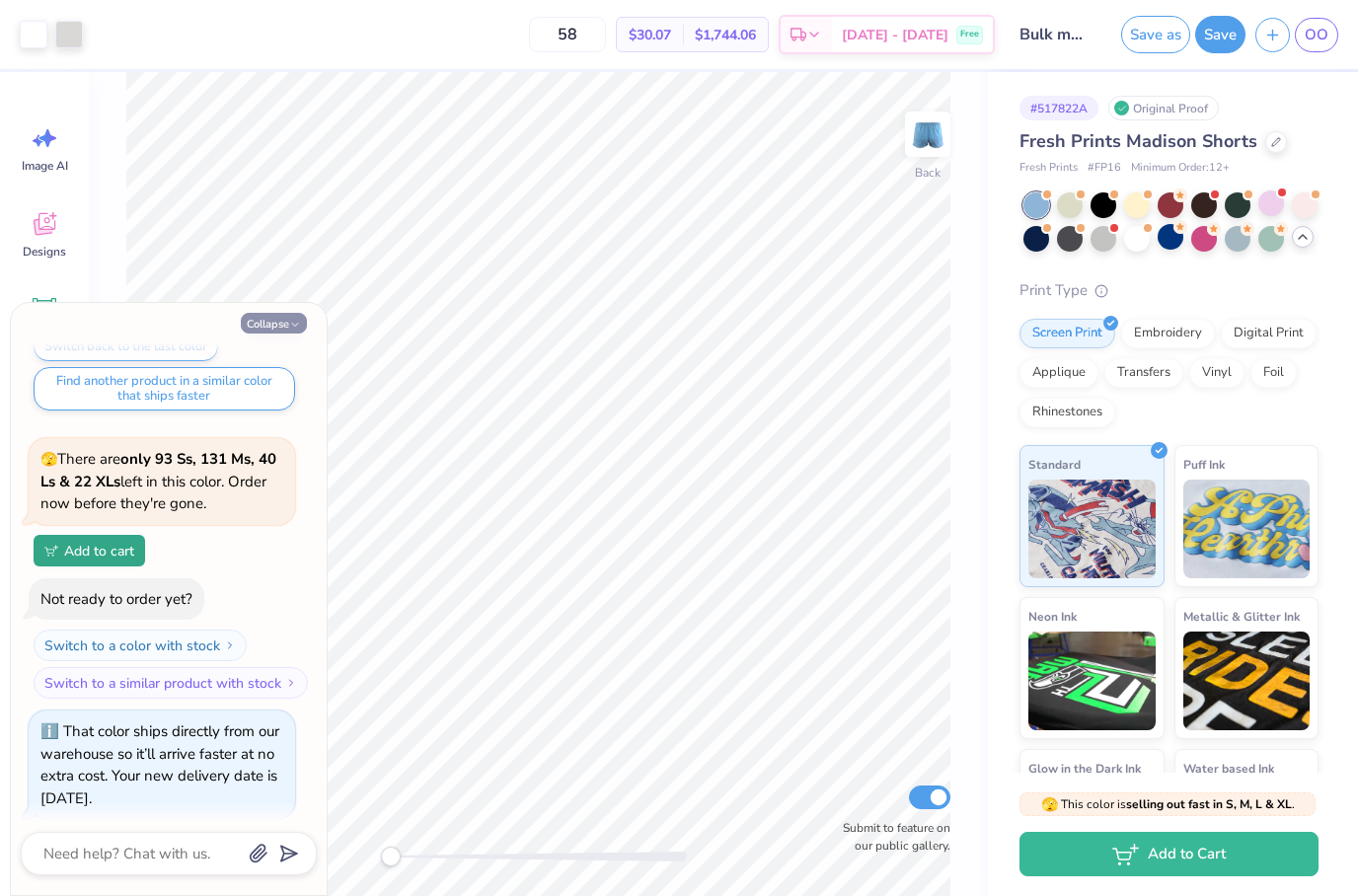
click at [287, 324] on button "Collapse" at bounding box center [273, 323] width 67 height 21
type textarea "x"
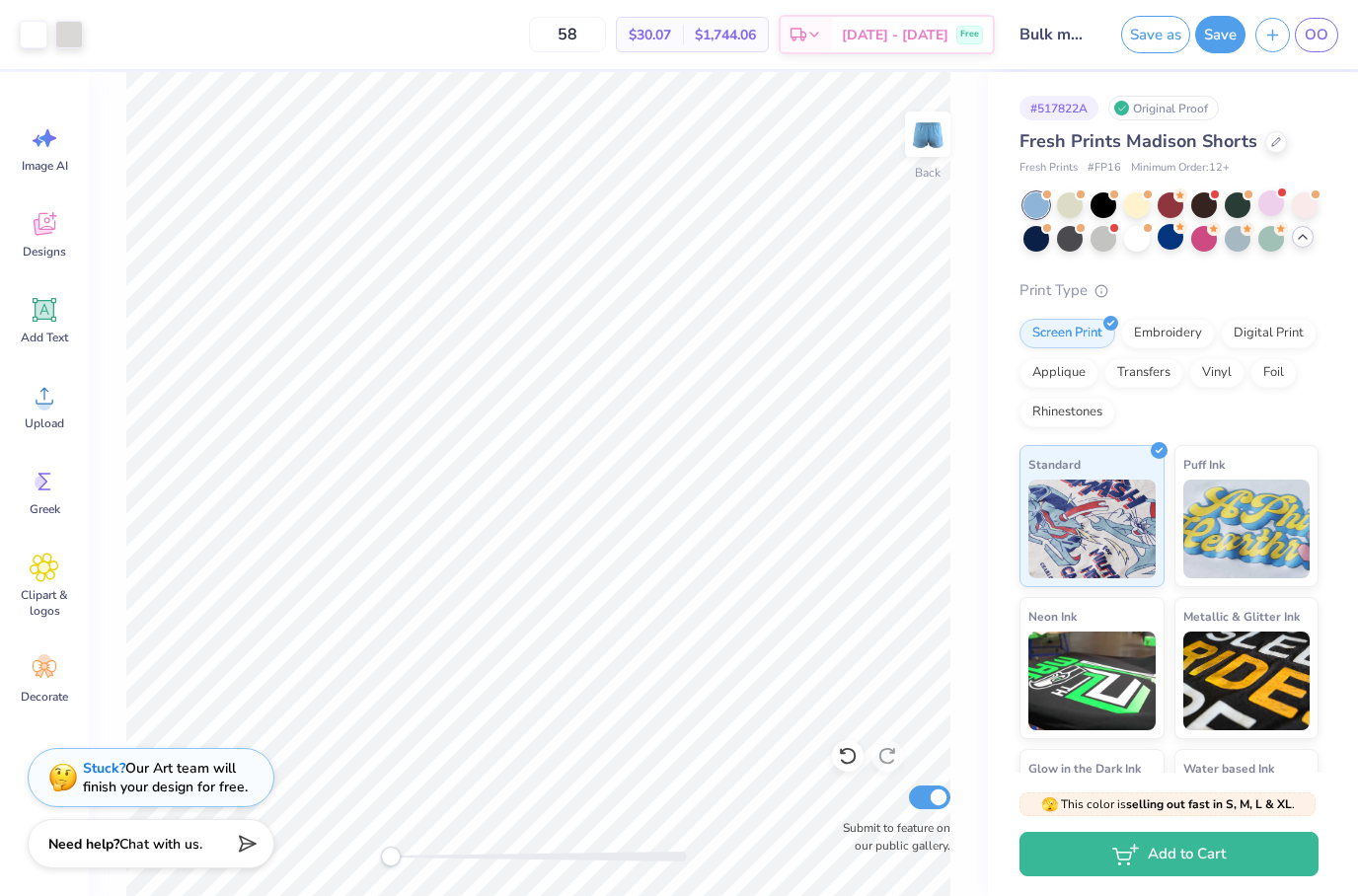
click at [1224, 48] on button "Save" at bounding box center [1220, 35] width 51 height 38
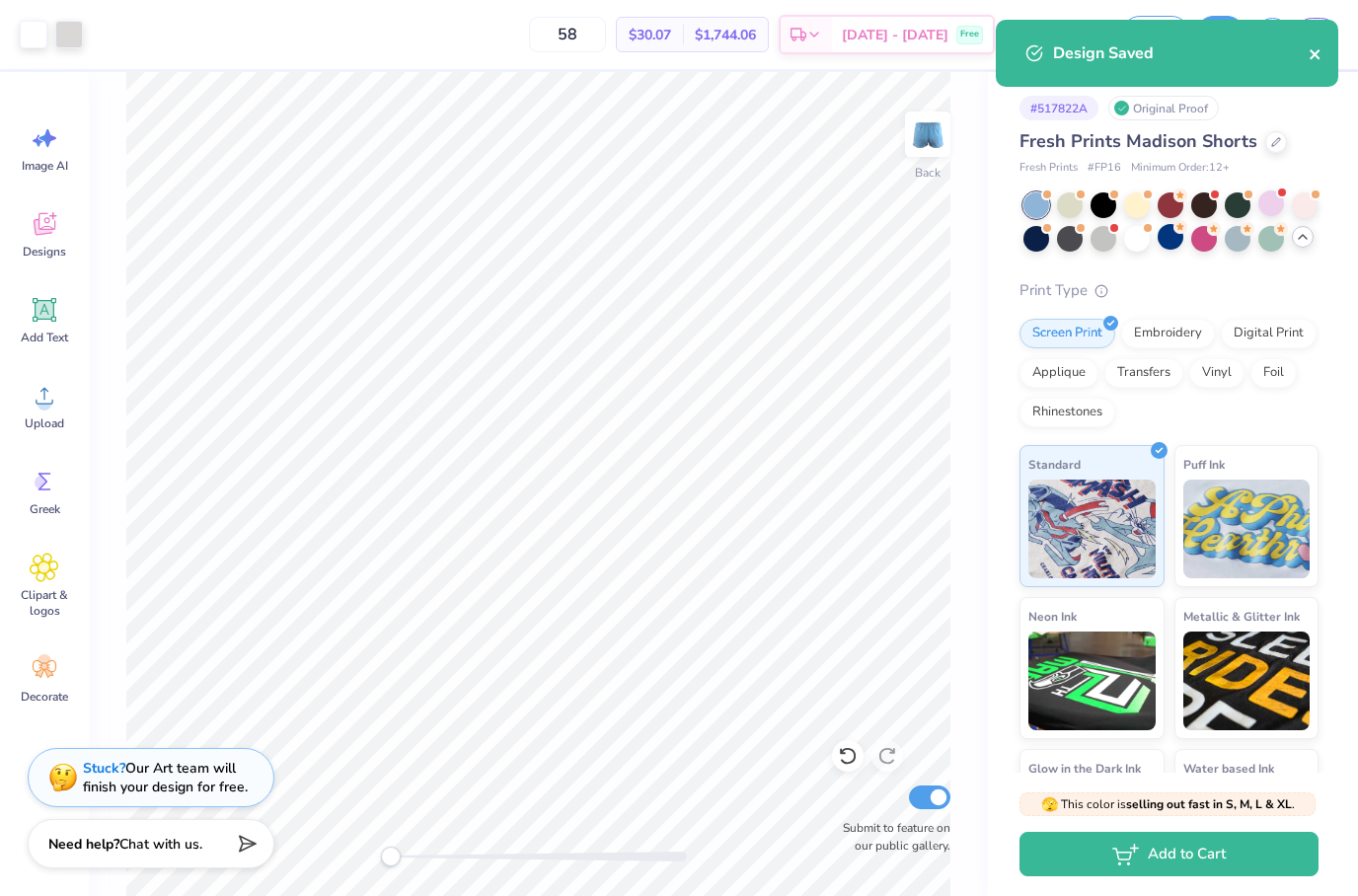
click at [1321, 46] on button "close" at bounding box center [1315, 54] width 14 height 24
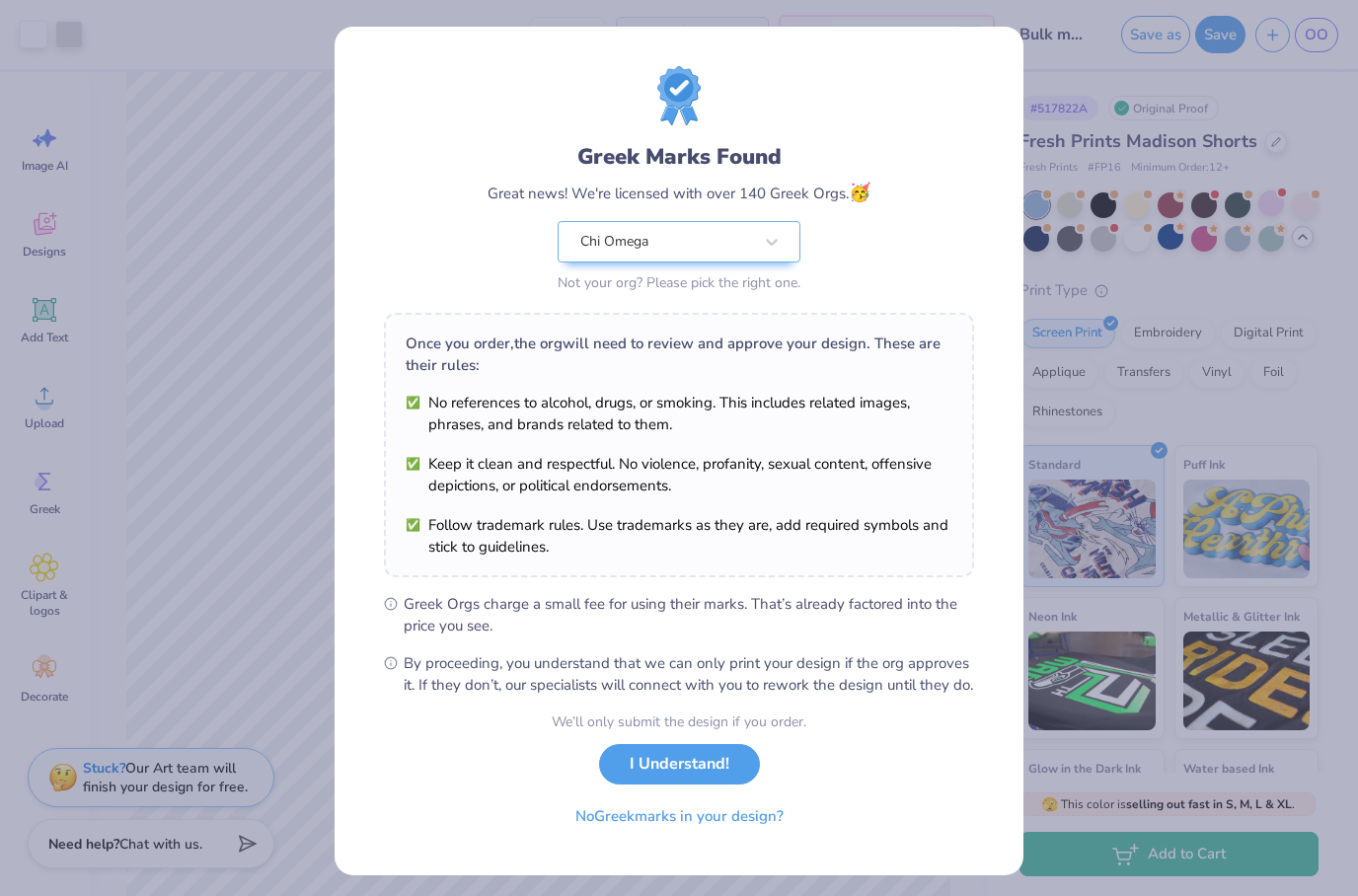
click at [616, 781] on button "I Understand!" at bounding box center [679, 764] width 161 height 41
